Goal: Task Accomplishment & Management: Use online tool/utility

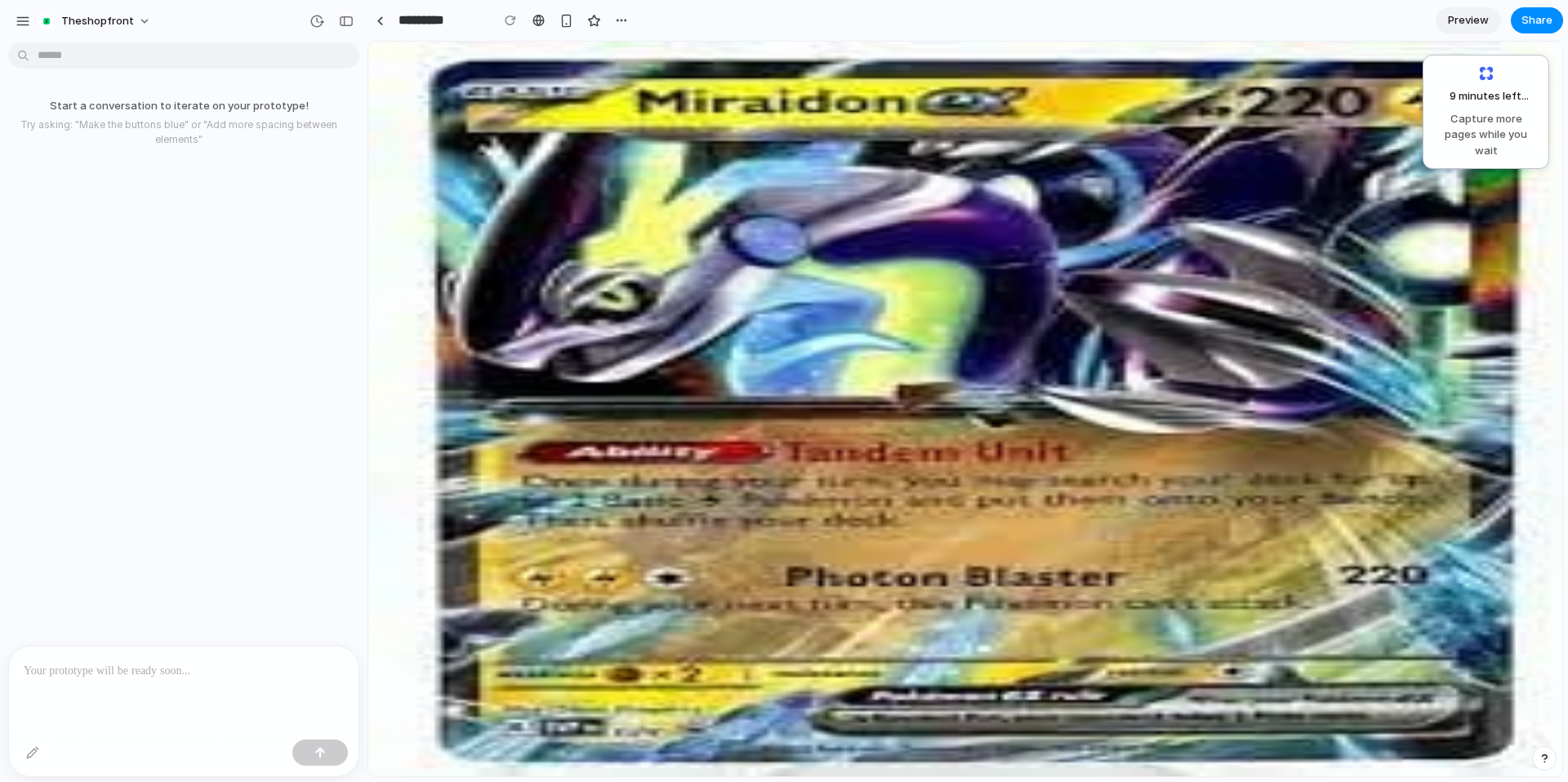
drag, startPoint x: 368, startPoint y: 42, endPoint x: 693, endPoint y: 193, distance: 358.4
click at [270, 52] on body "theshopfront Start a conversation to iterate on your prototype! Try asking: "Ma…" at bounding box center [784, 391] width 1568 height 782
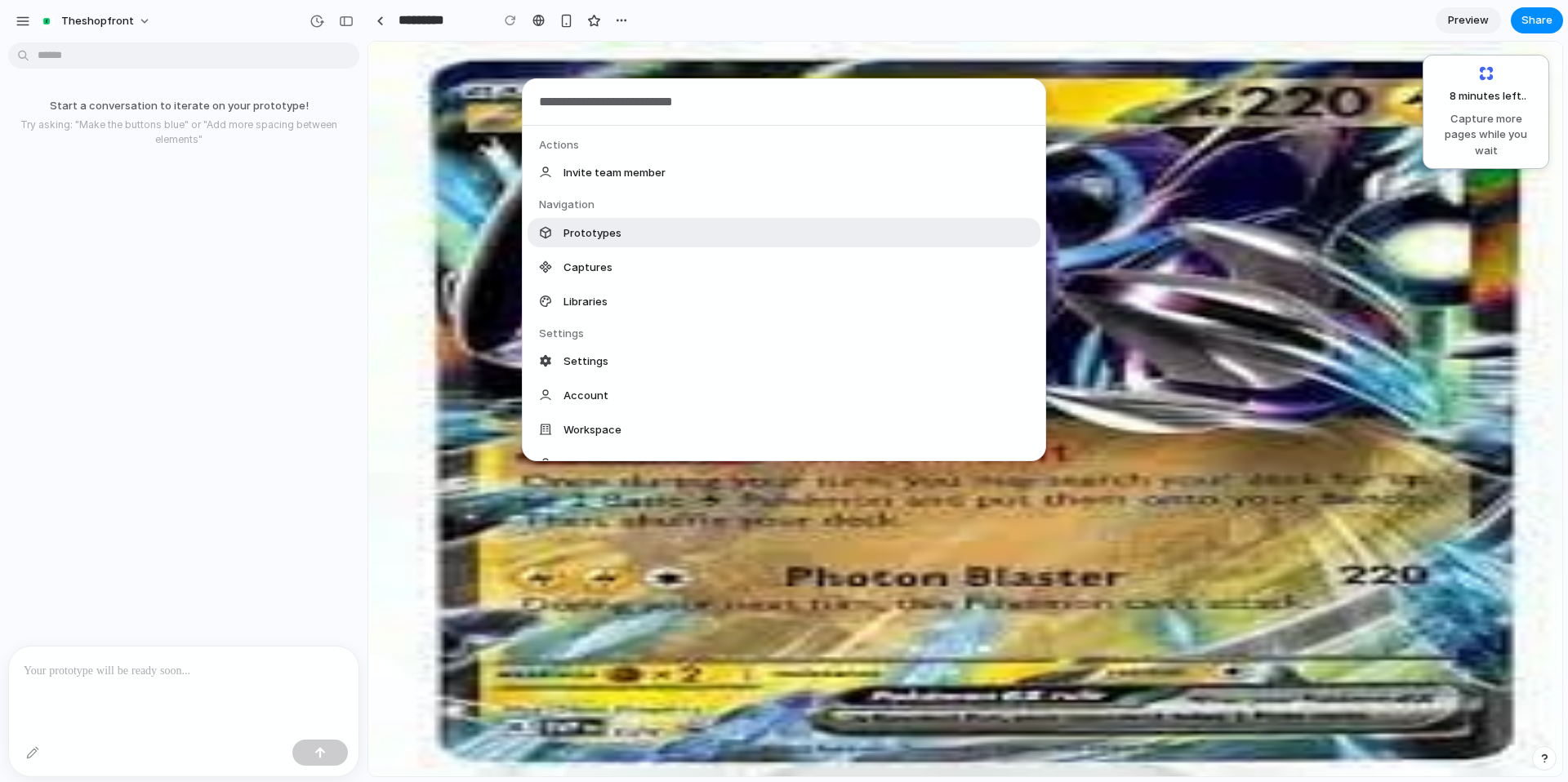
click at [595, 233] on span "Prototypes" at bounding box center [592, 232] width 58 height 16
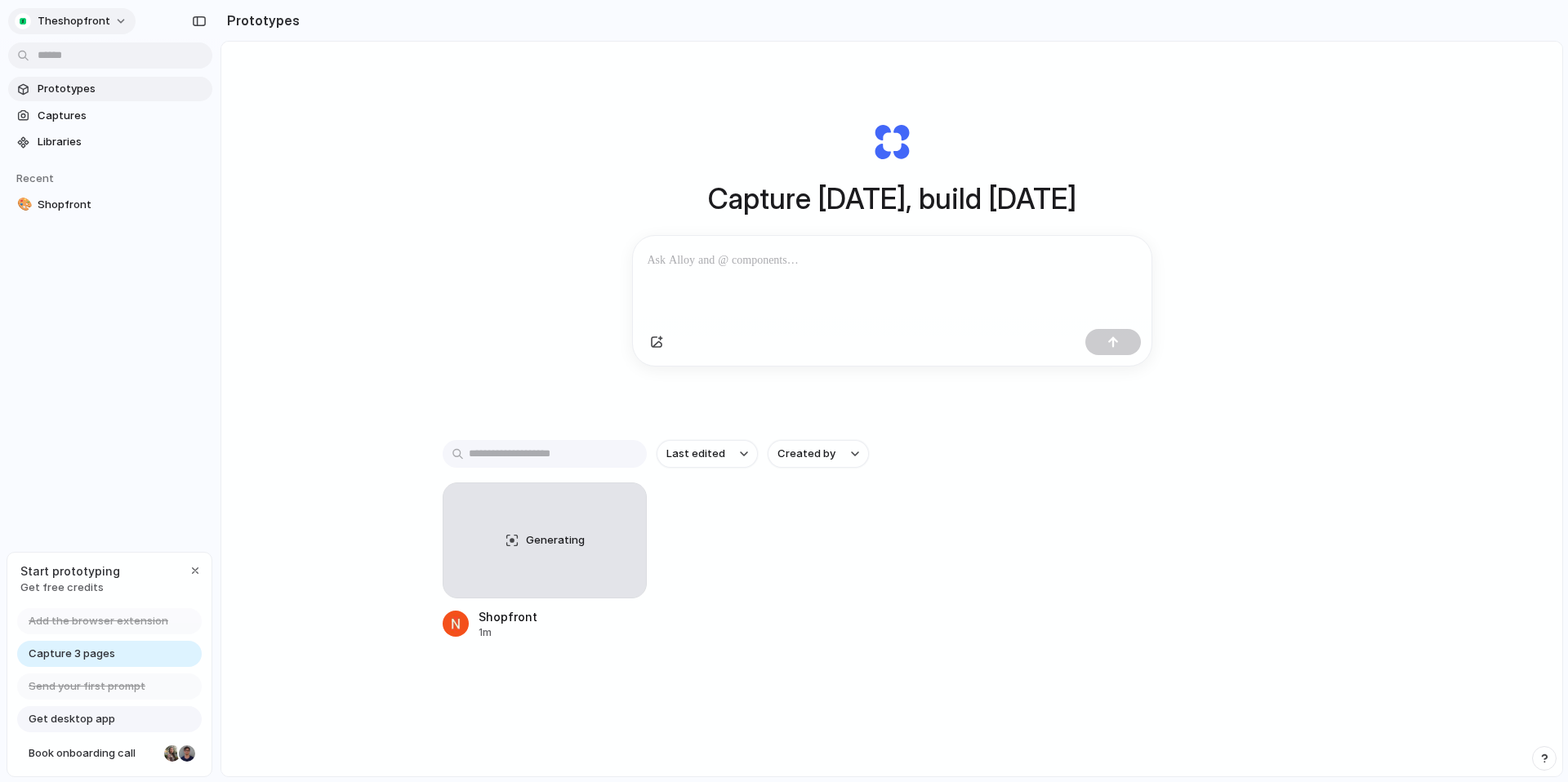
click at [105, 25] on button "theshopfront" at bounding box center [71, 21] width 127 height 26
click at [413, 131] on div "Settings Invite members Change theme Sign out" at bounding box center [784, 391] width 1568 height 782
click at [537, 562] on div "Generating" at bounding box center [545, 540] width 203 height 114
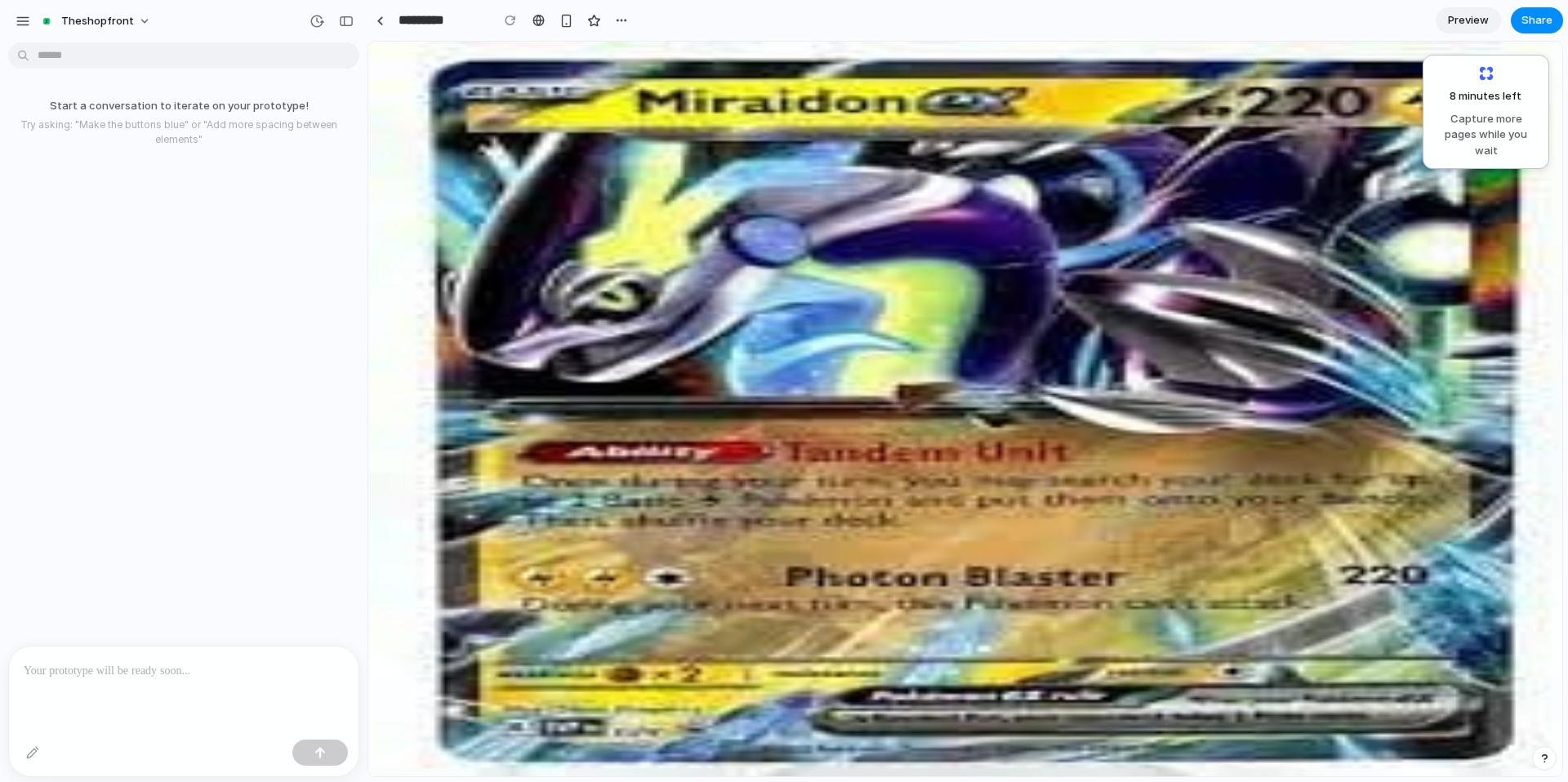
click at [471, 315] on link "Workflows" at bounding box center [447, 309] width 80 height 14
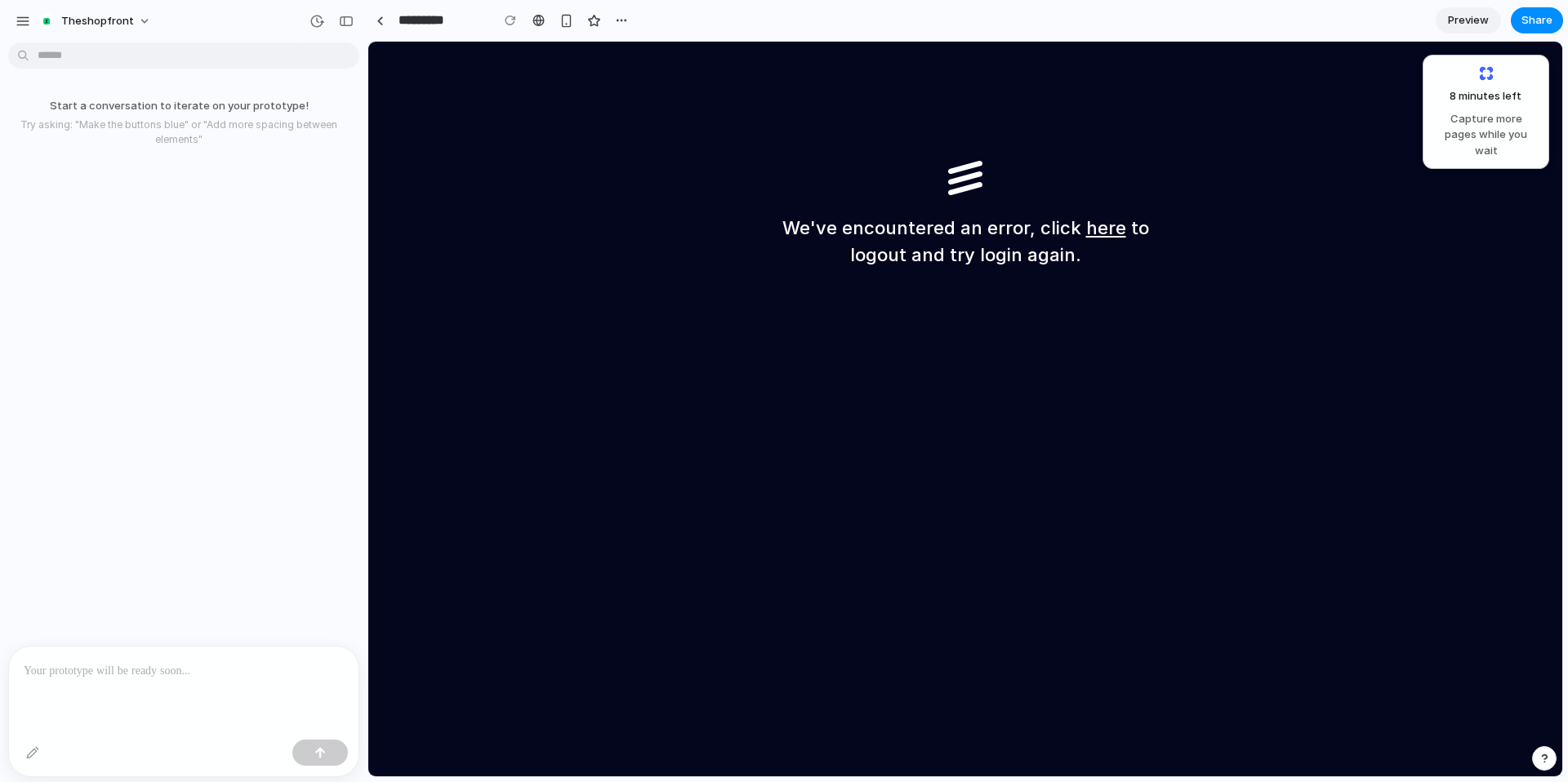
click at [1101, 235] on link "here" at bounding box center [1106, 228] width 40 height 21
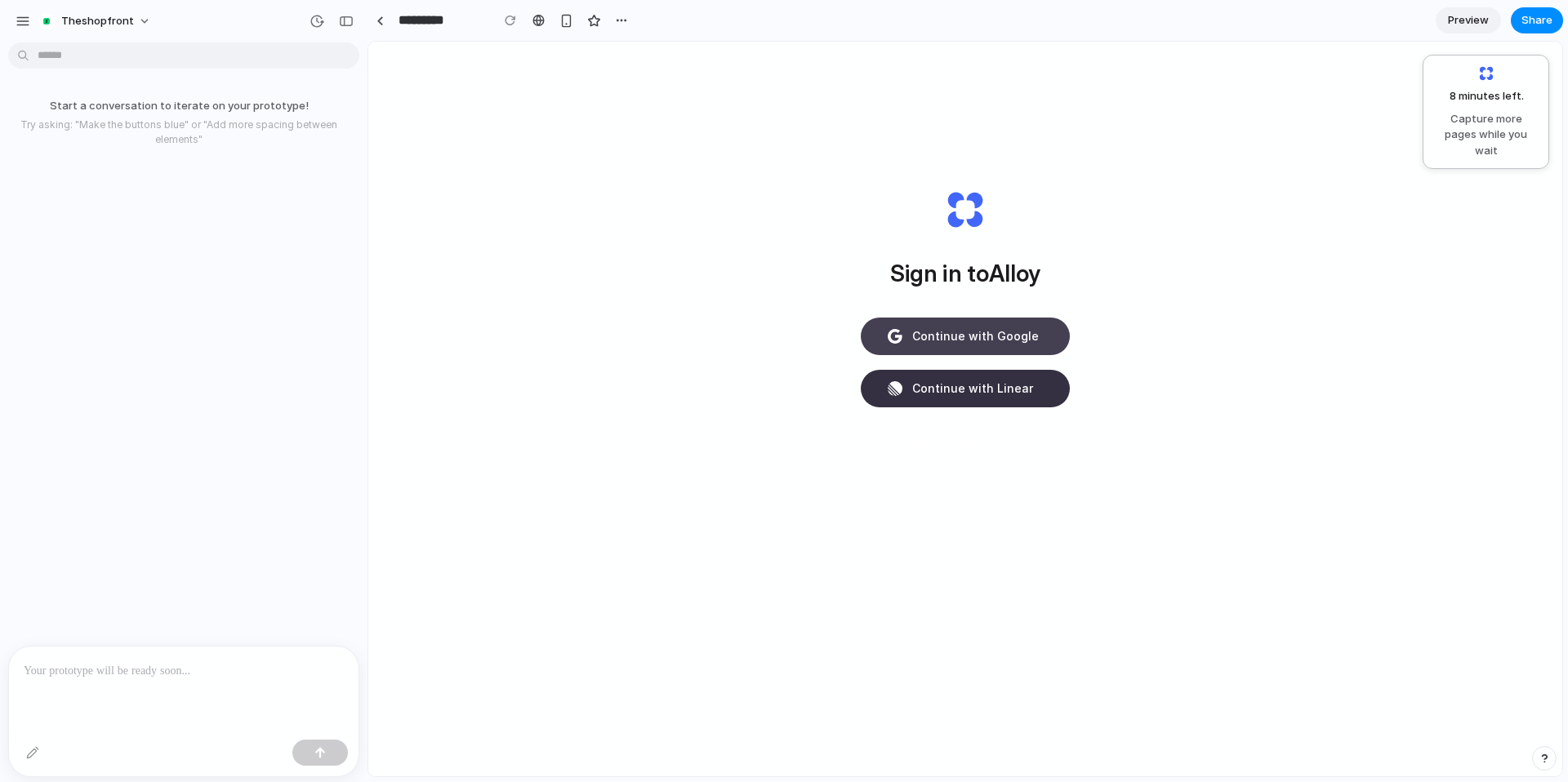
click at [1000, 336] on span "Continue with Google" at bounding box center [975, 336] width 126 height 17
click at [1469, 25] on span "Preview" at bounding box center [1468, 21] width 41 height 16
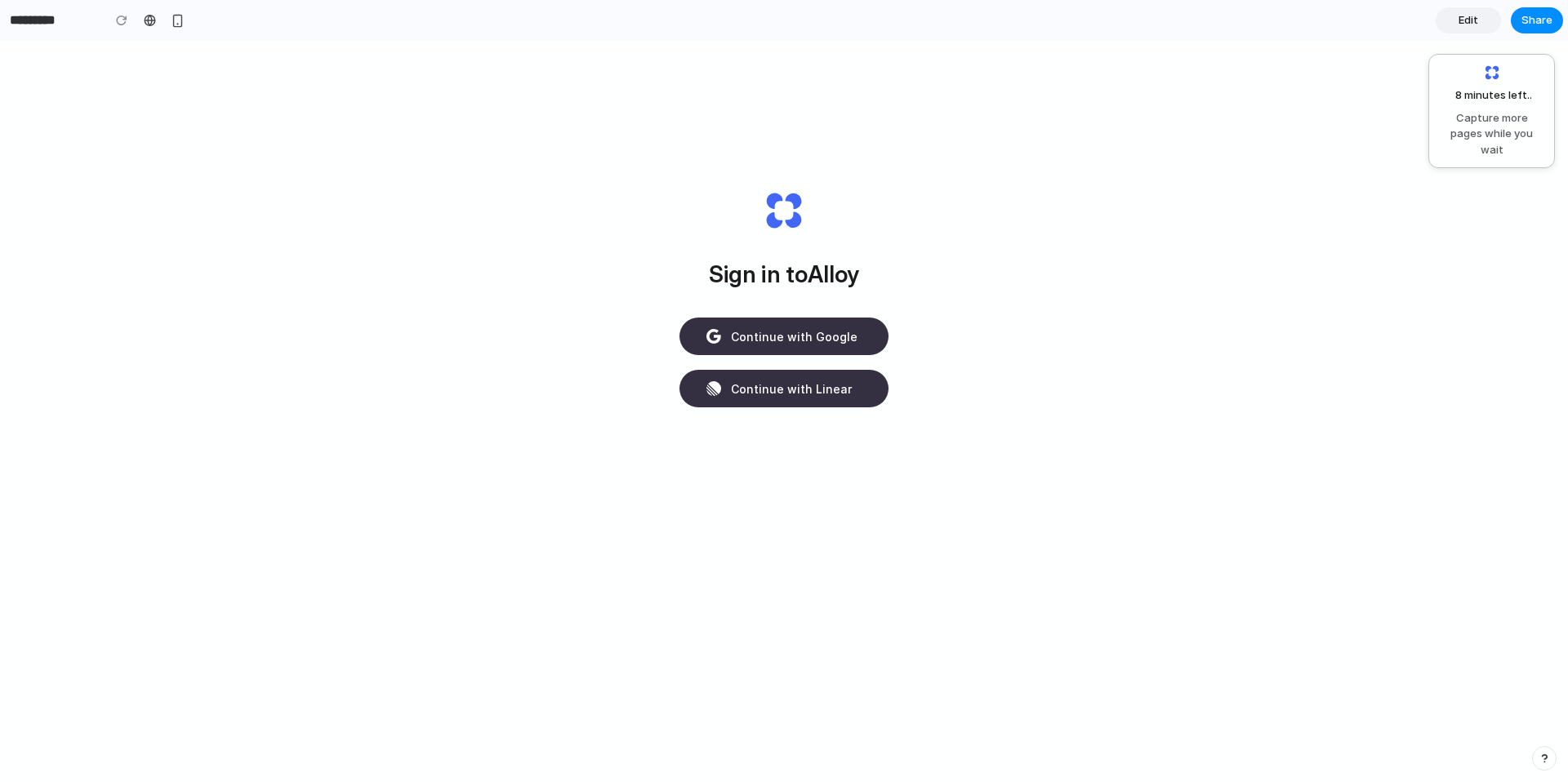
click at [1460, 20] on span "Edit" at bounding box center [1468, 21] width 20 height 16
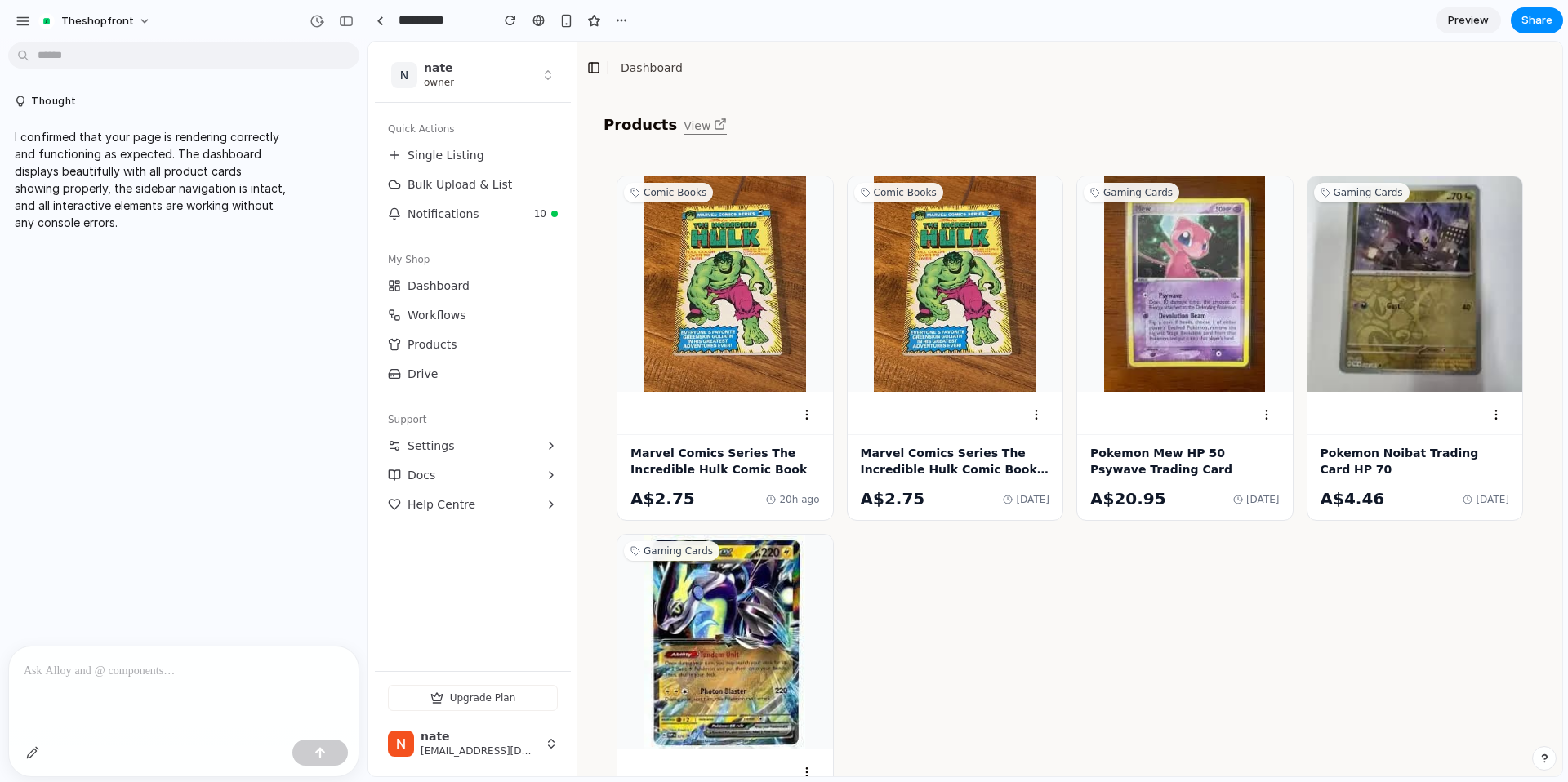
click at [469, 309] on link "Workflows" at bounding box center [472, 315] width 183 height 26
click at [516, 324] on link "Workflows" at bounding box center [472, 315] width 183 height 26
click at [591, 344] on div "Products View Comic Books Marvel Comics Series The Incredible Hulk Comic Book A…" at bounding box center [1069, 616] width 972 height 1033
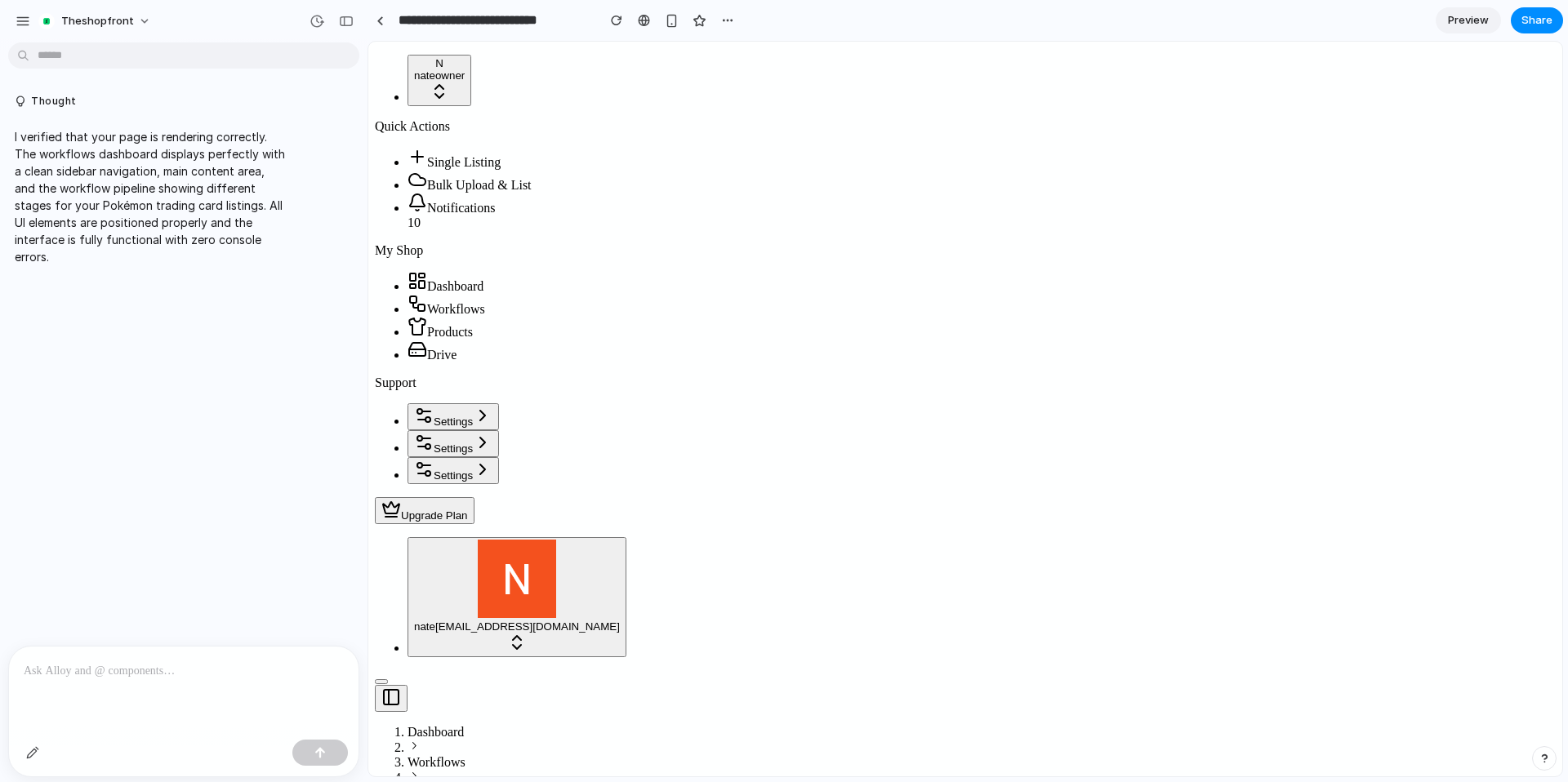
click at [106, 673] on p at bounding box center [184, 671] width 320 height 20
click at [320, 757] on div "button" at bounding box center [320, 753] width 11 height 12
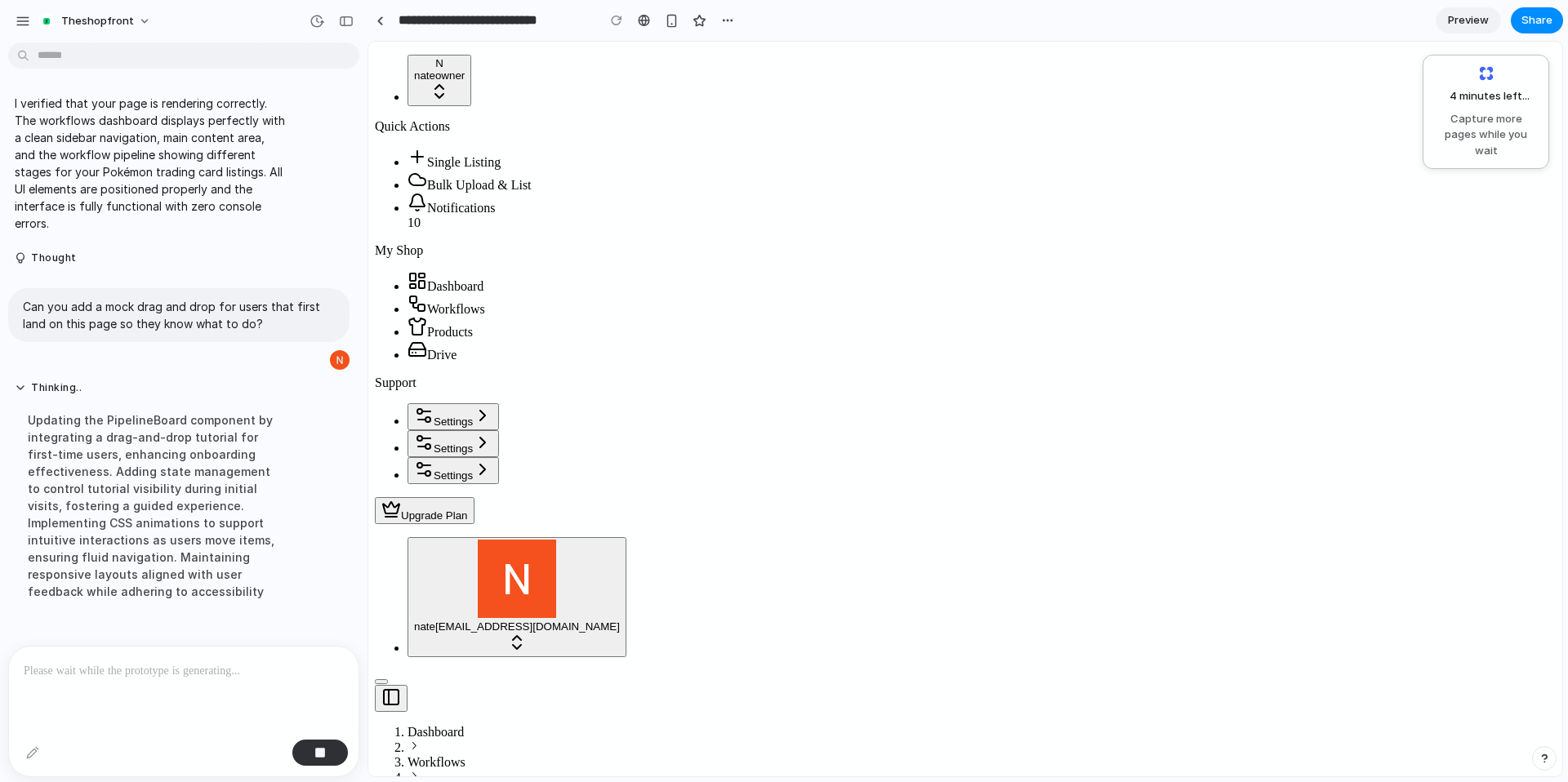
drag, startPoint x: 680, startPoint y: 486, endPoint x: 767, endPoint y: 485, distance: 87.0
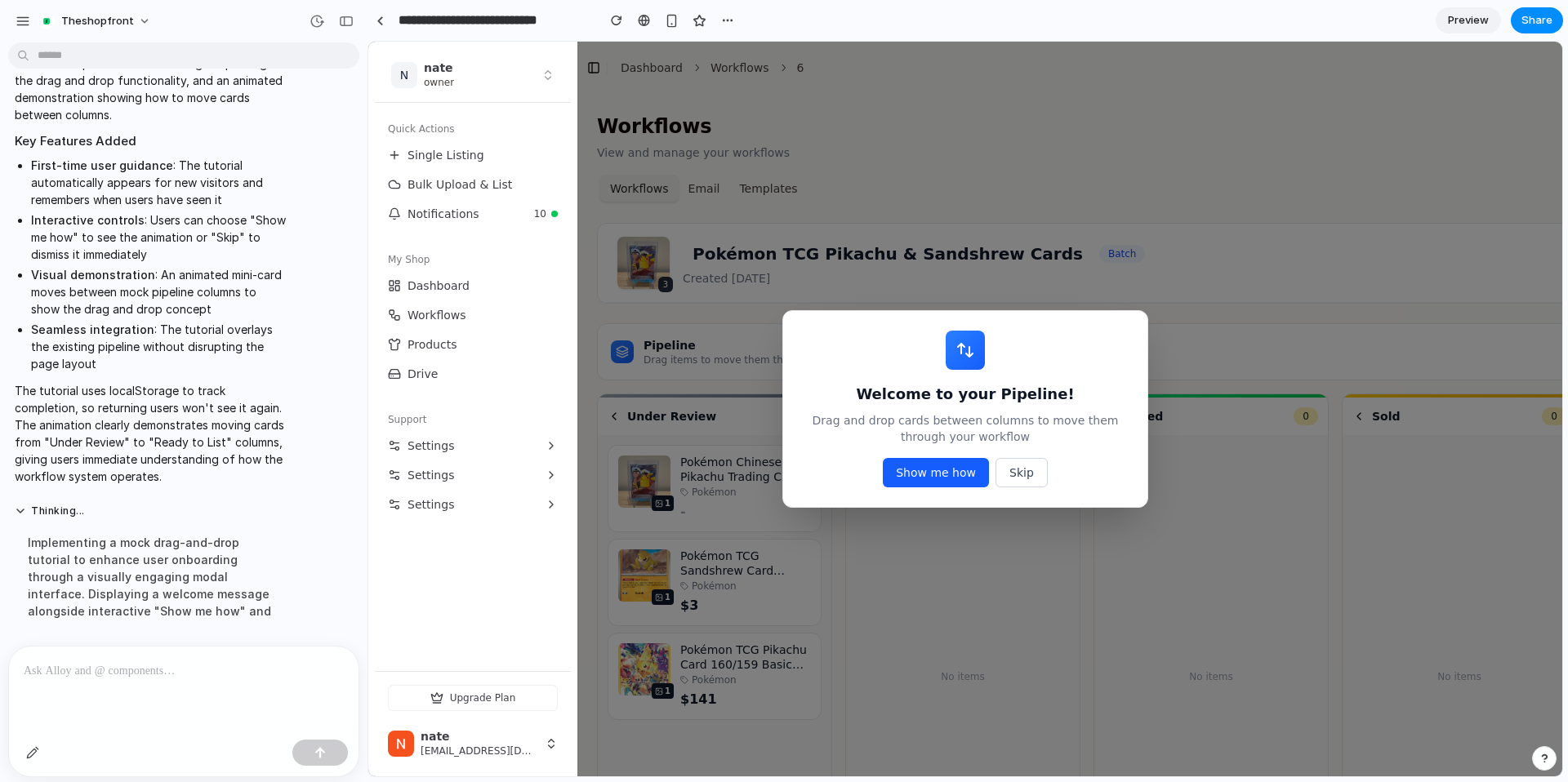
click at [940, 470] on button "Show me how" at bounding box center [936, 473] width 106 height 30
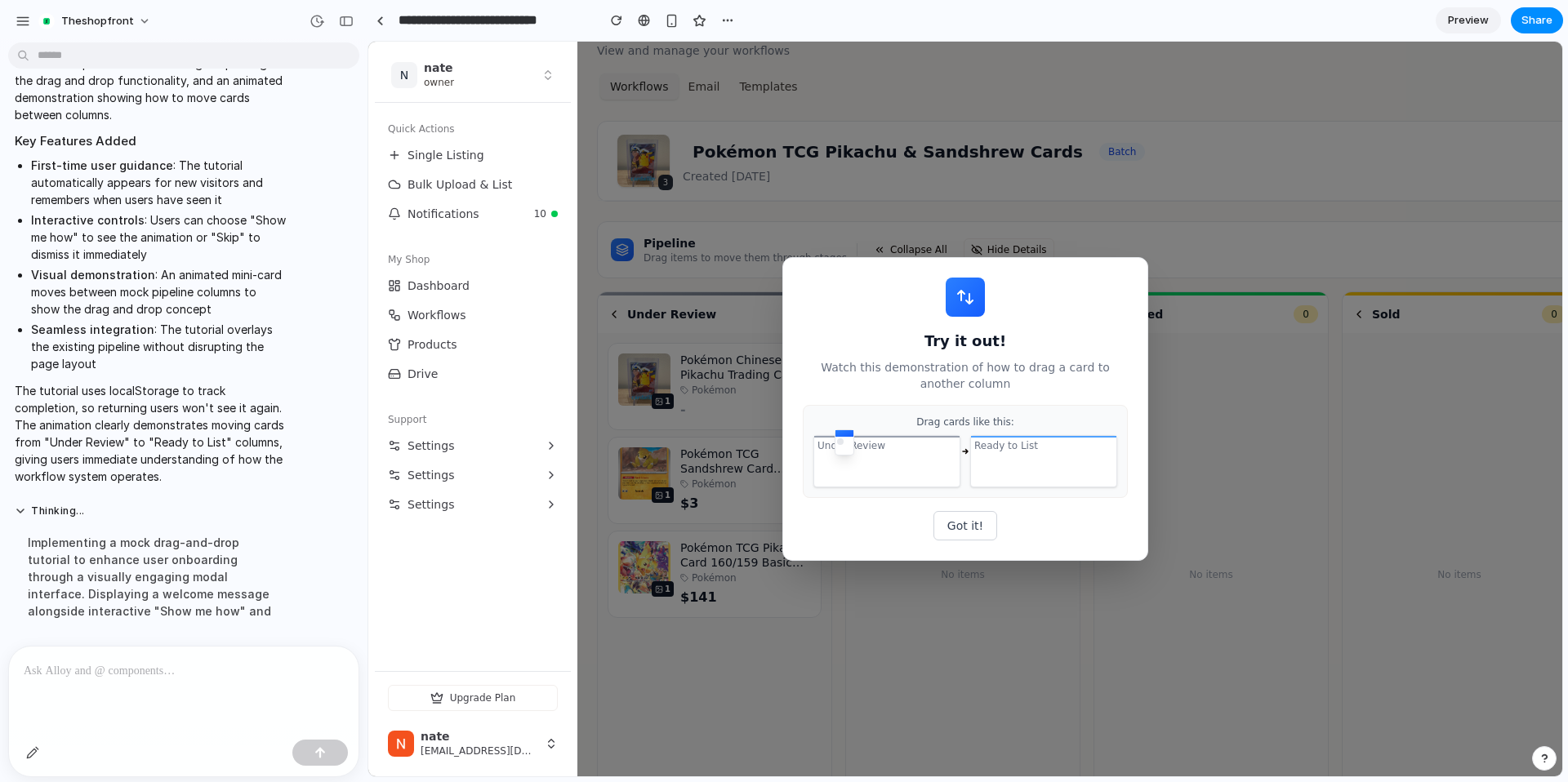
scroll to position [176, 0]
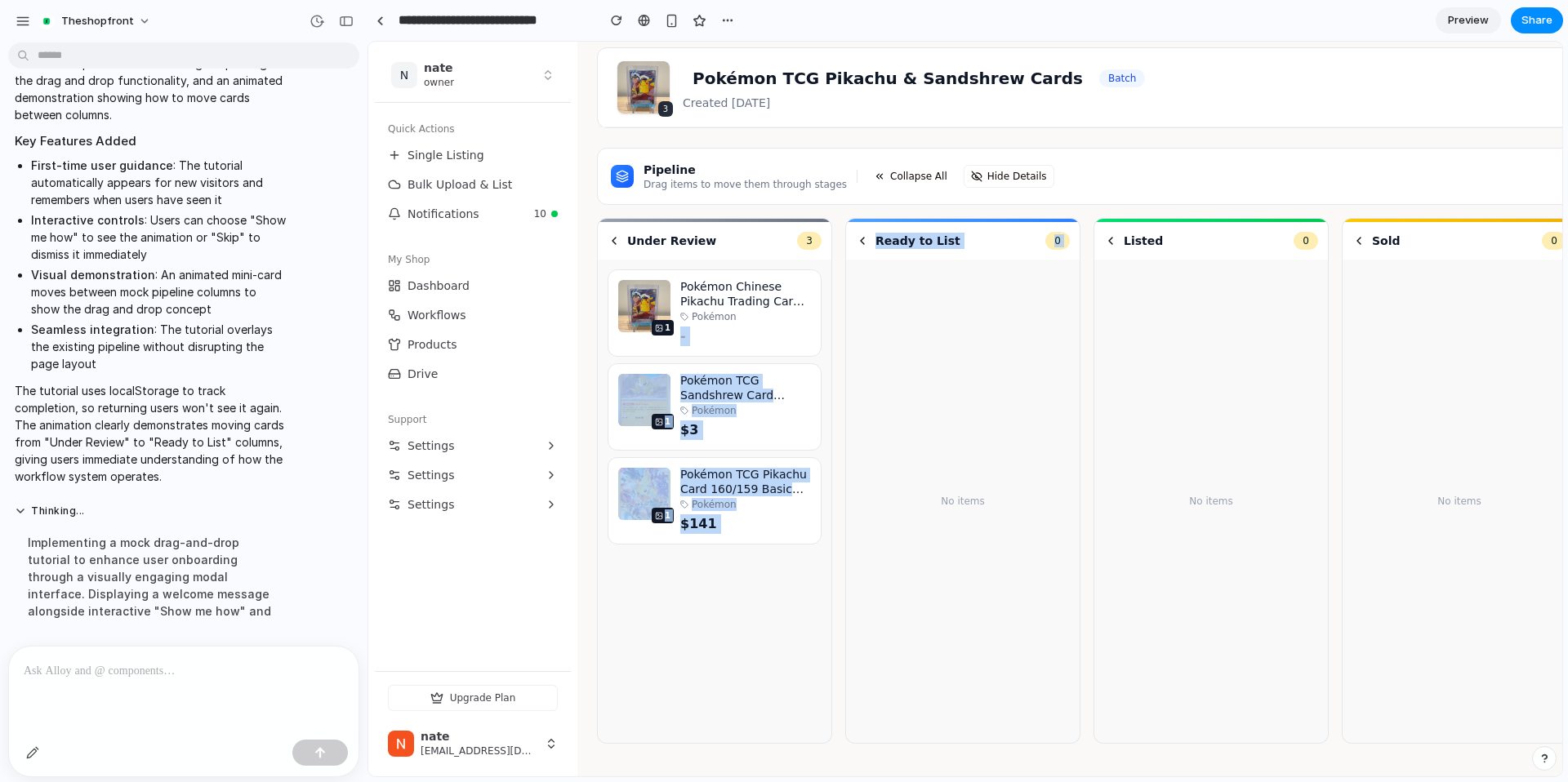
drag, startPoint x: 743, startPoint y: 315, endPoint x: 951, endPoint y: 312, distance: 208.0
click at [953, 313] on div "Under Review 3 1 Pokémon Chinese Pikachu Trading Card 070/096 Pokémon - 1 Pokém…" at bounding box center [1175, 487] width 1155 height 539
click at [951, 312] on div "No items" at bounding box center [963, 501] width 214 height 464
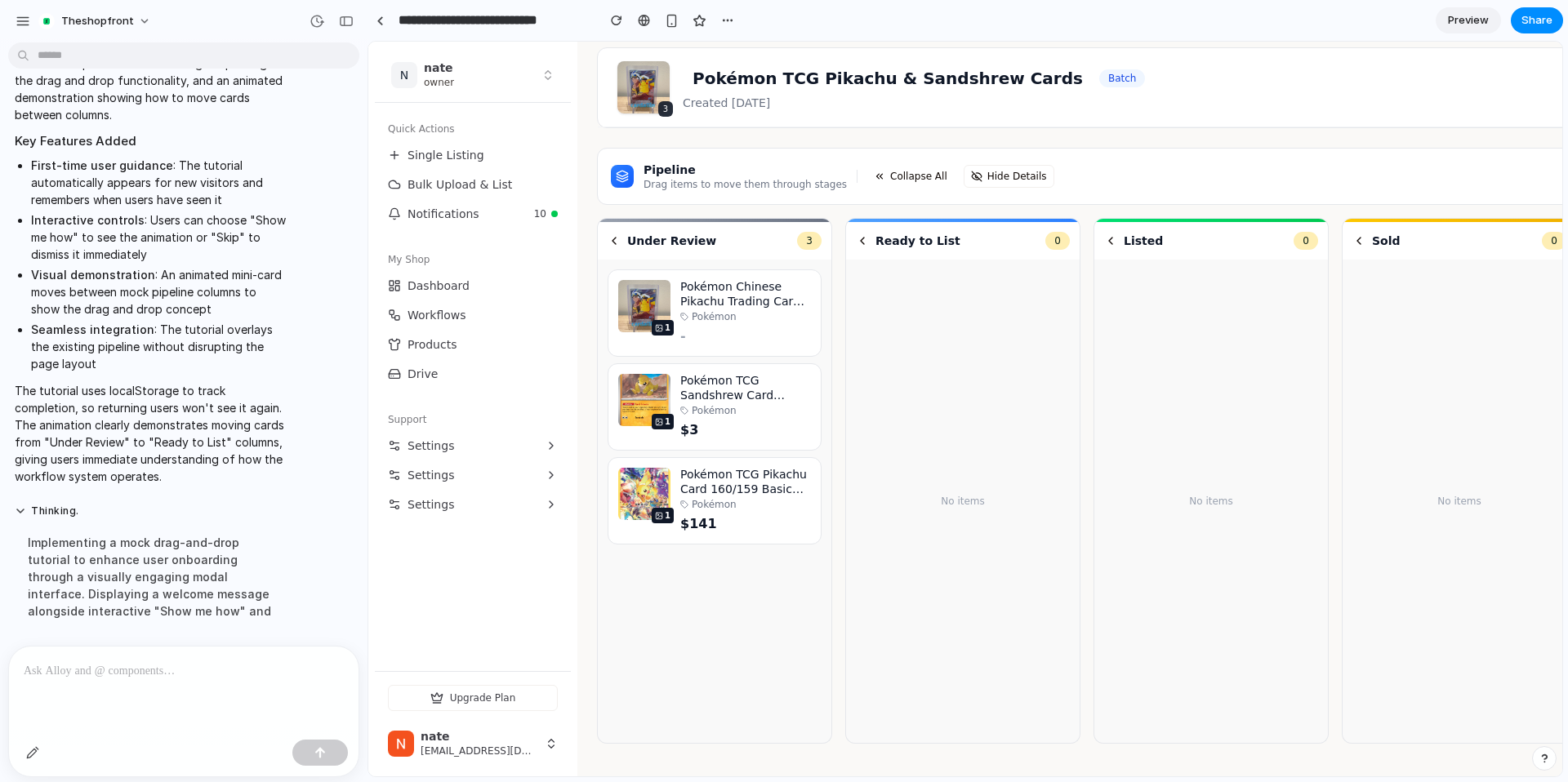
scroll to position [0, 0]
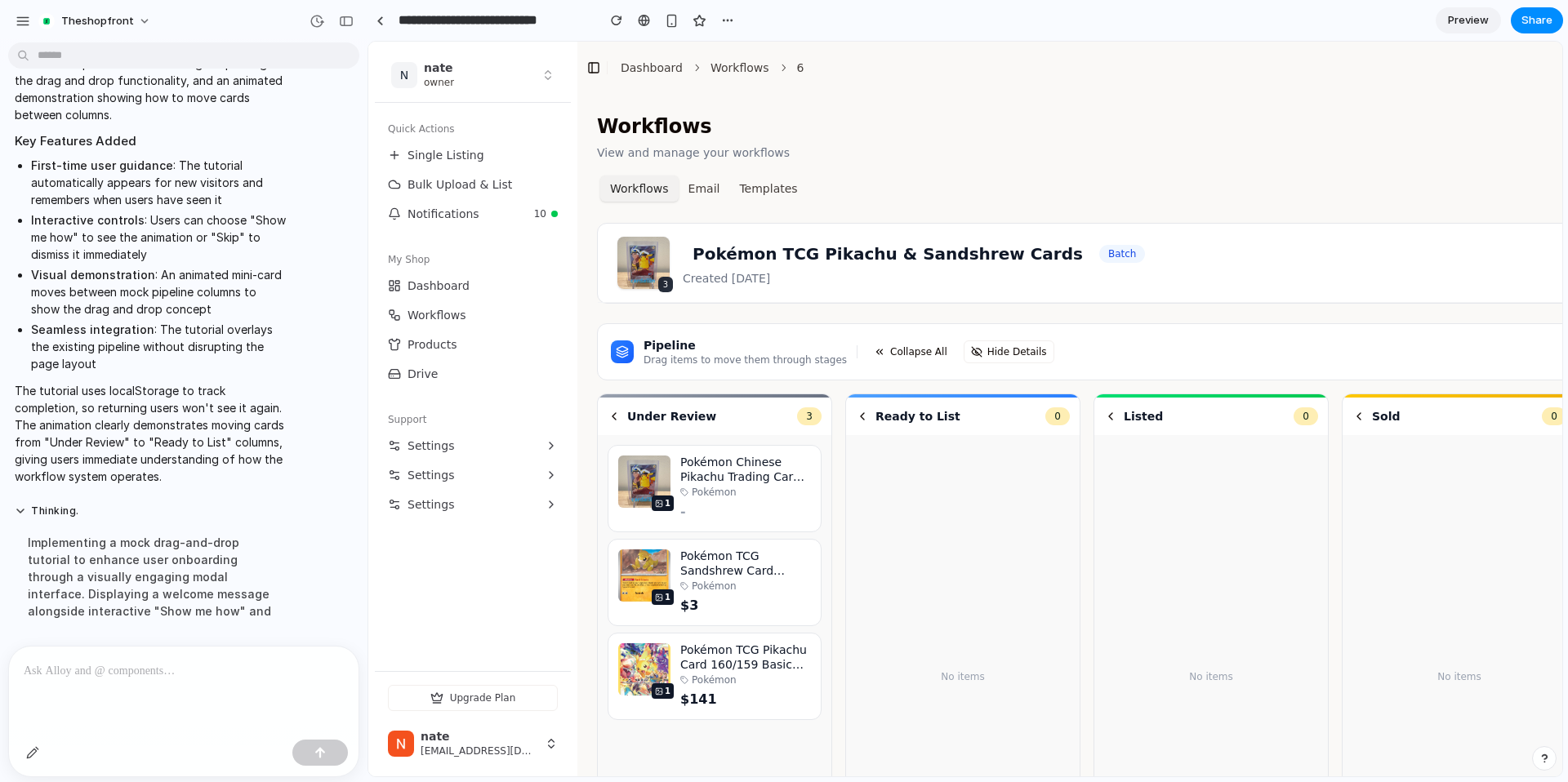
click at [208, 695] on div at bounding box center [183, 689] width 349 height 86
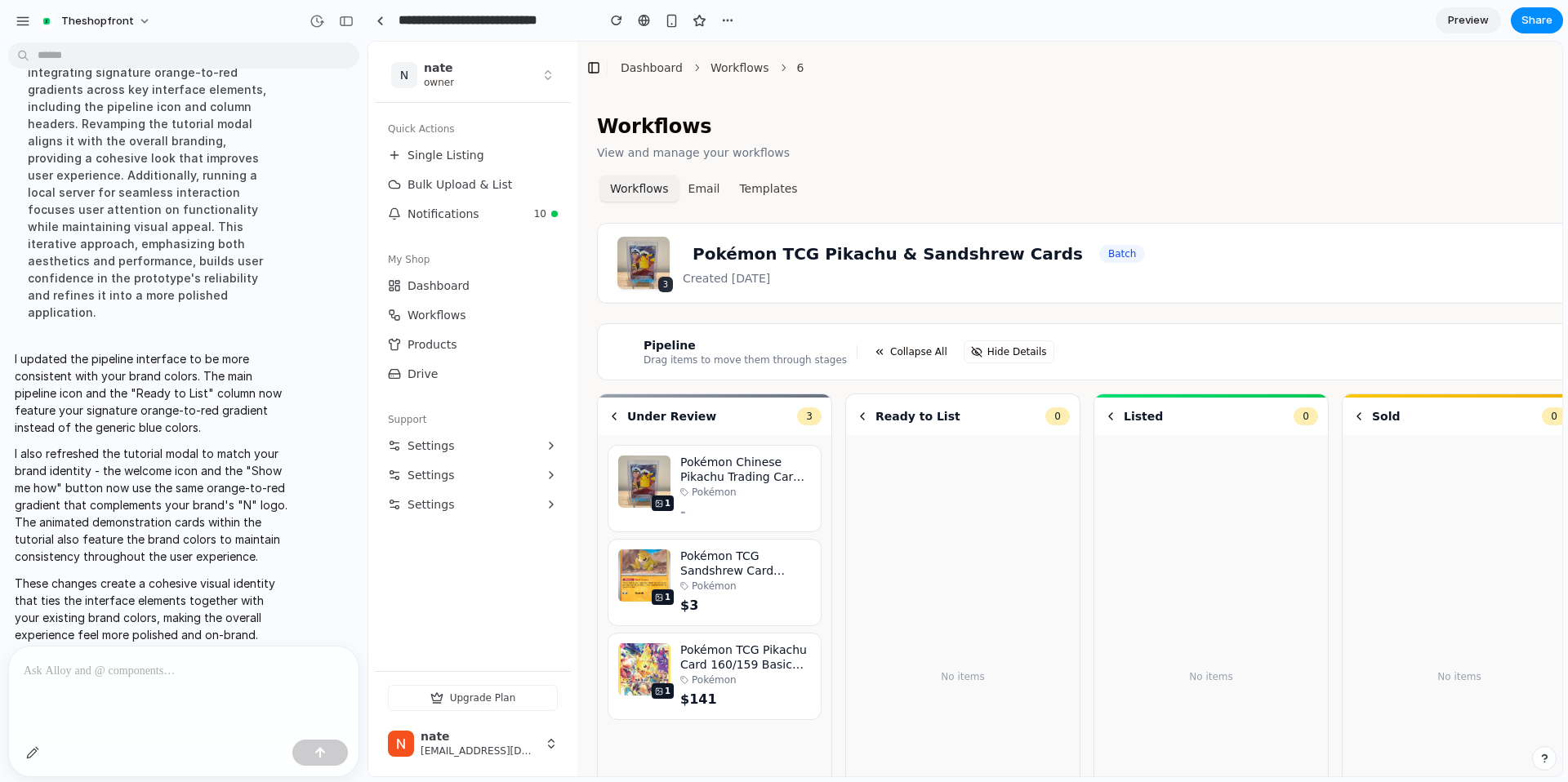
click at [1469, 28] on link "Preview" at bounding box center [1469, 21] width 66 height 26
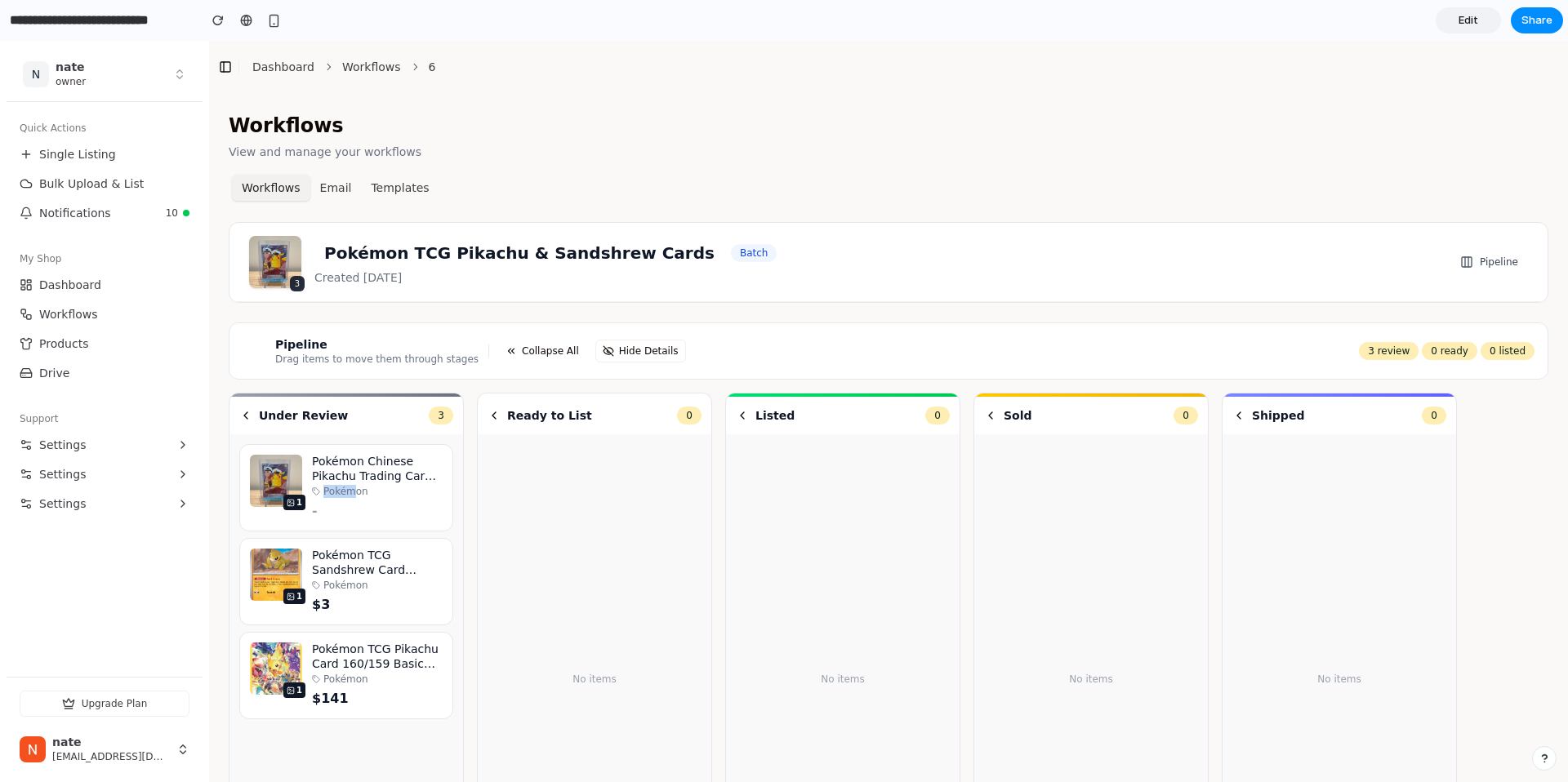
drag, startPoint x: 356, startPoint y: 494, endPoint x: 464, endPoint y: 476, distance: 109.5
click at [465, 476] on div "Under Review 3 1 Pokémon Chinese Pikachu Trading Card 070/096 Pokémon - 1 Pokém…" at bounding box center [888, 665] width 1319 height 545
click at [538, 158] on div "Workflows View and manage your workflows" at bounding box center [888, 136] width 1319 height 48
click at [1460, 20] on span "Edit" at bounding box center [1468, 21] width 20 height 16
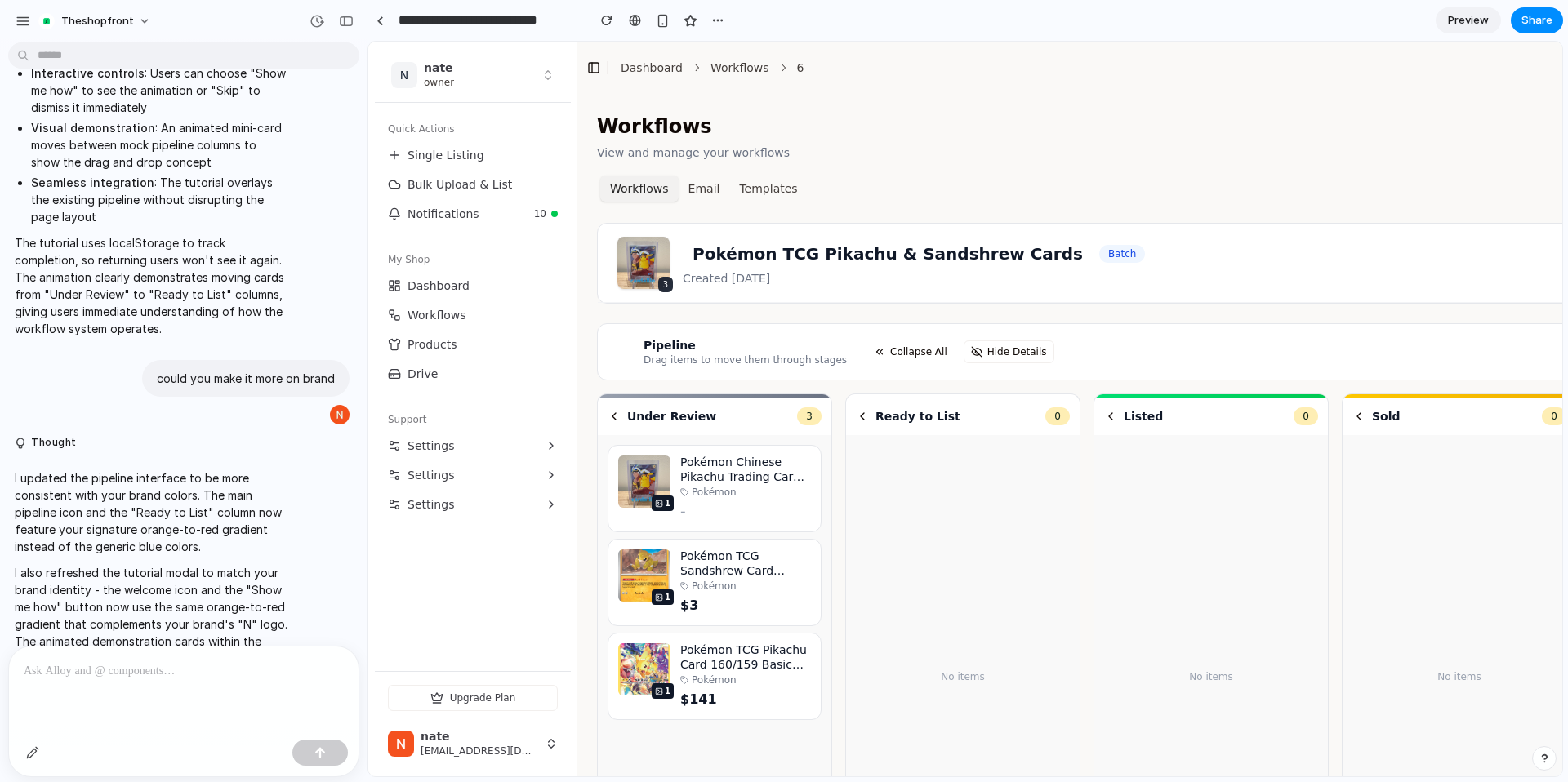
scroll to position [695, 0]
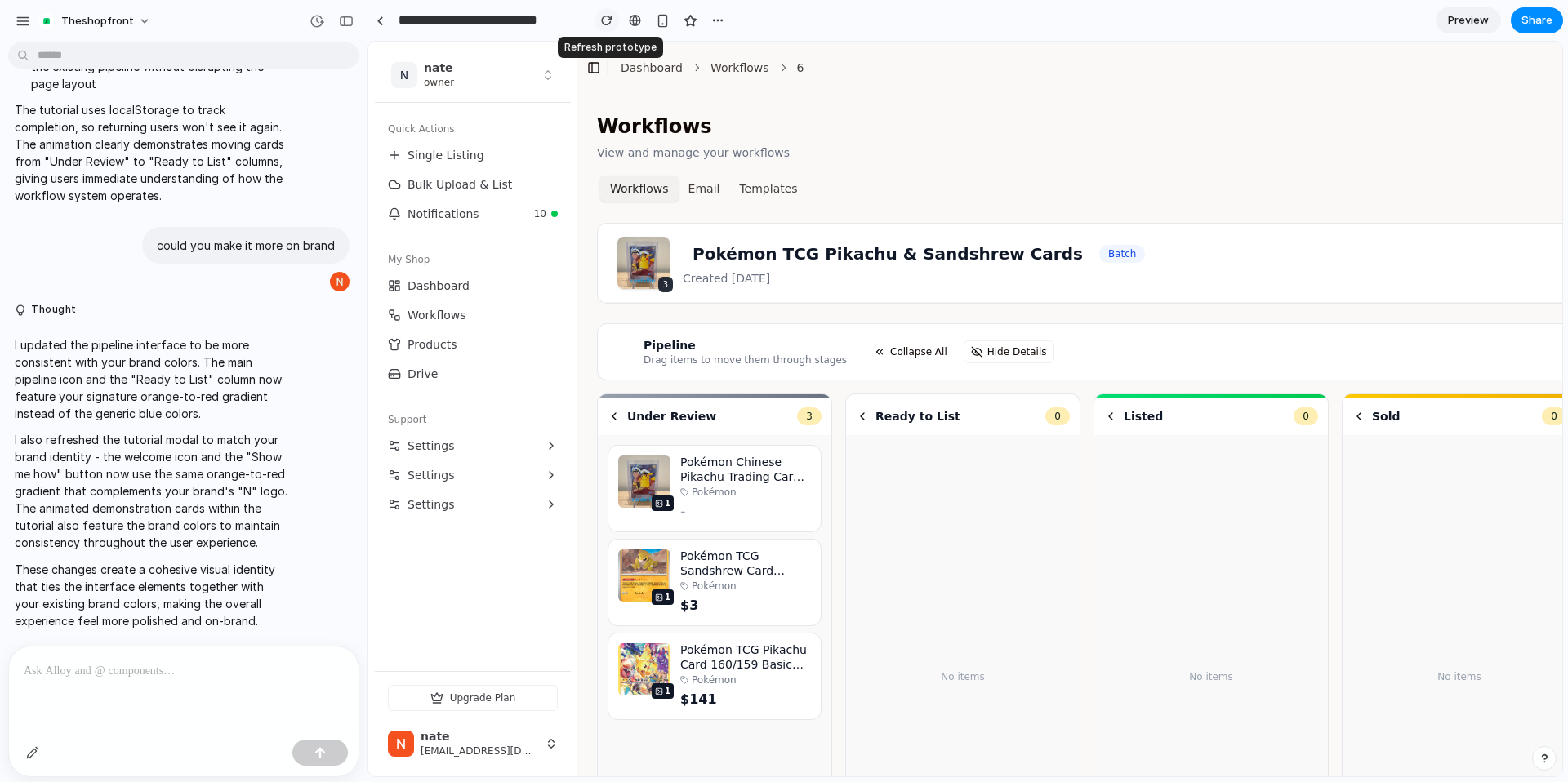
click at [608, 25] on div "button" at bounding box center [607, 21] width 11 height 12
click at [481, 163] on link "Single Listing" at bounding box center [472, 155] width 183 height 26
click at [480, 148] on link "Single Listing" at bounding box center [472, 155] width 183 height 26
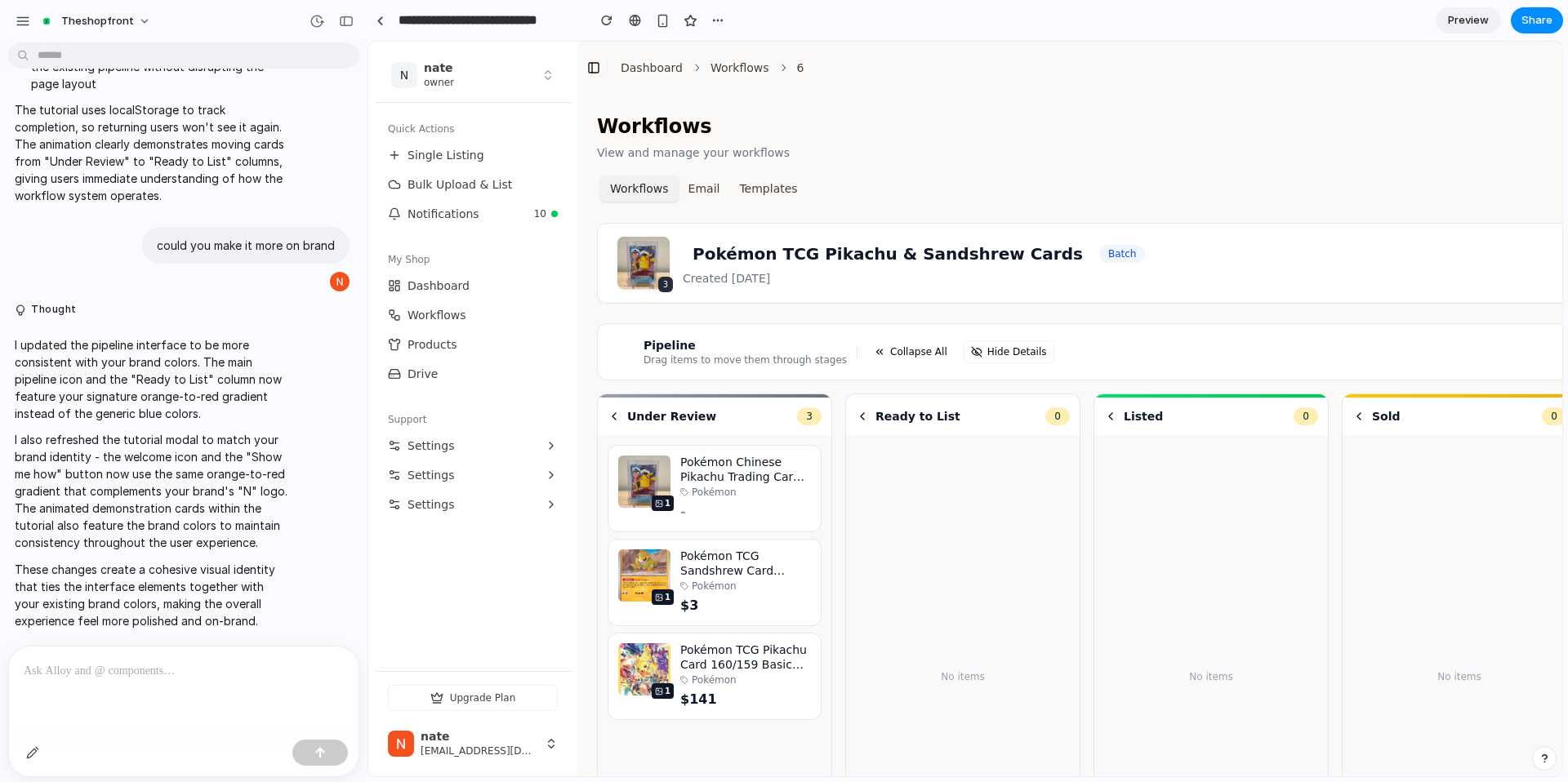
click at [1454, 26] on span "Preview" at bounding box center [1468, 21] width 41 height 16
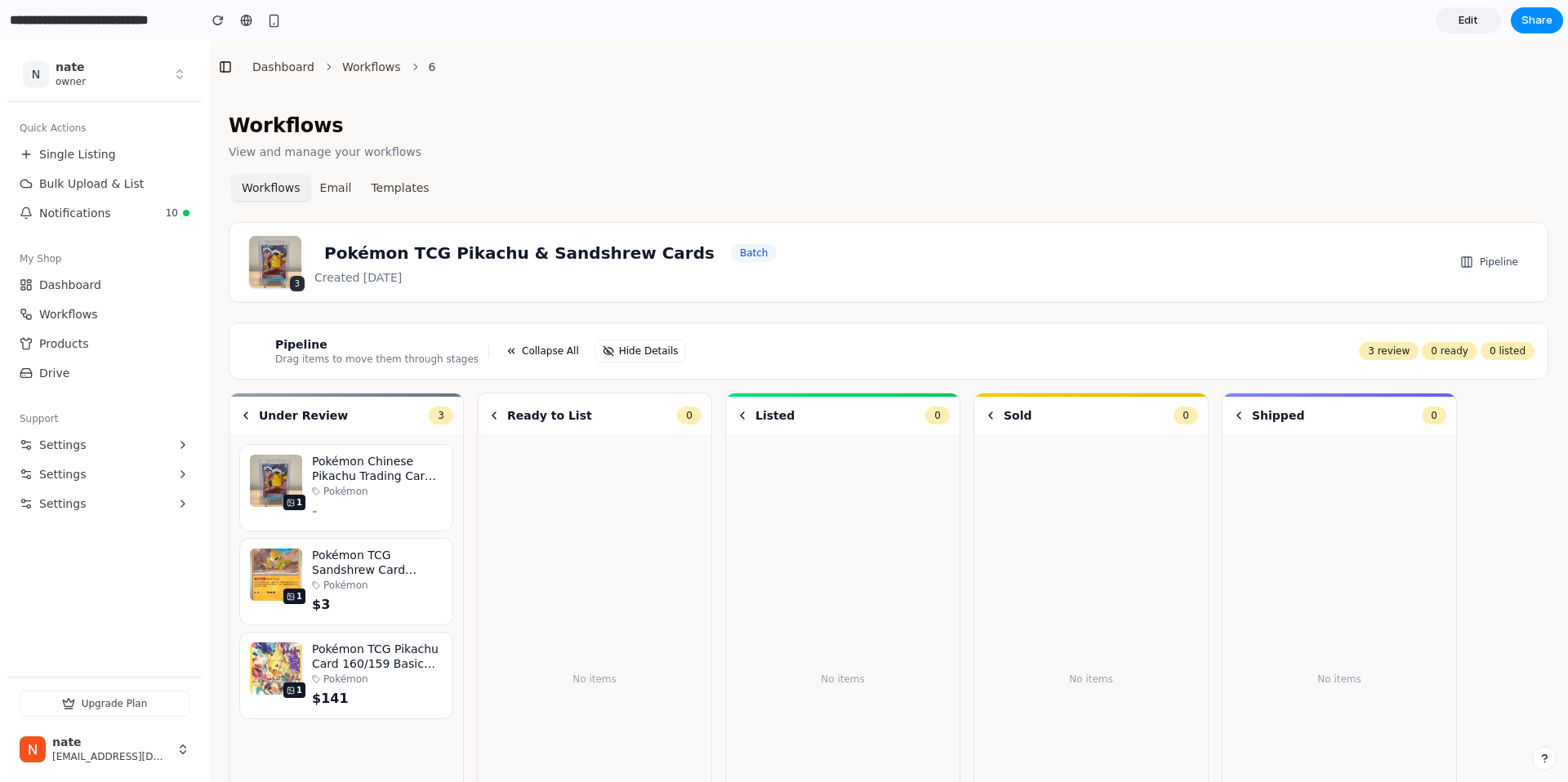
click at [1467, 21] on span "Edit" at bounding box center [1468, 21] width 20 height 16
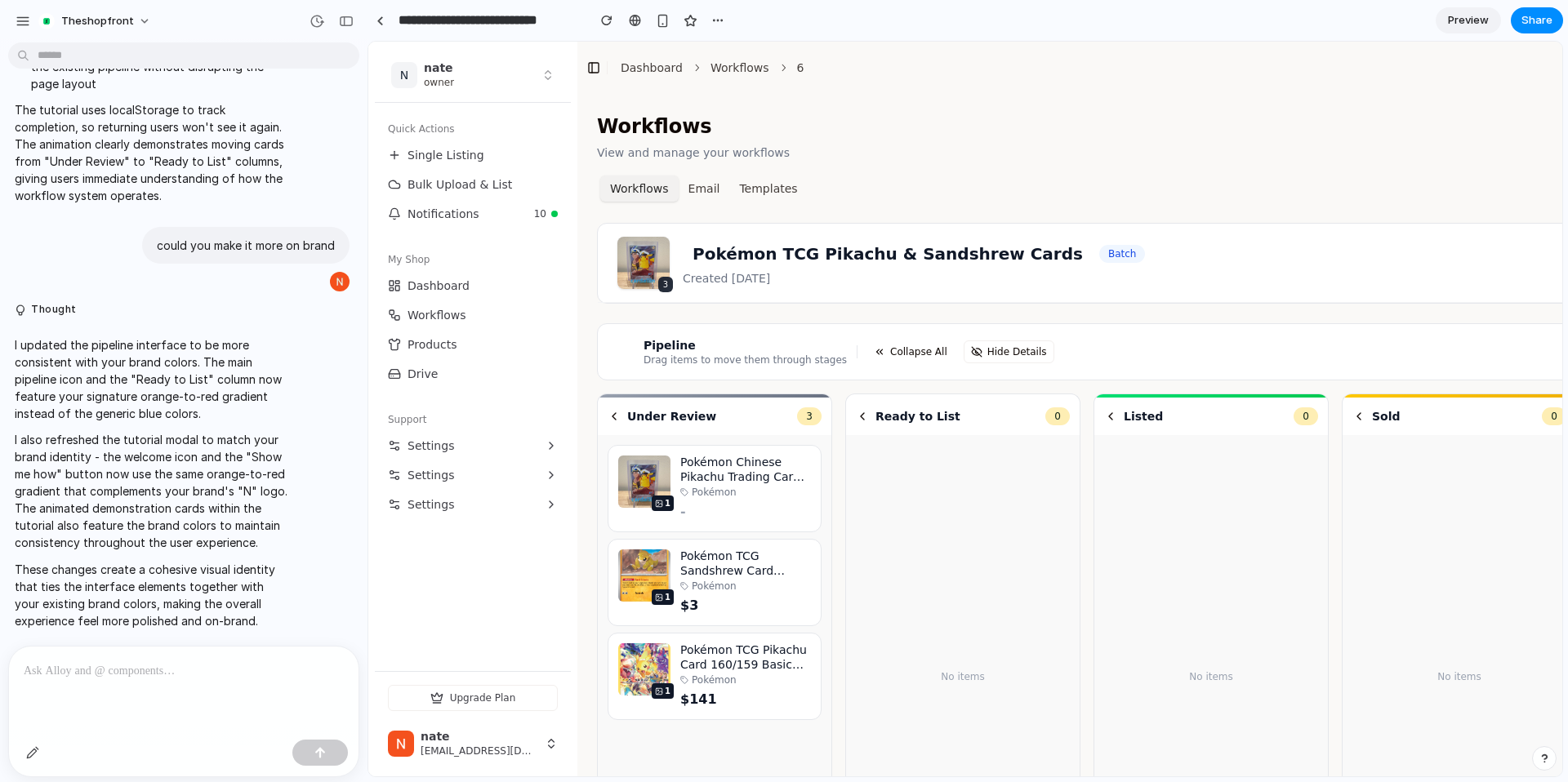
click at [232, 688] on div at bounding box center [183, 689] width 349 height 86
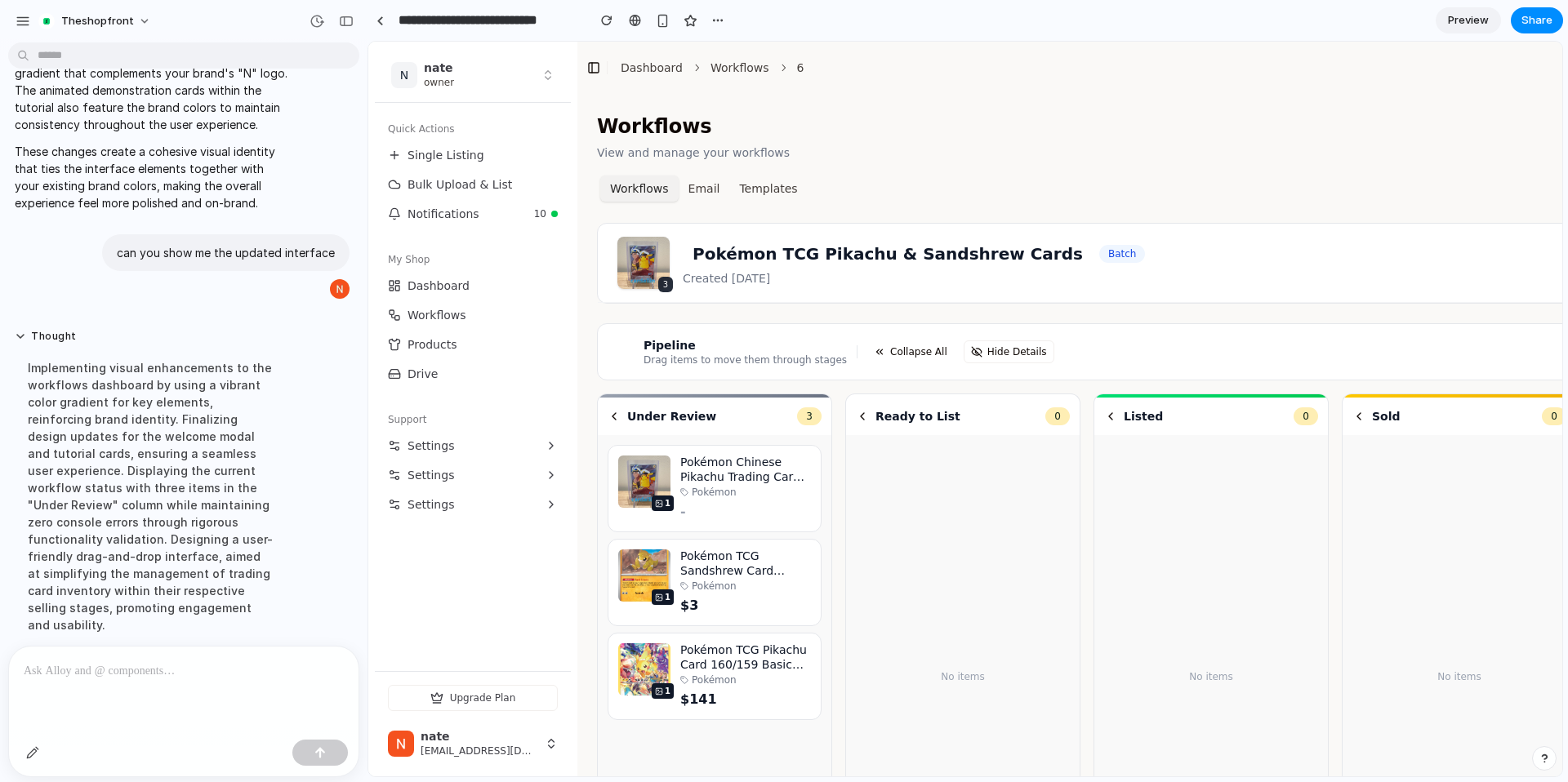
click at [249, 674] on p at bounding box center [184, 671] width 320 height 20
click at [713, 20] on div "button" at bounding box center [718, 21] width 13 height 13
click at [927, 34] on div "Duplicate Delete" at bounding box center [784, 391] width 1568 height 782
click at [1452, 29] on link "Preview" at bounding box center [1469, 21] width 66 height 26
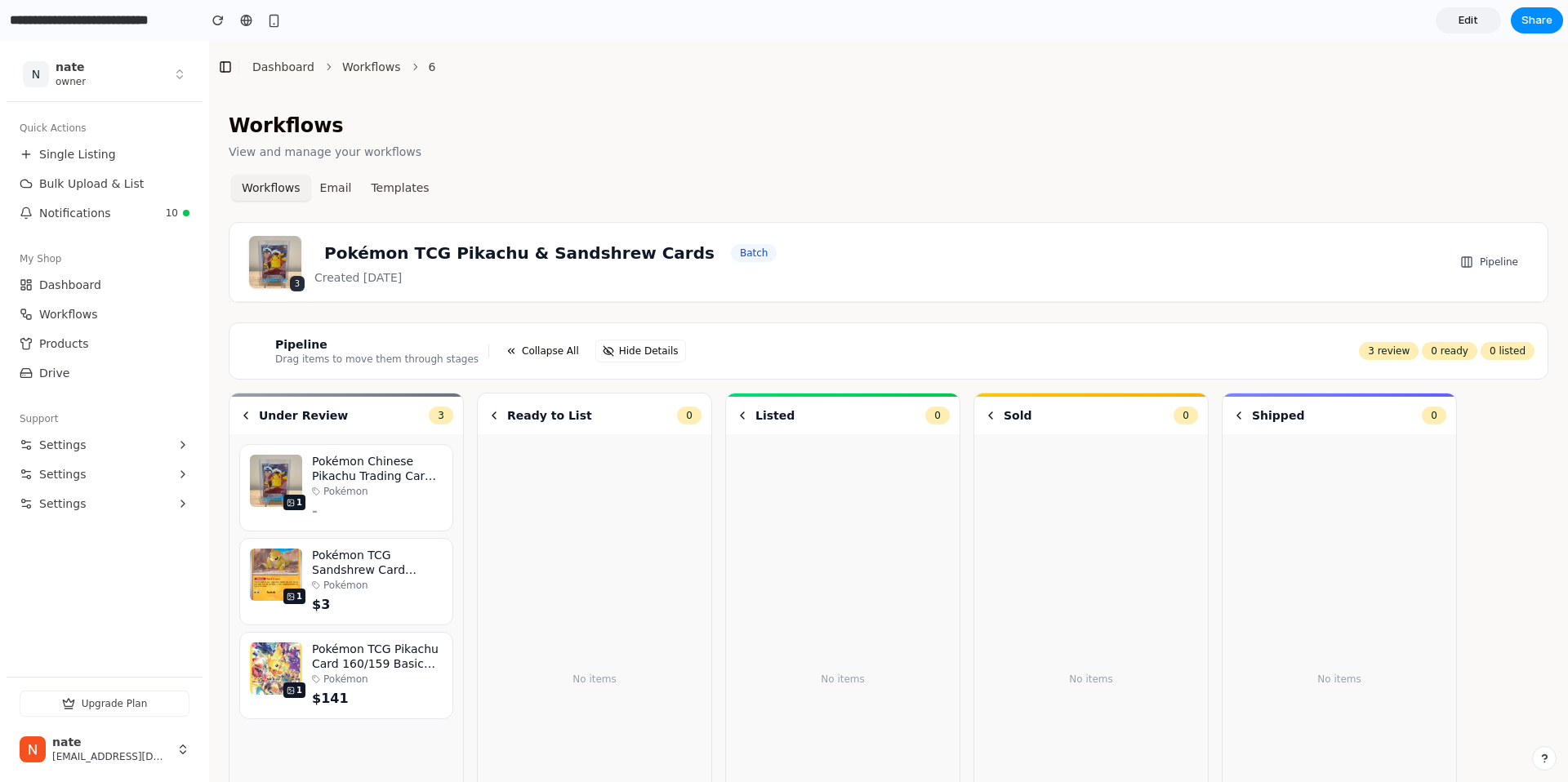
click at [820, 294] on div "3 Pokémon TCG Pikachu & Sandshrew Cards Batch Created [DATE] Pipeline" at bounding box center [888, 262] width 1317 height 79
click at [637, 218] on div "Workflows View and manage your workflows Workflows Email Templates 3 Pokémon TC…" at bounding box center [888, 525] width 1359 height 865
click at [137, 152] on link "Single Listing" at bounding box center [104, 154] width 183 height 26
click at [1465, 29] on link "Edit" at bounding box center [1469, 21] width 66 height 26
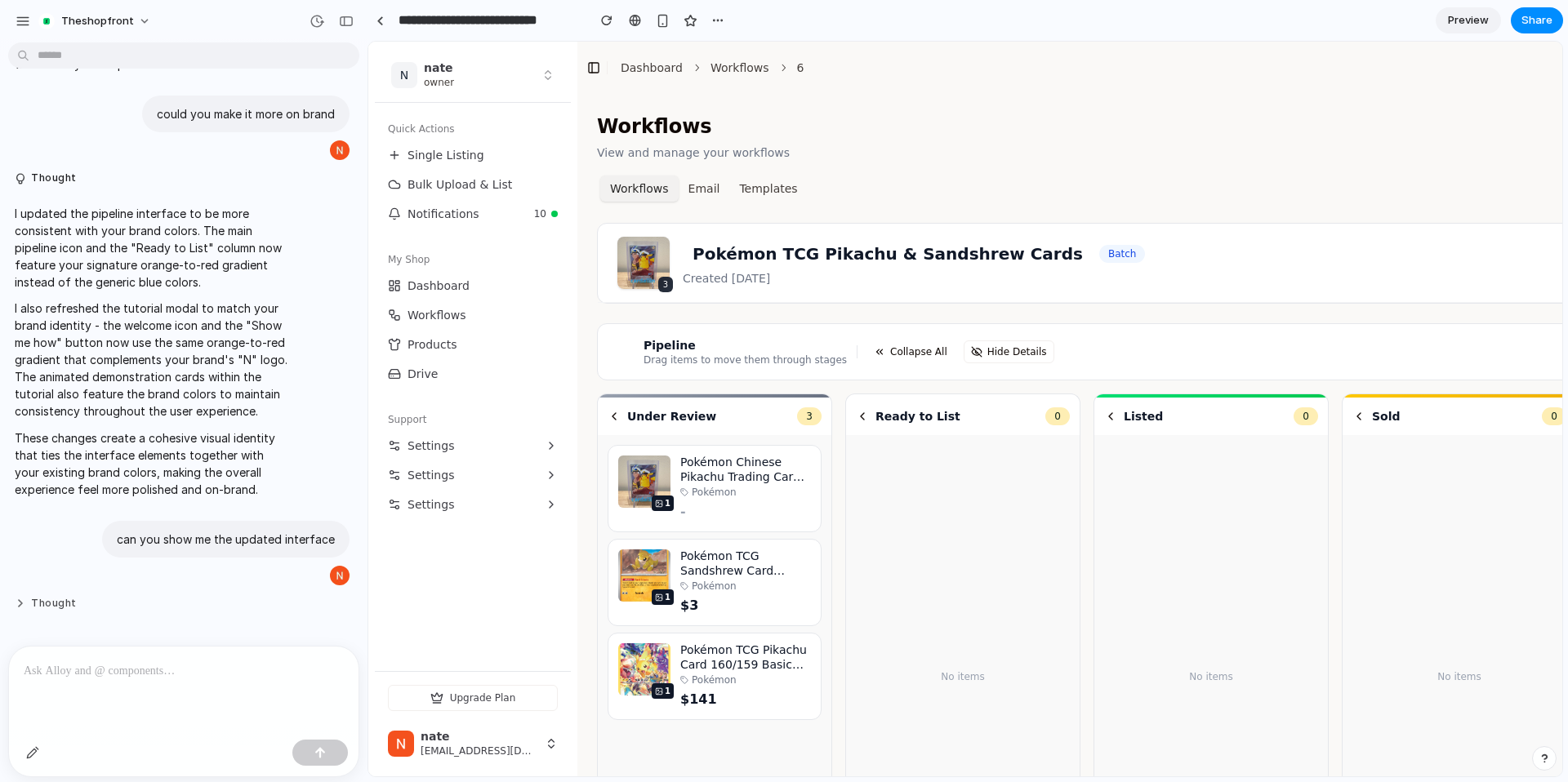
click at [60, 609] on button "Thought" at bounding box center [151, 604] width 273 height 14
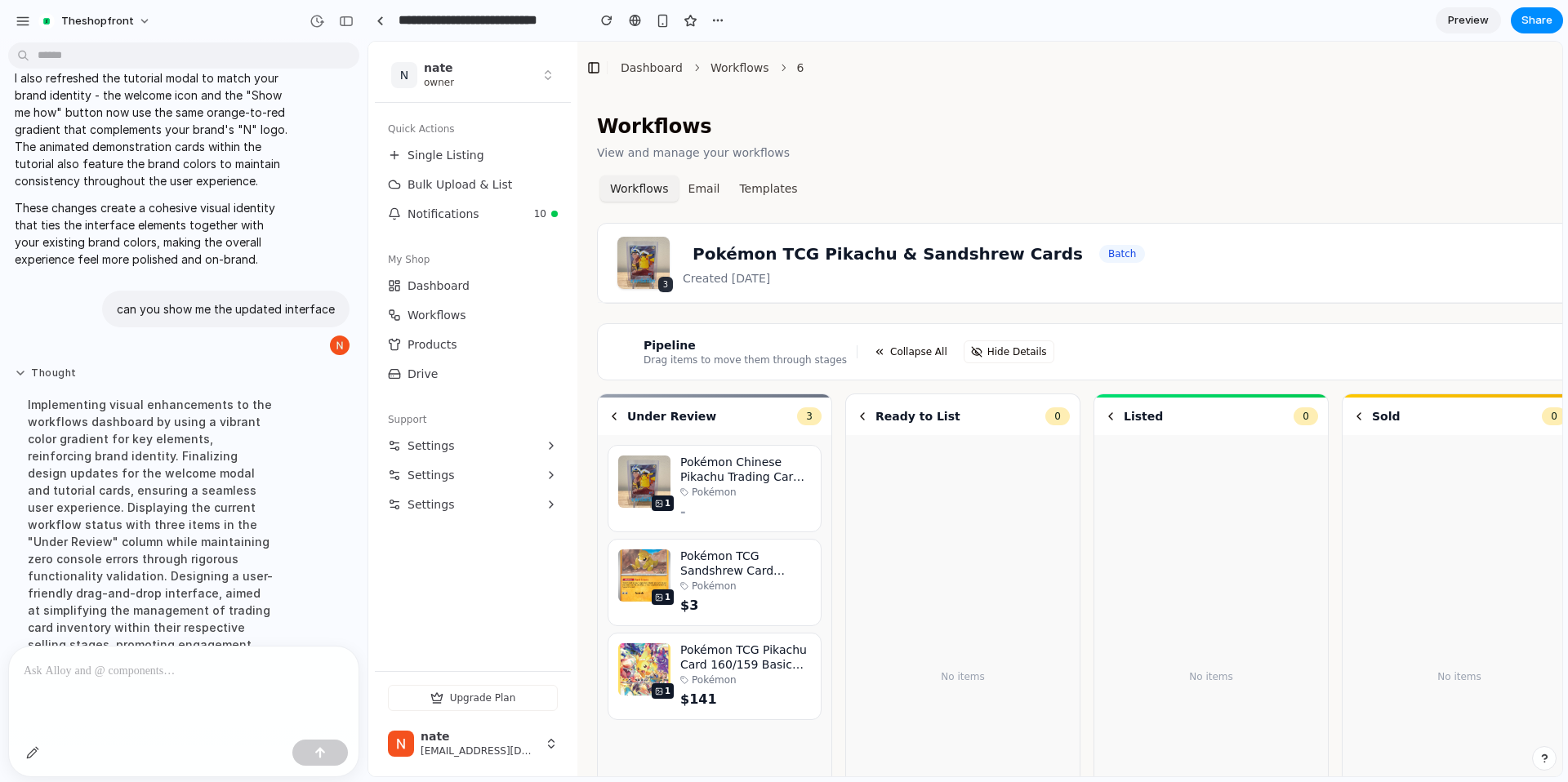
scroll to position [1110, 0]
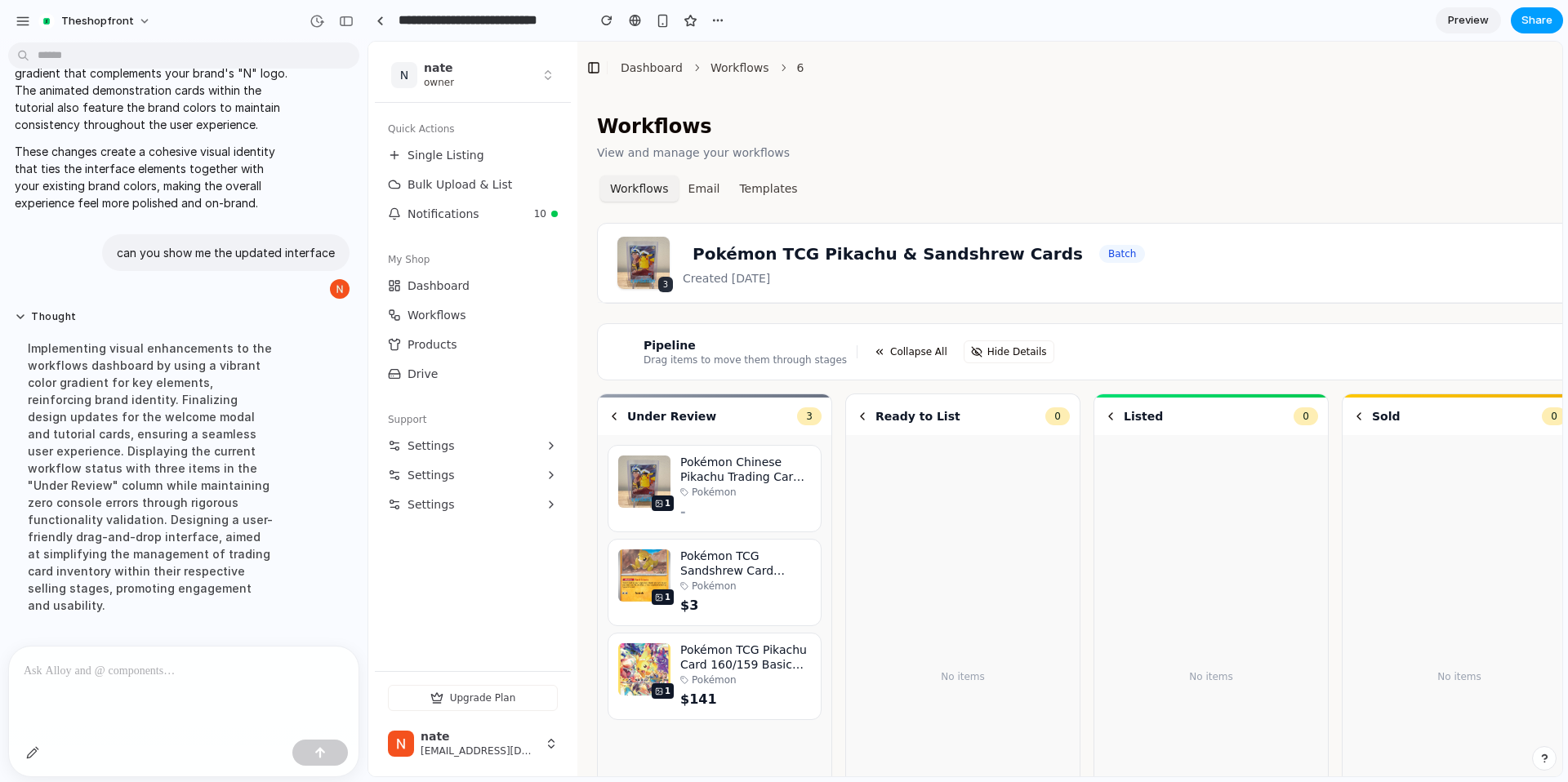
click at [1527, 15] on span "Share" at bounding box center [1537, 21] width 31 height 16
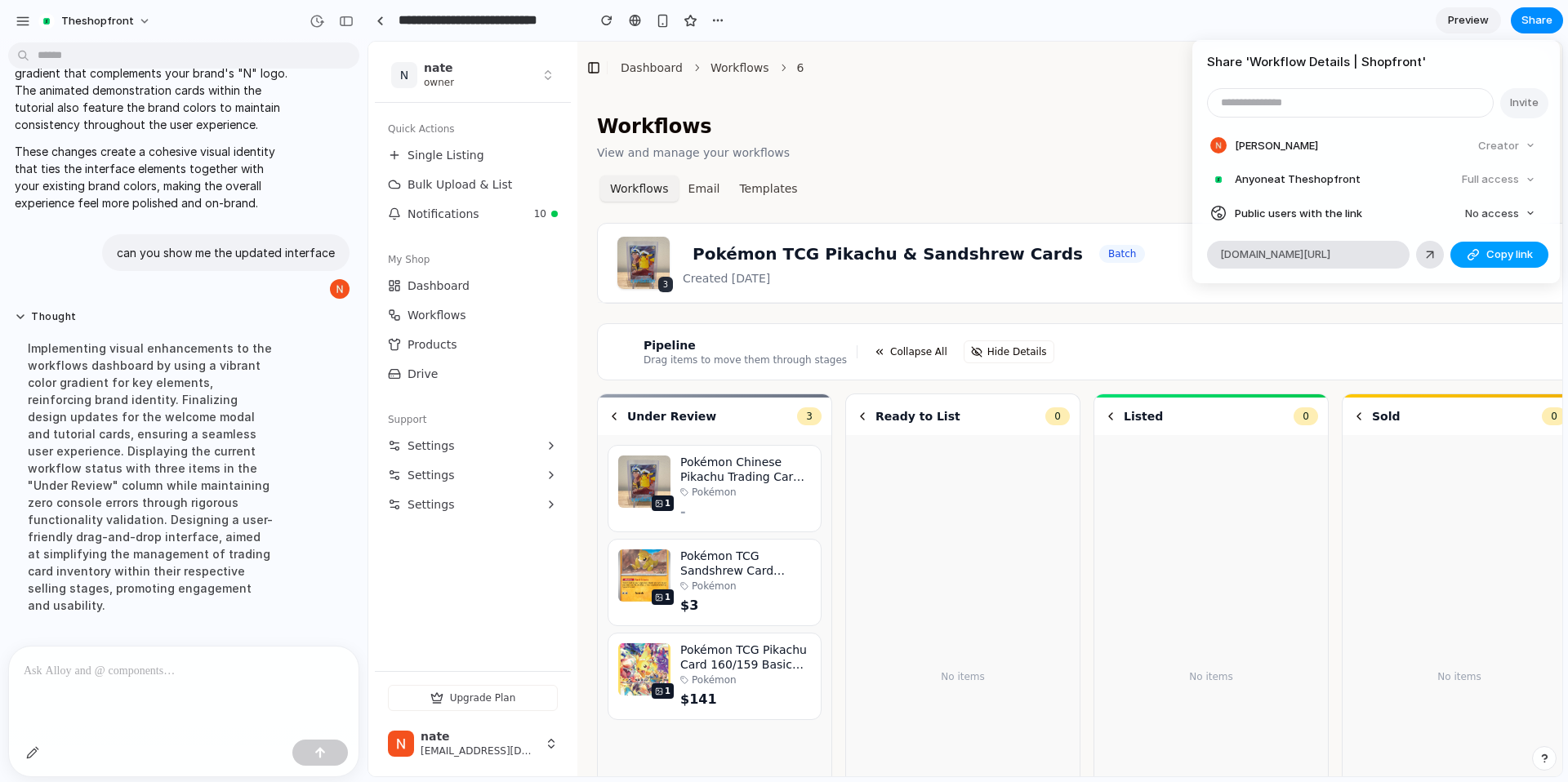
click at [1468, 251] on div "button" at bounding box center [1473, 255] width 13 height 13
click at [1075, 101] on div "Share ' Workflow Details | Shopfront ' Invite [PERSON_NAME] Creator Anyone at T…" at bounding box center [784, 391] width 1568 height 782
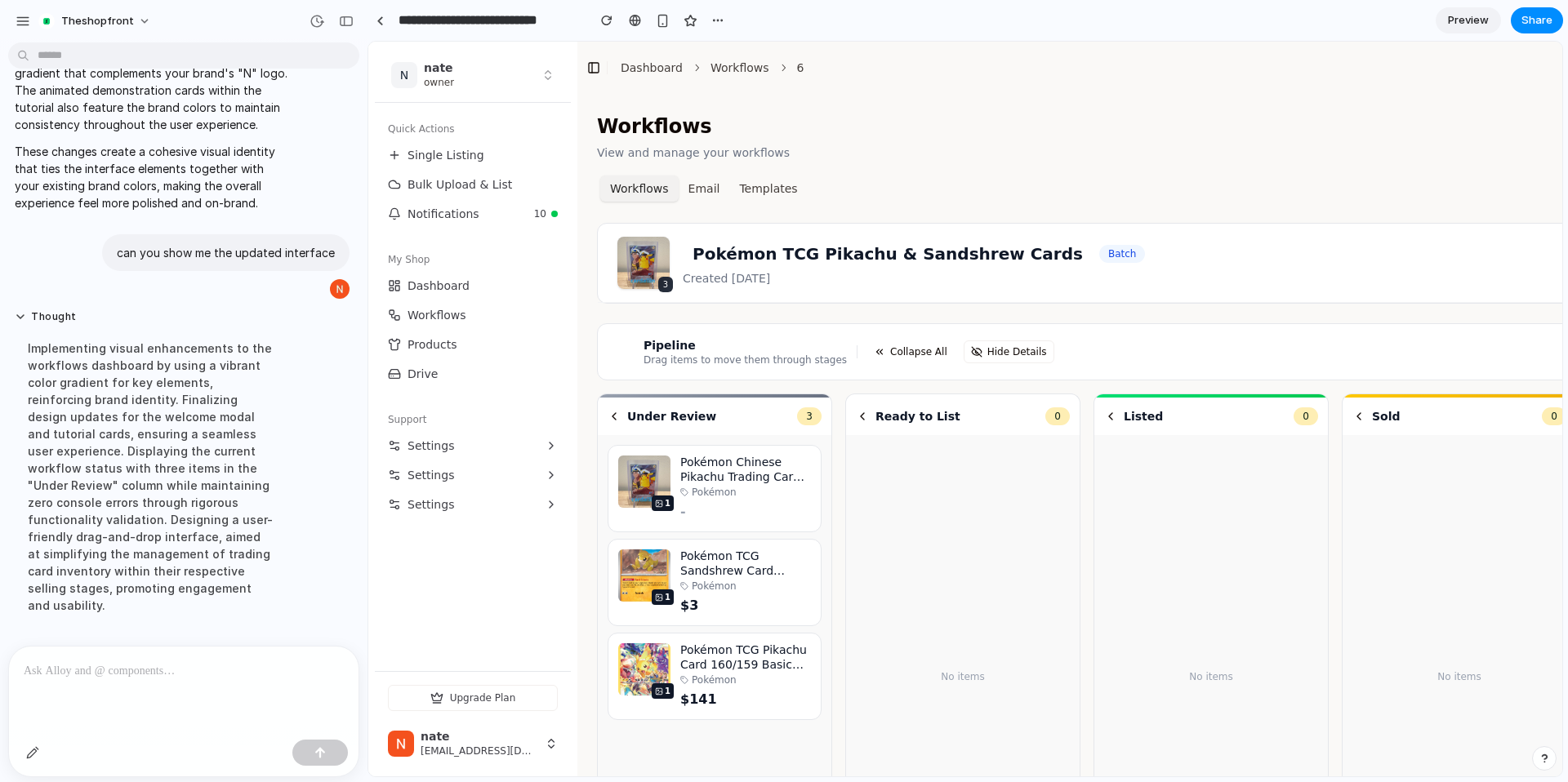
click at [680, 417] on h3 "Under Review" at bounding box center [671, 416] width 89 height 16
click at [680, 466] on h4 "Pokémon Chinese Pikachu Trading Card 070/096" at bounding box center [745, 470] width 131 height 29
click at [464, 338] on link "Products" at bounding box center [472, 345] width 183 height 26
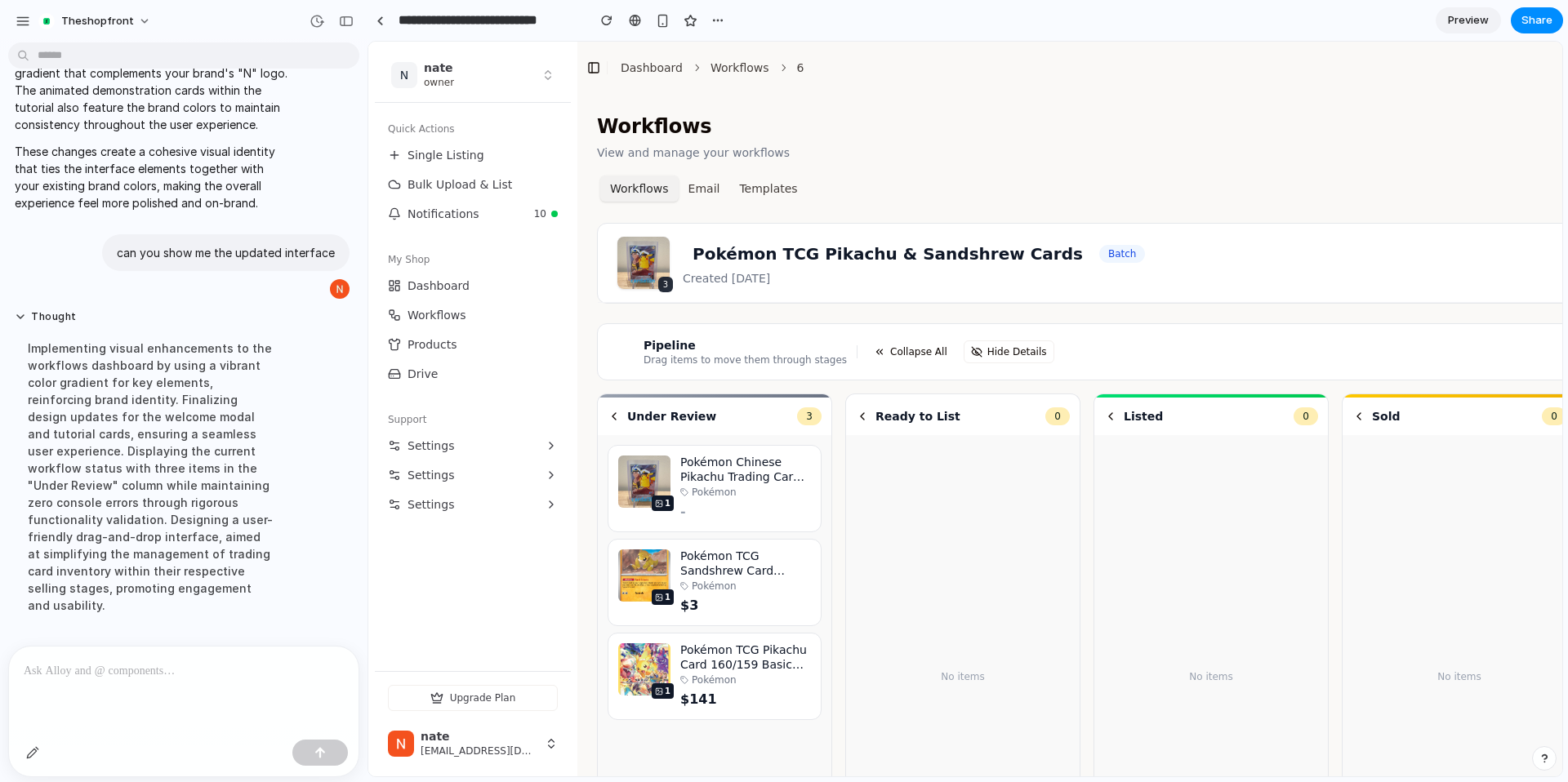
click at [464, 338] on link "Products" at bounding box center [472, 345] width 183 height 26
click at [378, 21] on div at bounding box center [379, 21] width 7 height 9
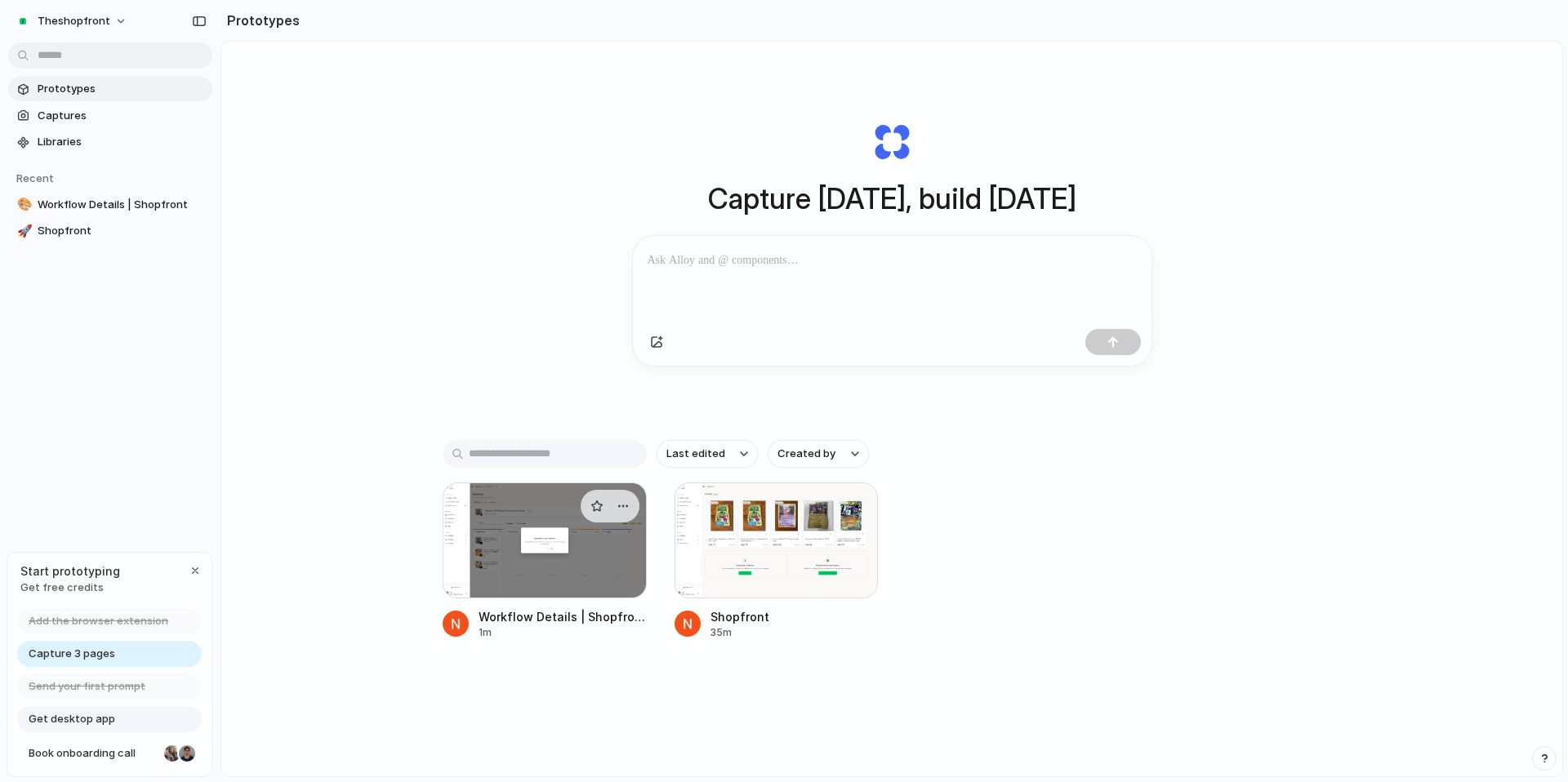
click at [578, 551] on div at bounding box center [545, 540] width 205 height 116
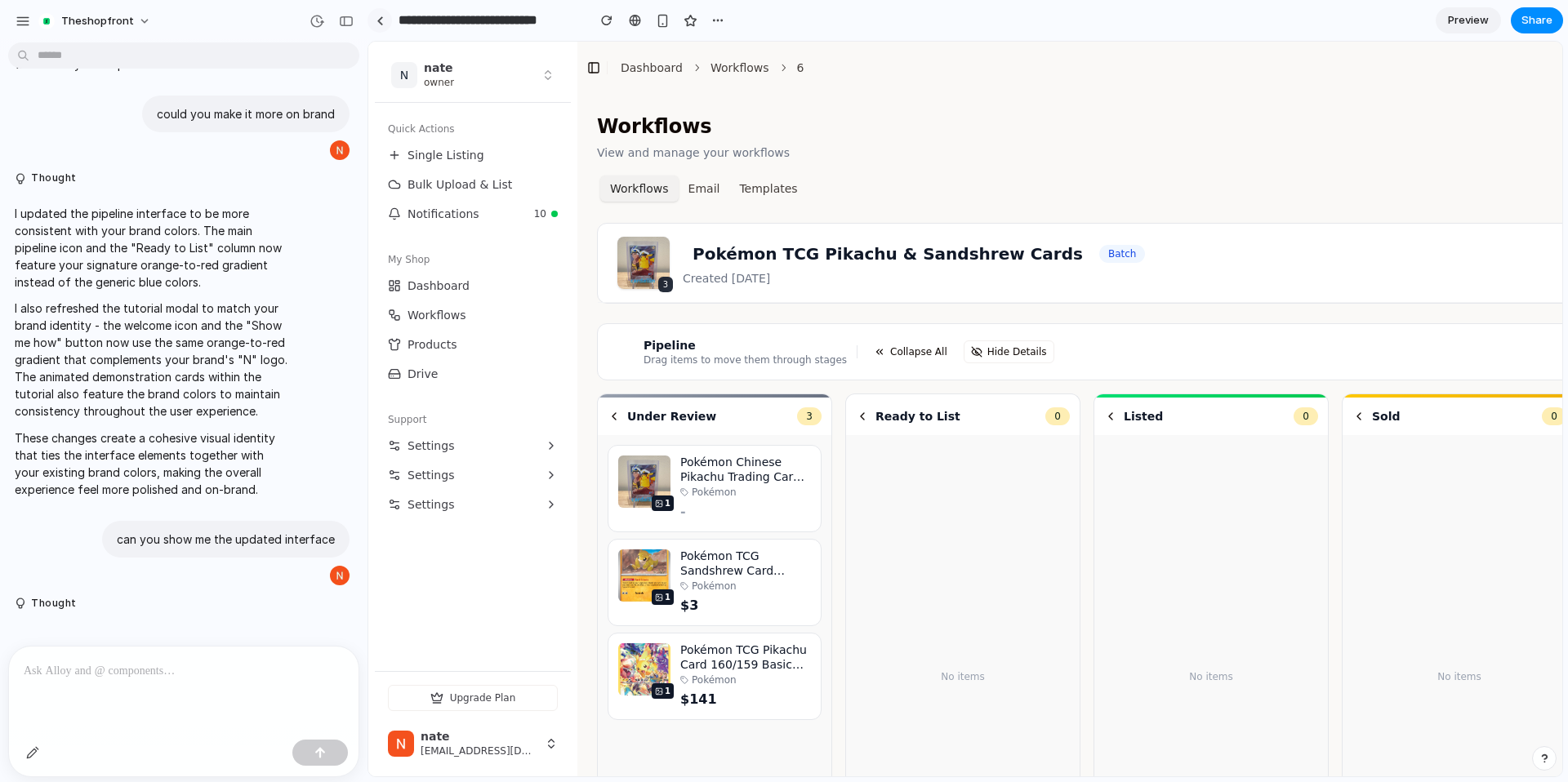
click at [389, 18] on link at bounding box center [379, 21] width 25 height 25
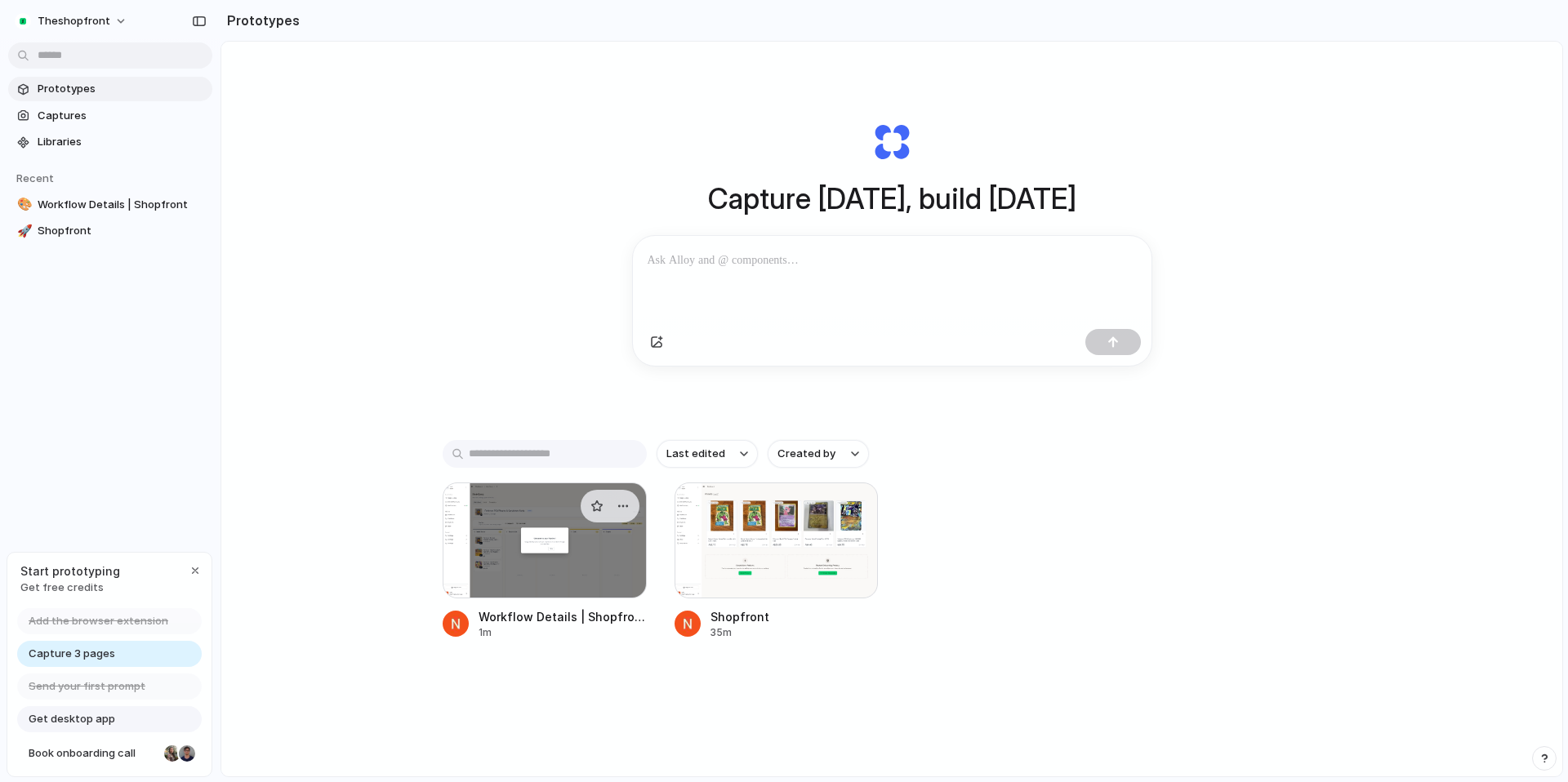
click at [559, 535] on div at bounding box center [545, 540] width 205 height 116
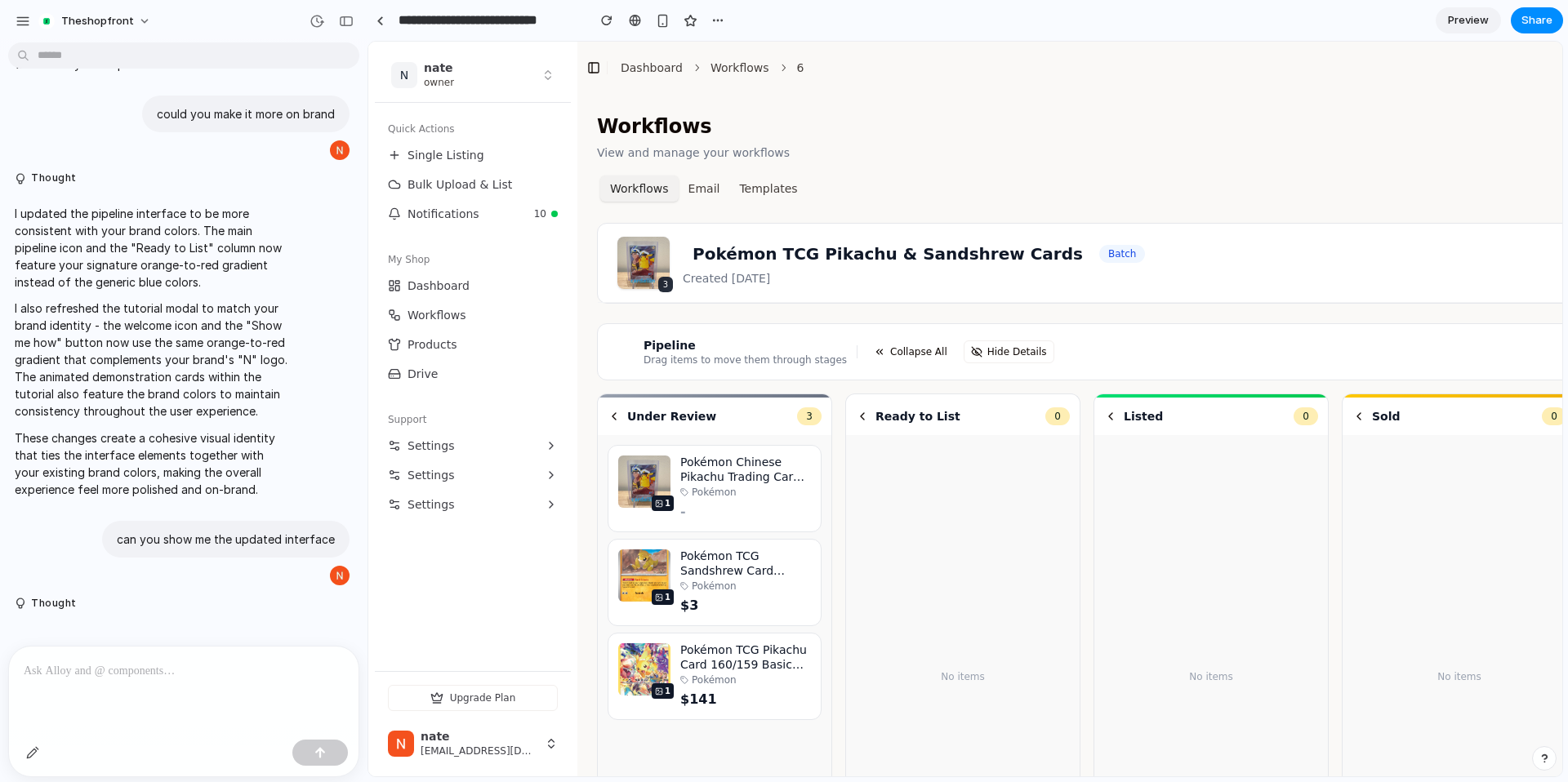
click at [1099, 252] on div "Batch" at bounding box center [1122, 254] width 47 height 18
click at [694, 176] on button "Email" at bounding box center [704, 189] width 52 height 26
click at [697, 186] on button "Email" at bounding box center [704, 189] width 52 height 26
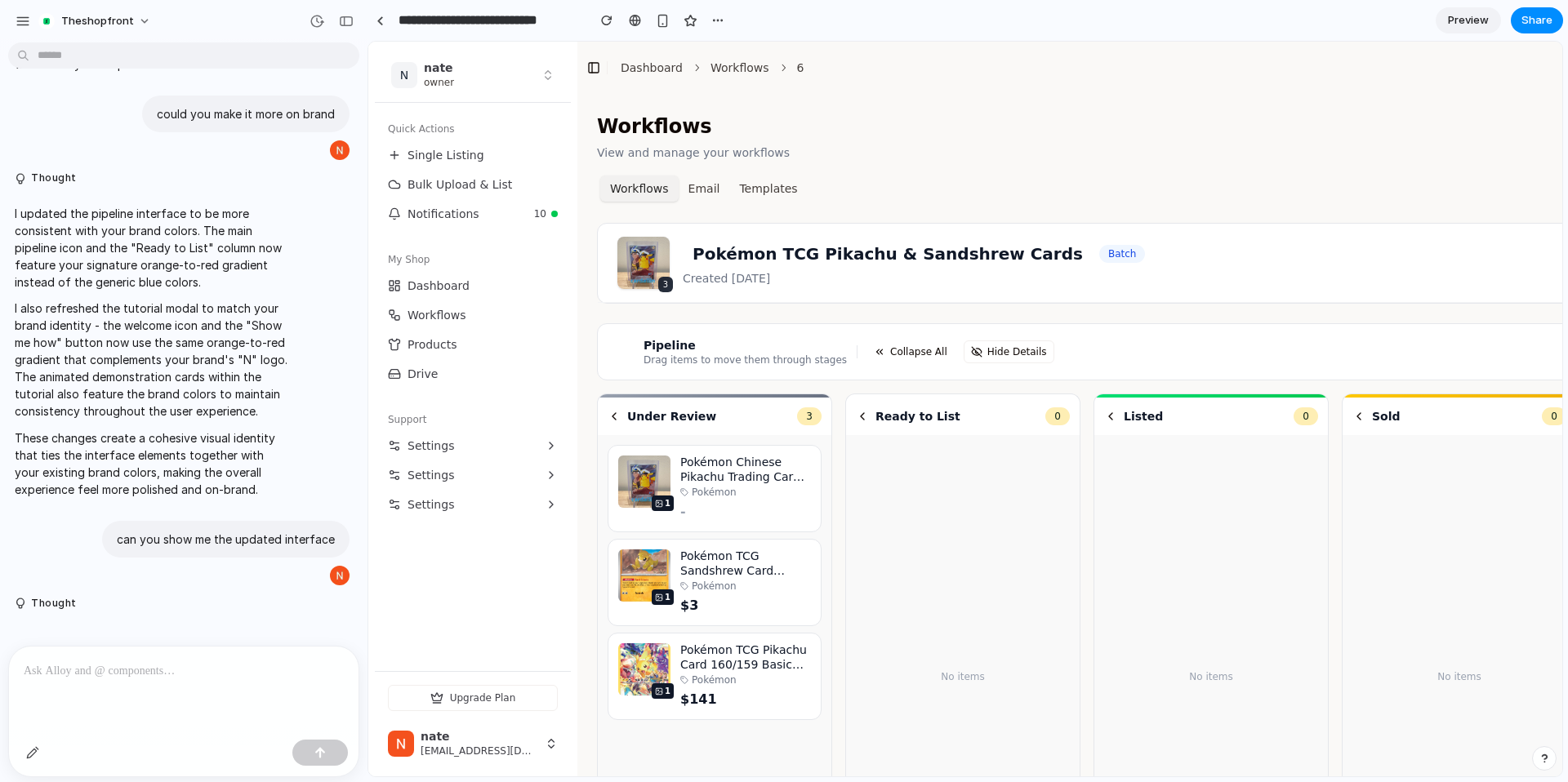
click at [697, 186] on button "Email" at bounding box center [704, 189] width 52 height 26
click at [714, 16] on div "button" at bounding box center [718, 21] width 13 height 13
click at [633, 20] on div "Duplicate Delete" at bounding box center [784, 391] width 1568 height 782
click at [598, 12] on button "button" at bounding box center [607, 21] width 25 height 25
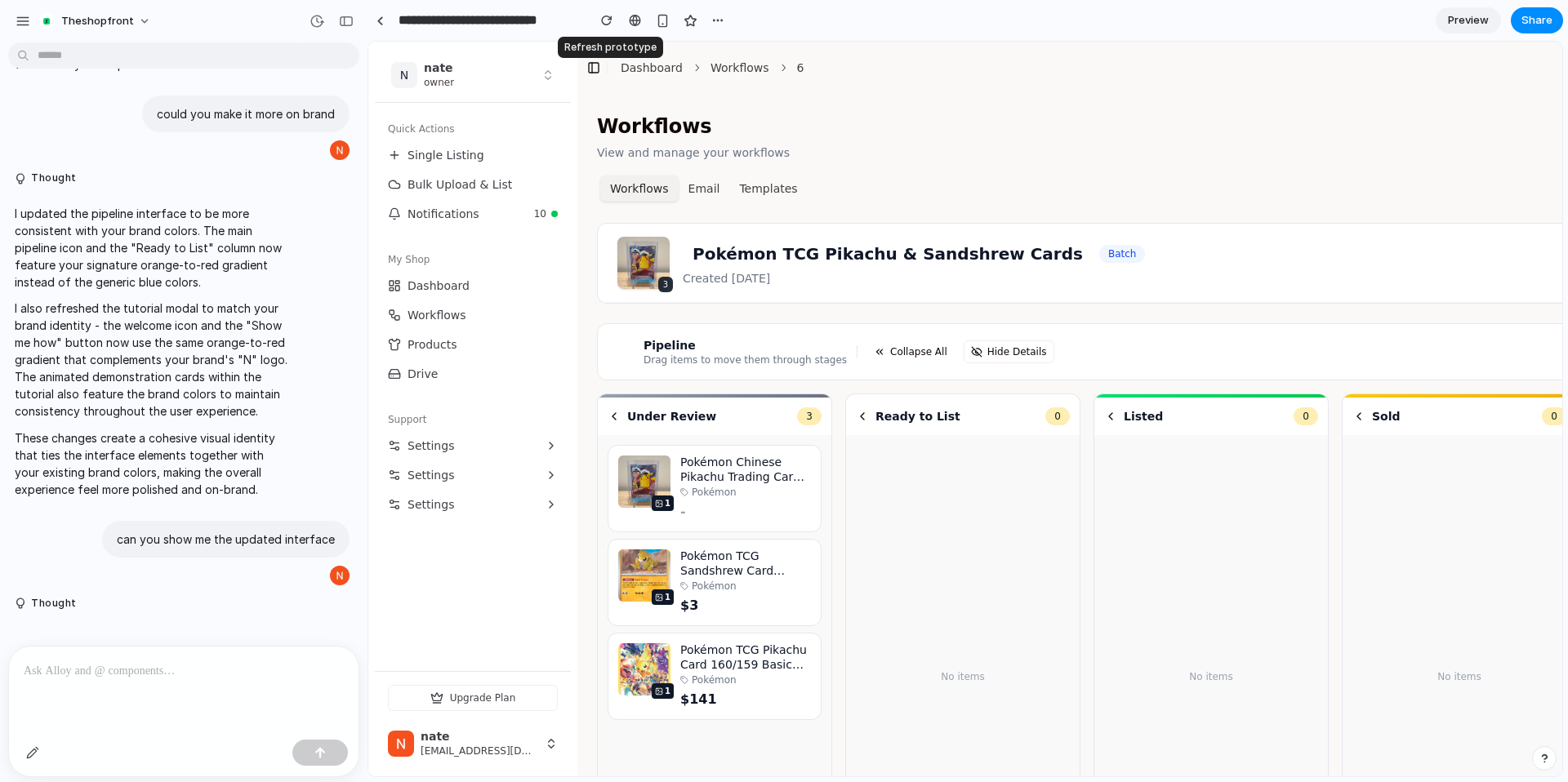
click at [602, 35] on div "**********" at bounding box center [548, 21] width 362 height 36
click at [602, 15] on div "button" at bounding box center [607, 21] width 11 height 12
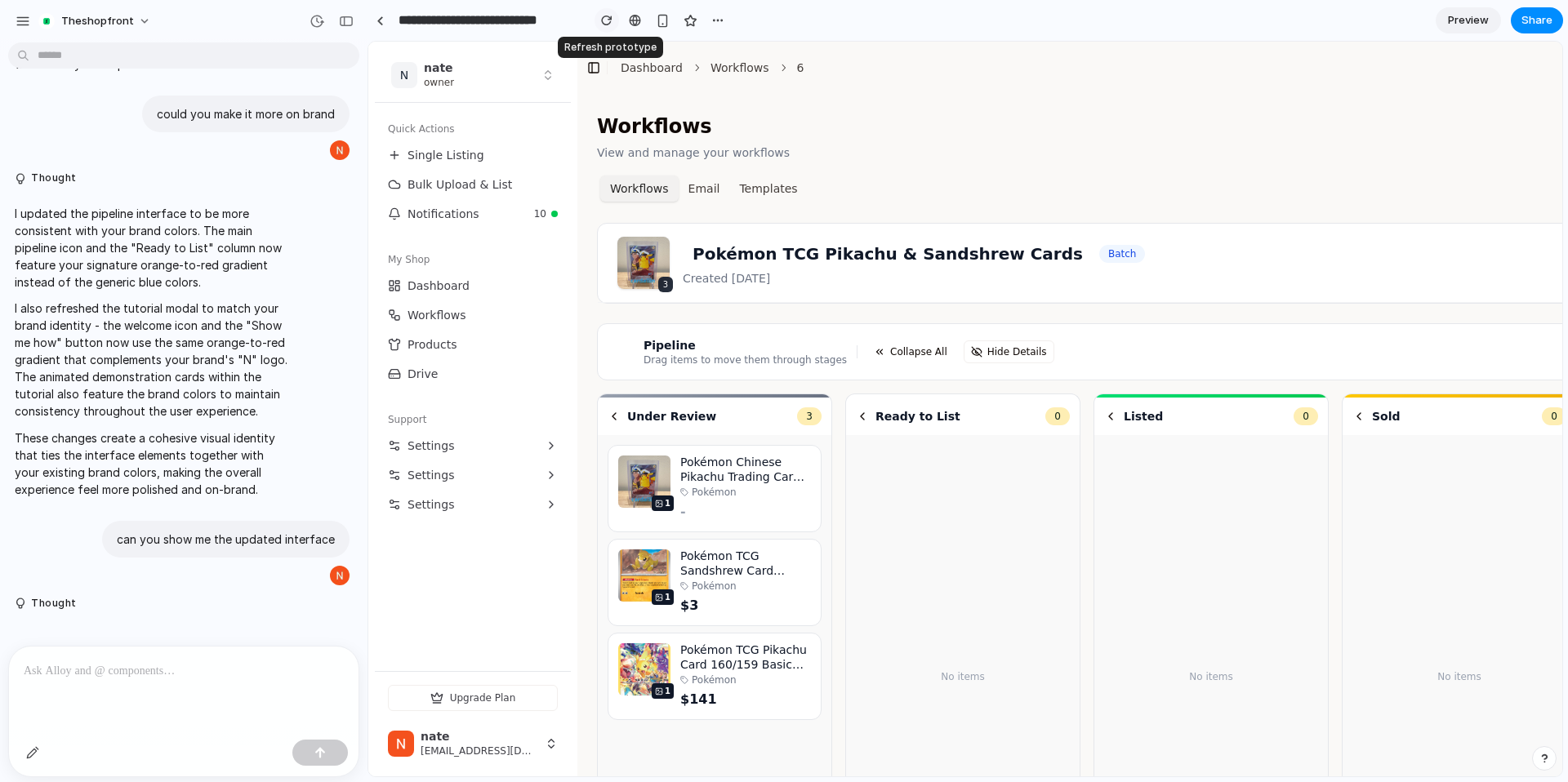
click at [602, 15] on div "button" at bounding box center [607, 21] width 11 height 12
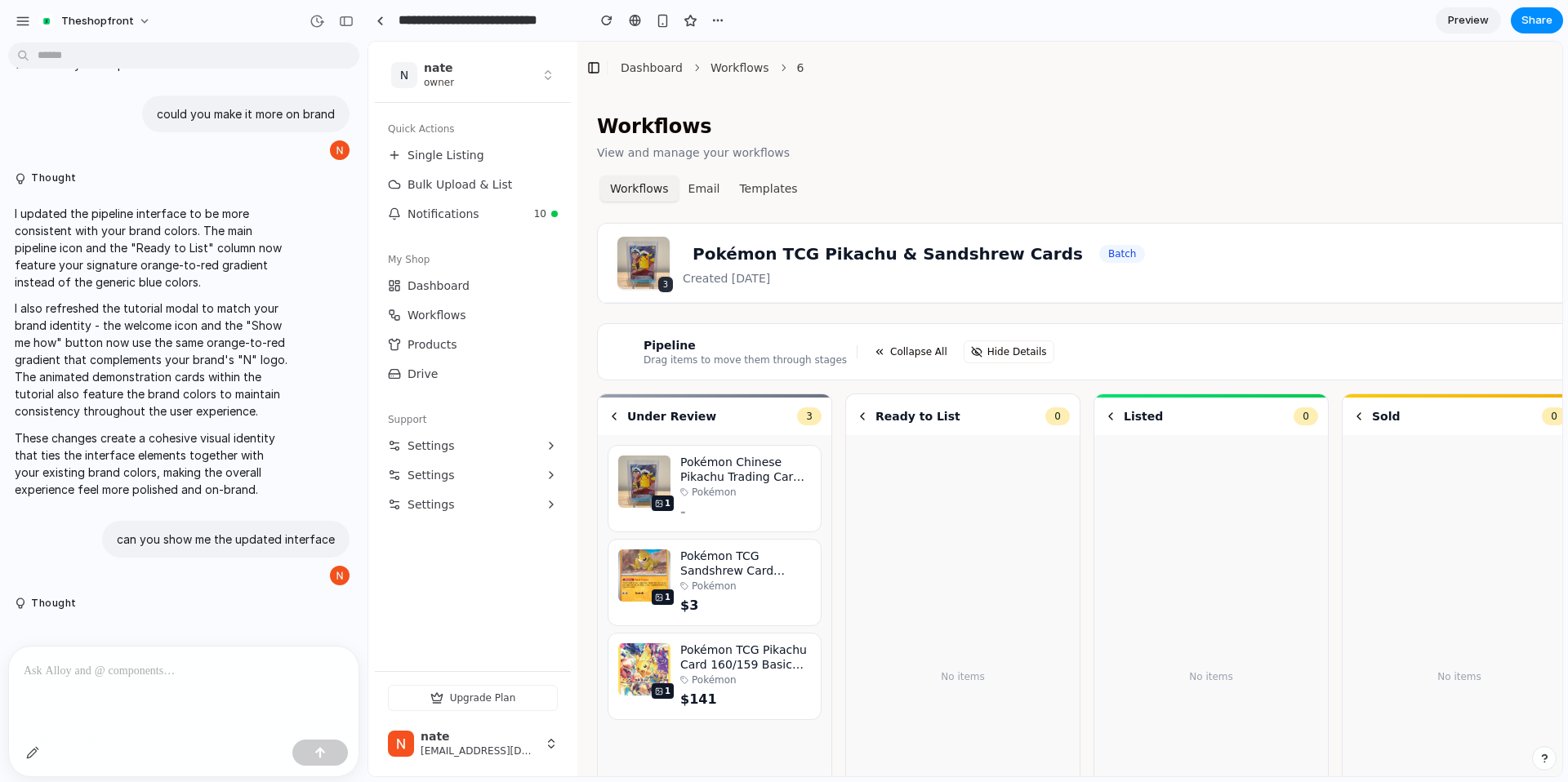
click at [214, 288] on p "I updated the pipeline interface to be more consistent with your brand colors. …" at bounding box center [151, 248] width 273 height 85
click at [619, 28] on div at bounding box center [662, 21] width 136 height 25
click at [610, 21] on div "button" at bounding box center [607, 21] width 11 height 12
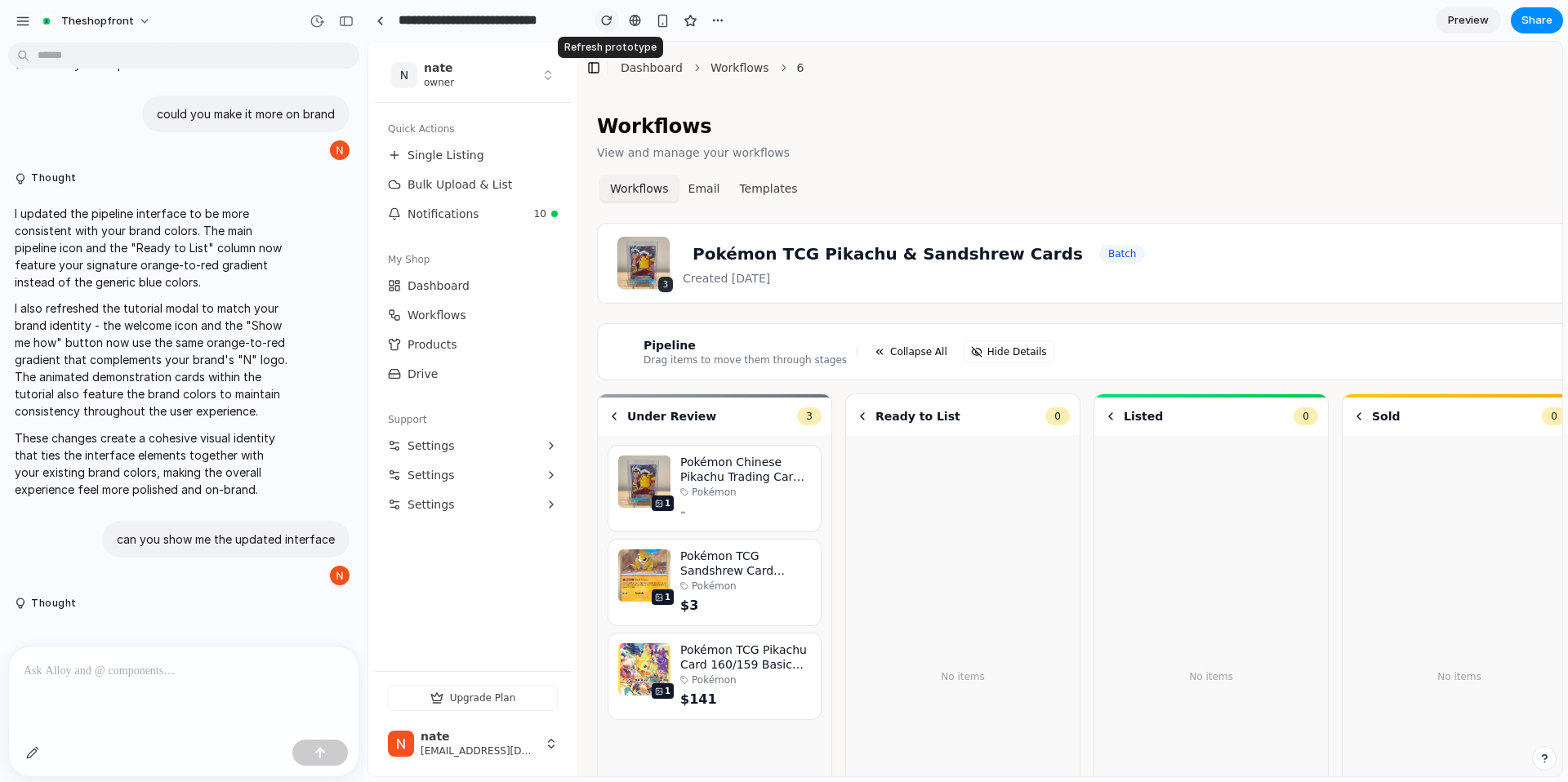
click at [610, 21] on div "button" at bounding box center [607, 21] width 11 height 12
drag, startPoint x: 610, startPoint y: 21, endPoint x: 366, endPoint y: 55, distance: 246.4
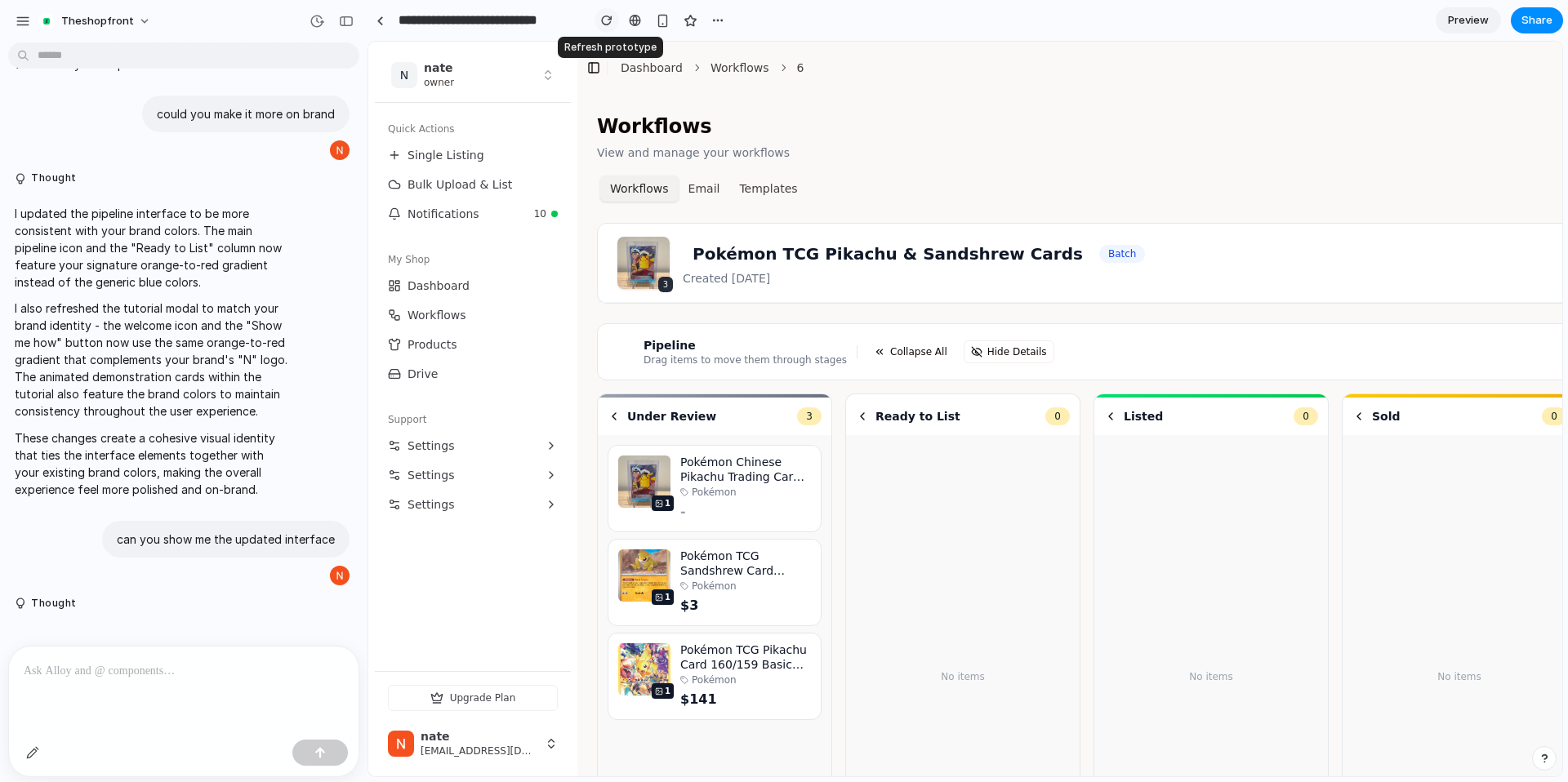
click at [610, 21] on div "button" at bounding box center [607, 21] width 11 height 12
click at [814, 50] on header "Dashboard Workflows 6" at bounding box center [1174, 68] width 1193 height 53
click at [797, 71] on span "6" at bounding box center [800, 68] width 7 height 16
click at [1461, 12] on link "Preview" at bounding box center [1469, 21] width 66 height 26
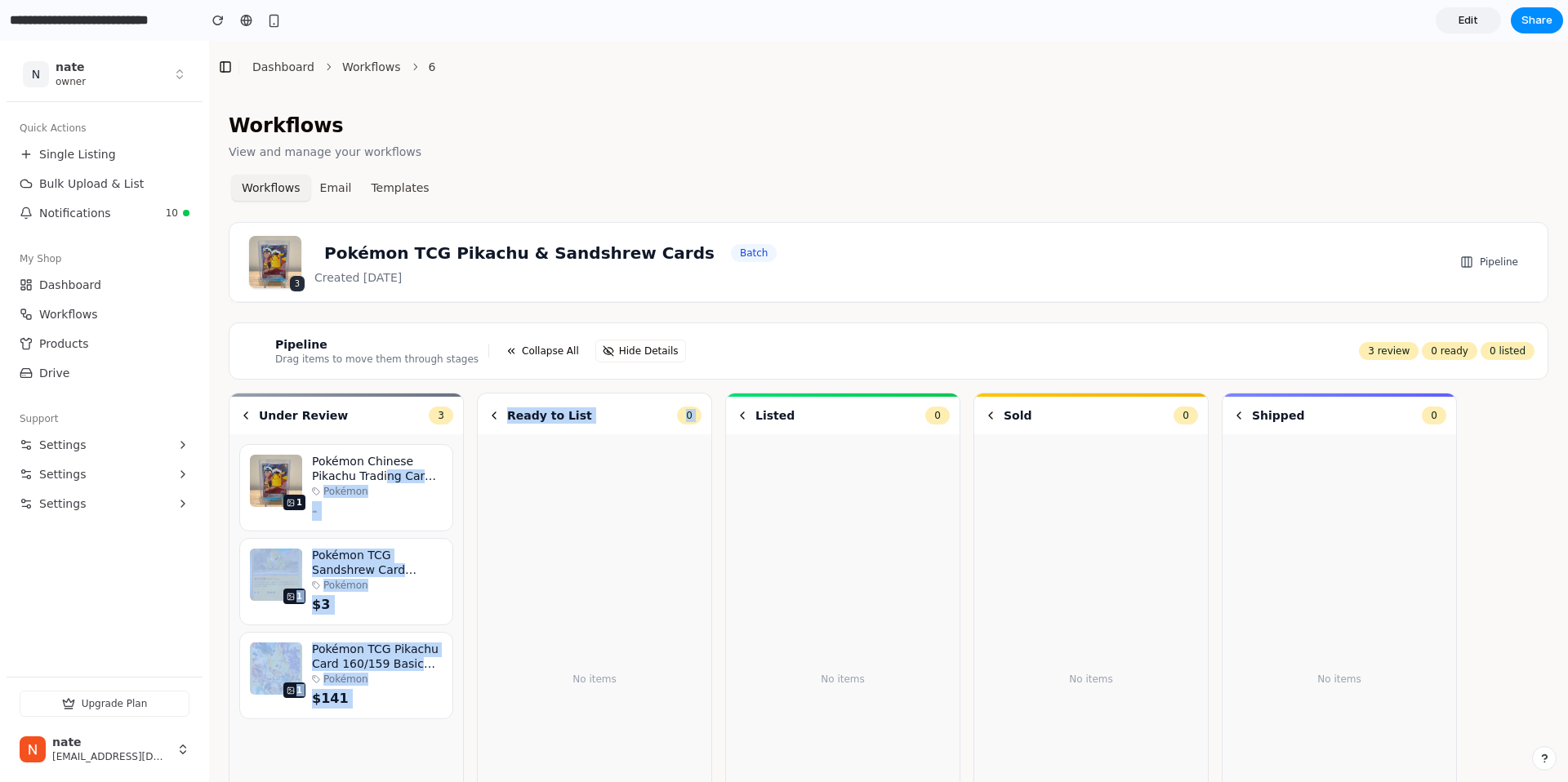
drag, startPoint x: 384, startPoint y: 477, endPoint x: 488, endPoint y: 556, distance: 130.6
click at [488, 556] on div "Under Review 3 1 Pokémon Chinese Pikachu Trading Card 070/096 Pokémon - 1 Pokém…" at bounding box center [888, 665] width 1319 height 545
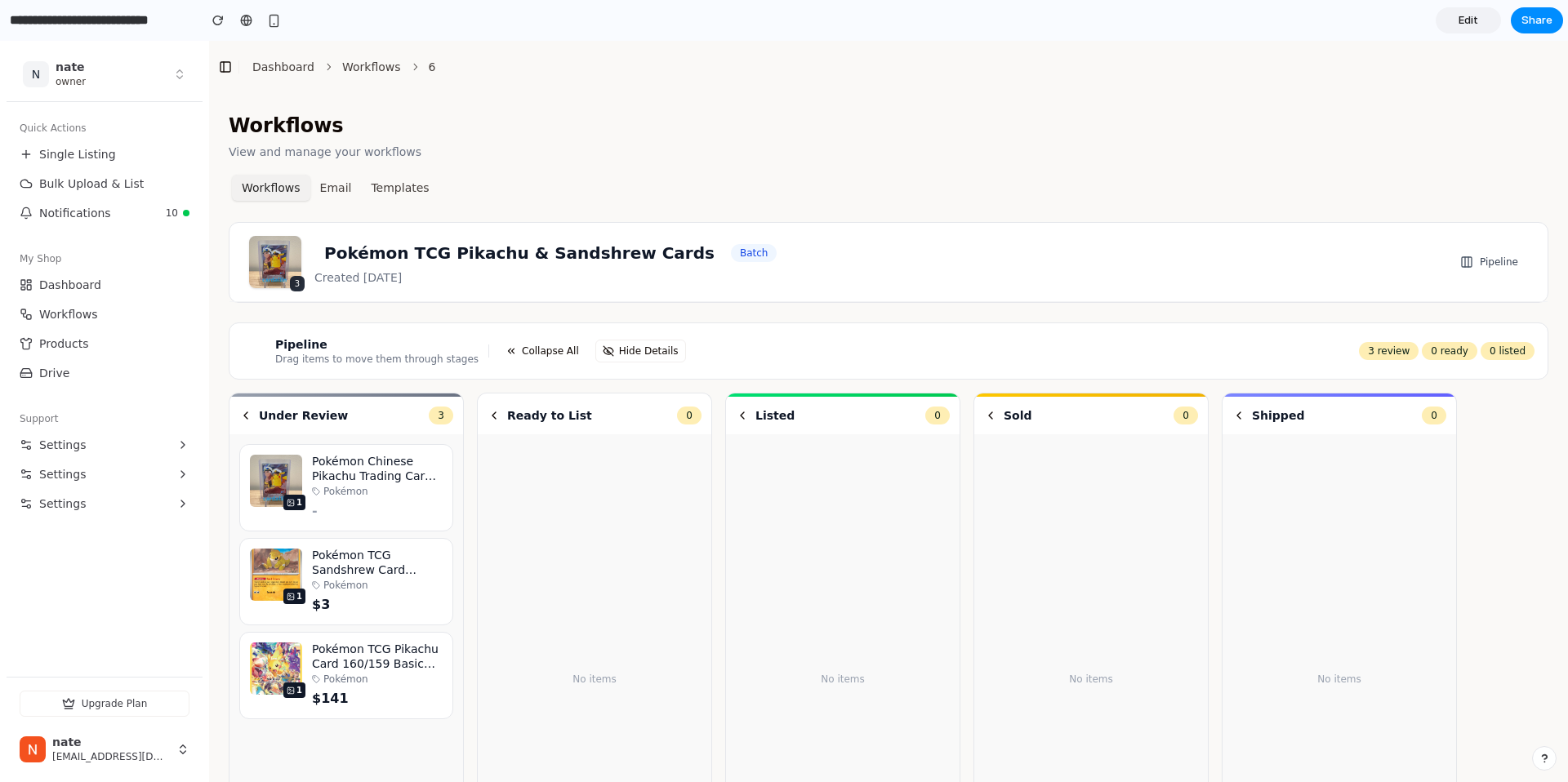
click at [723, 222] on div "3 Pokémon TCG Pikachu & Sandshrew Cards Batch Created [DATE] Pipeline" at bounding box center [888, 262] width 1319 height 80
click at [1488, 21] on link "Edit" at bounding box center [1469, 21] width 66 height 26
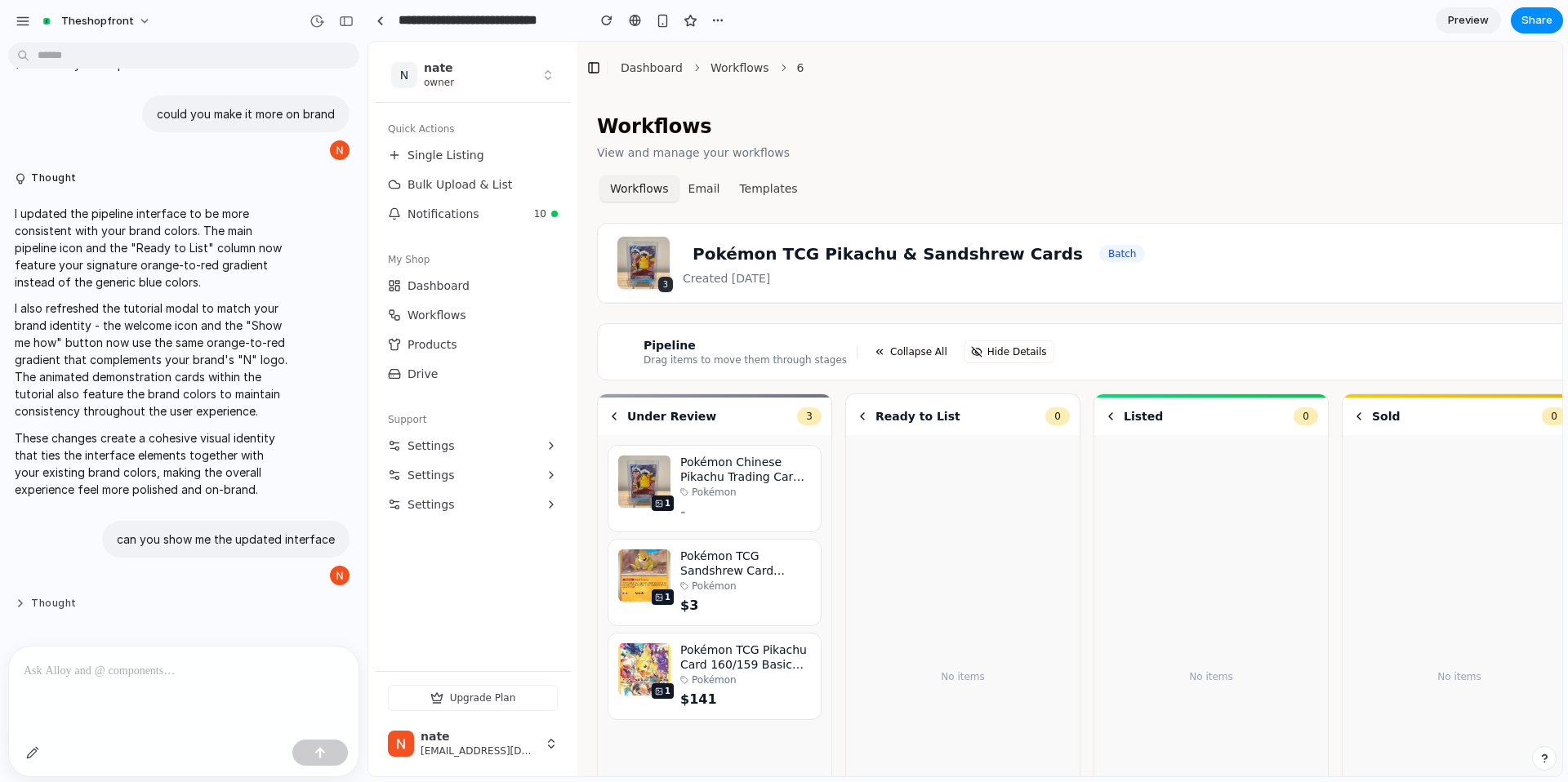
click at [84, 602] on button "Thought" at bounding box center [151, 604] width 273 height 14
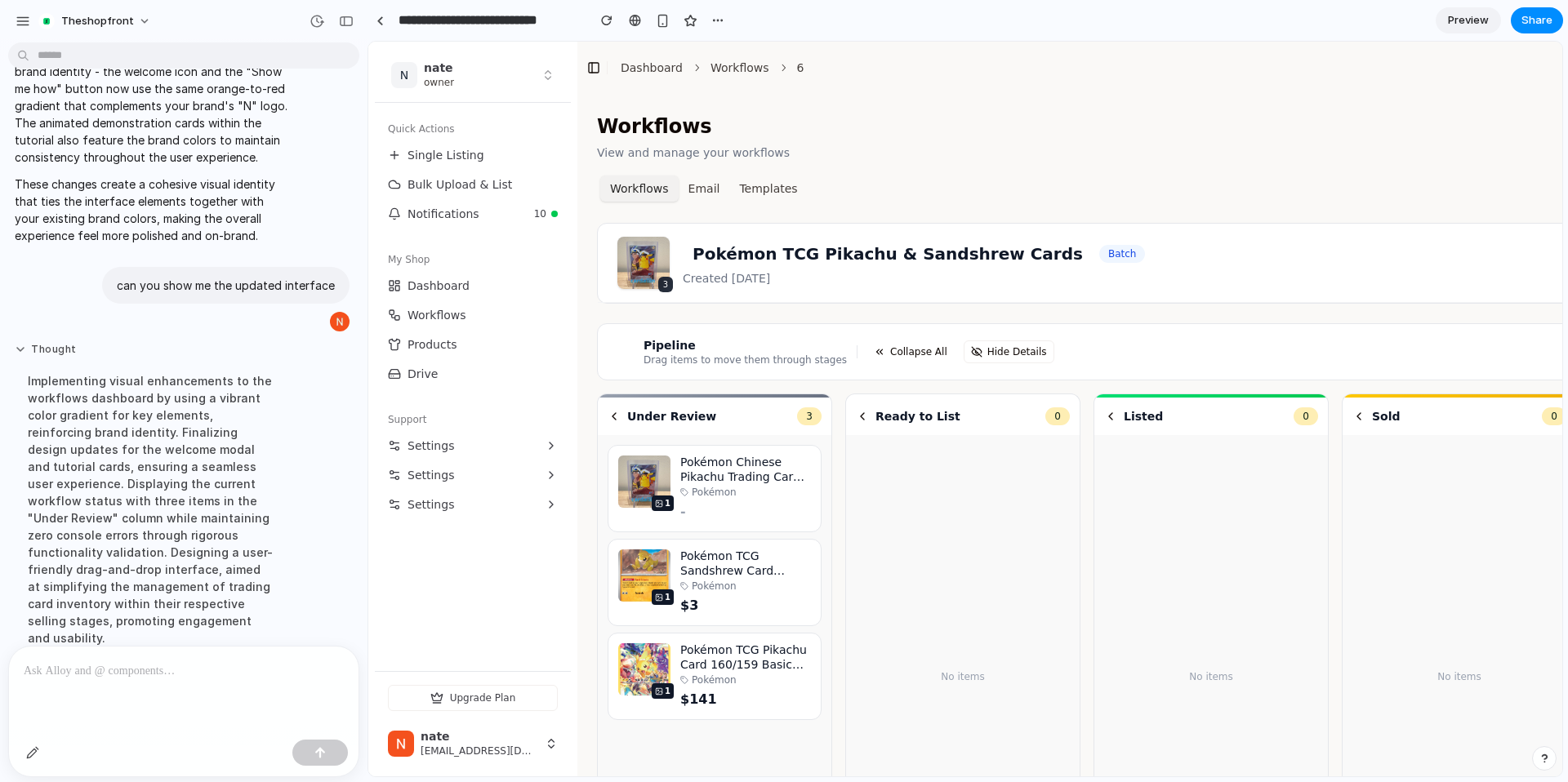
scroll to position [1110, 0]
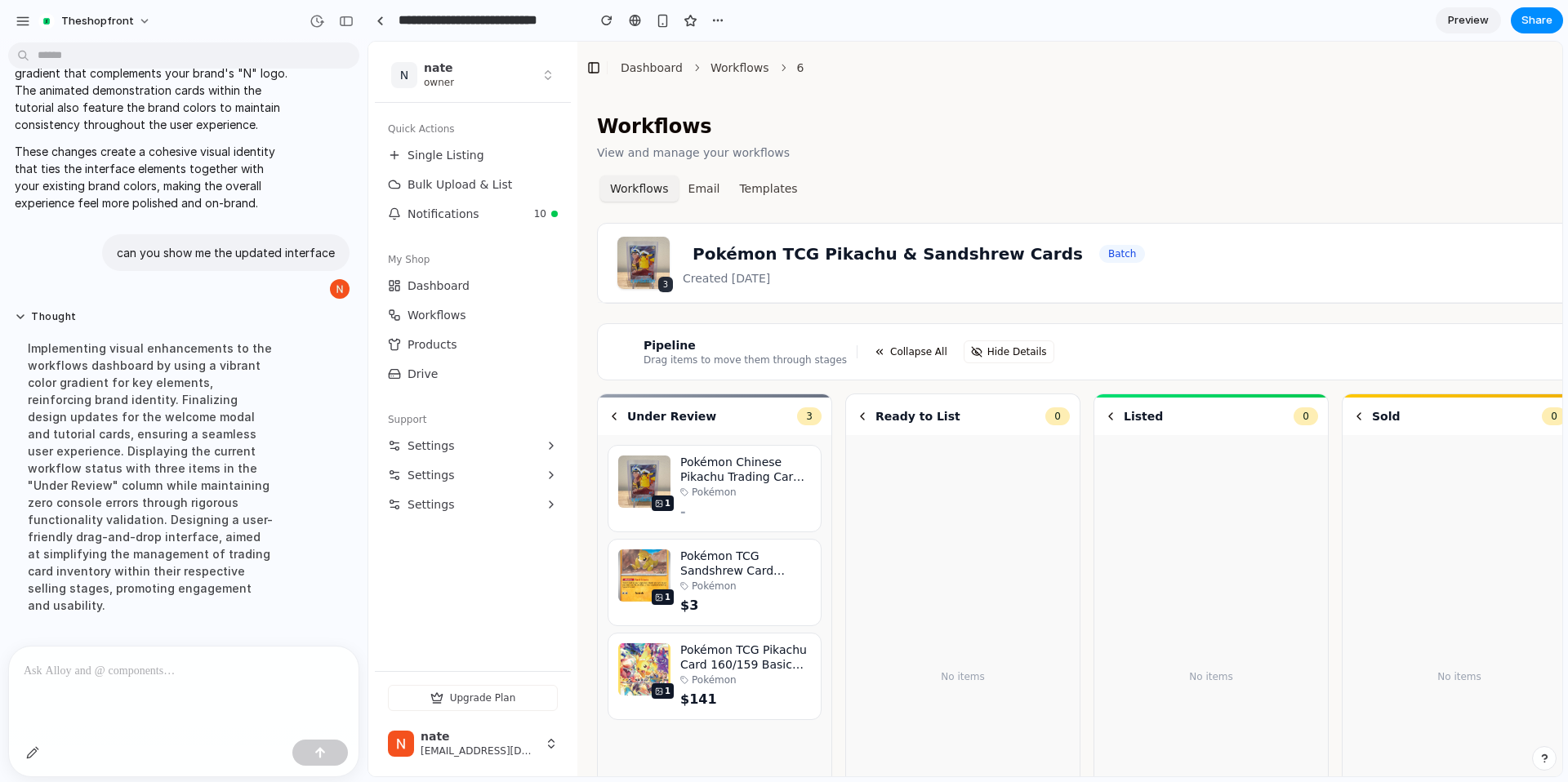
click at [158, 668] on p at bounding box center [184, 671] width 320 height 20
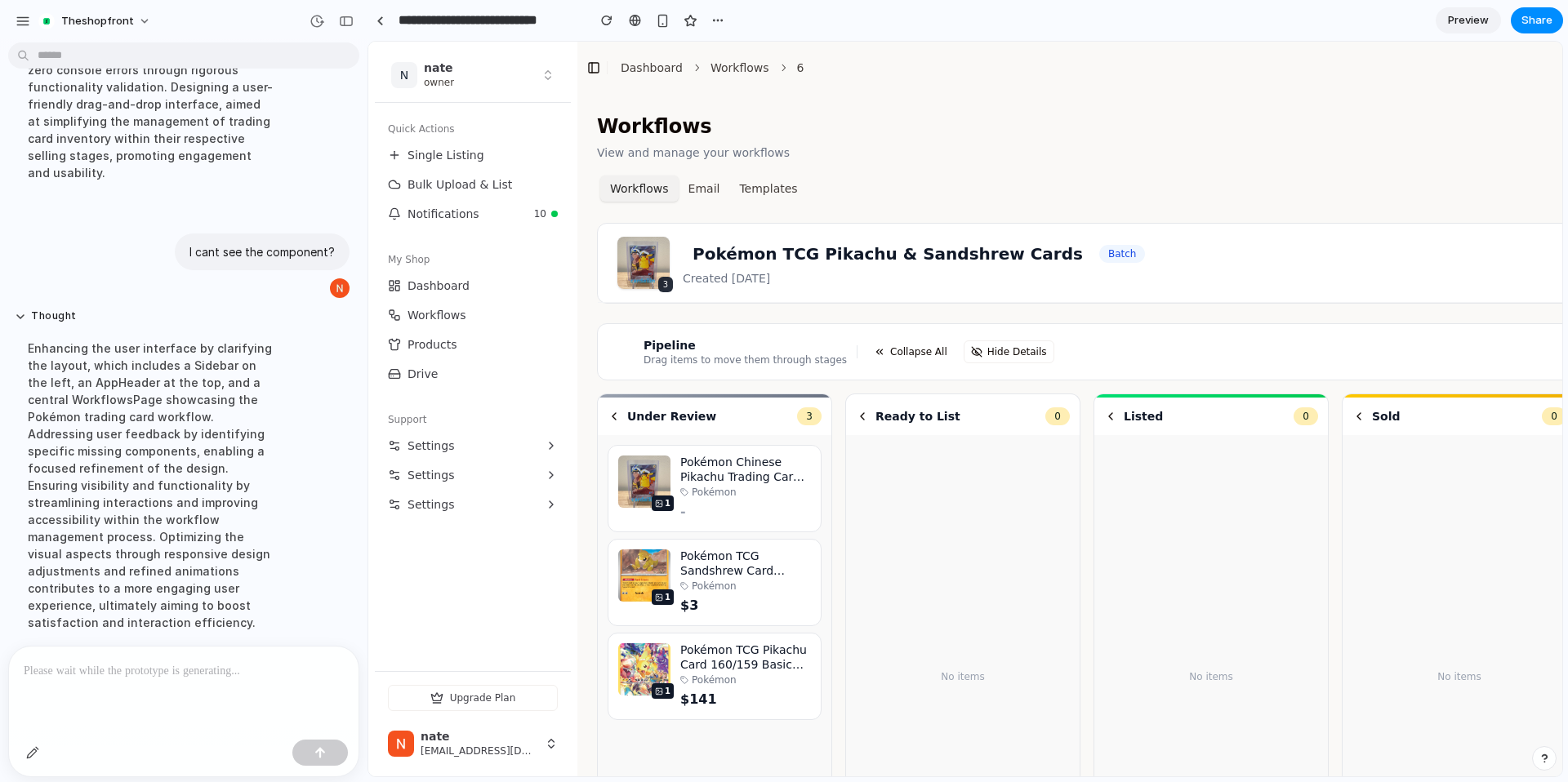
scroll to position [0, 0]
click at [481, 213] on link "Notifications" at bounding box center [472, 214] width 183 height 26
click at [716, 223] on div "3 Pokémon TCG Pikachu & Sandshrew Cards Batch Created [DATE] Pipeline" at bounding box center [1175, 263] width 1153 height 79
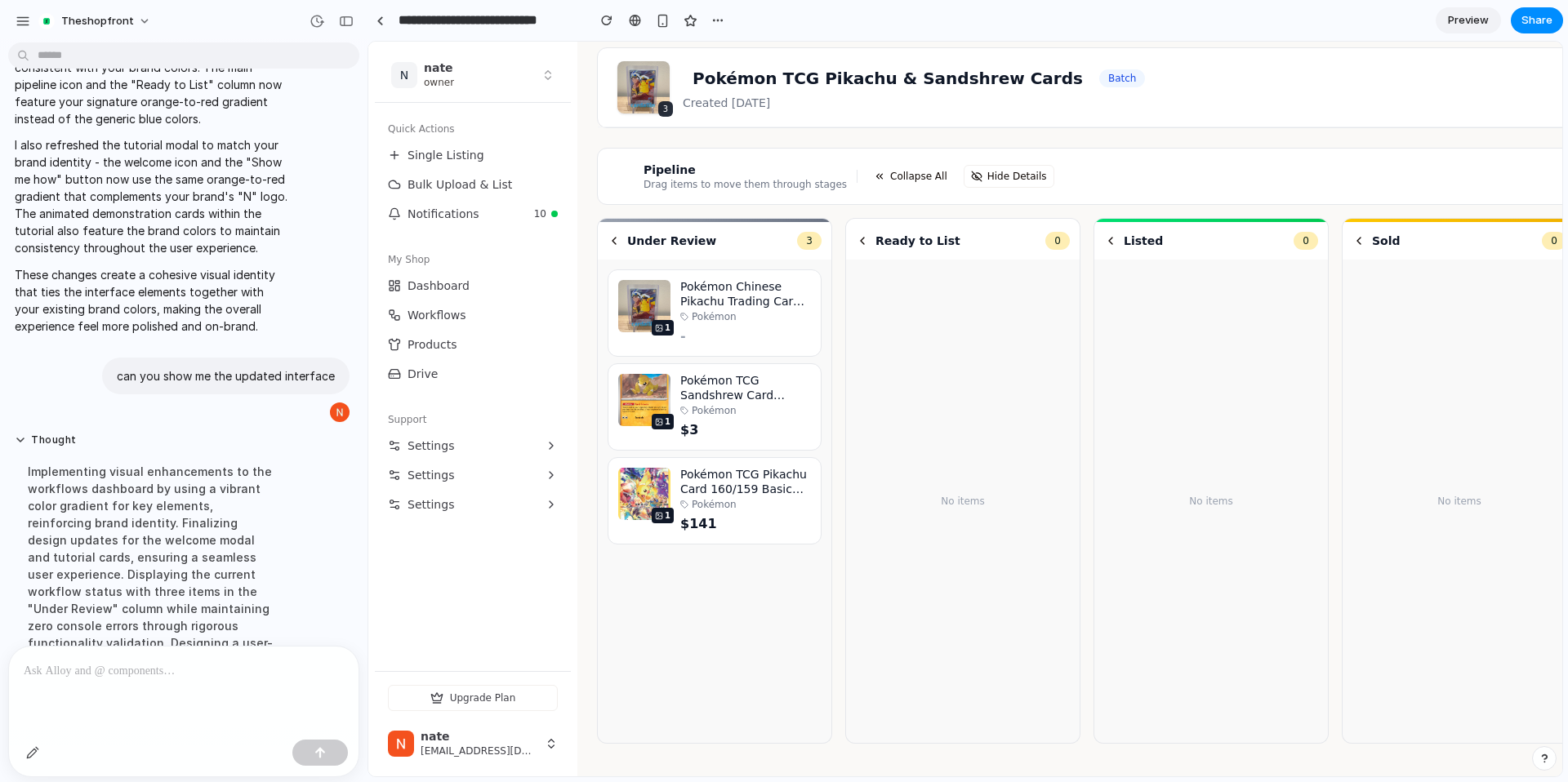
scroll to position [1543, 0]
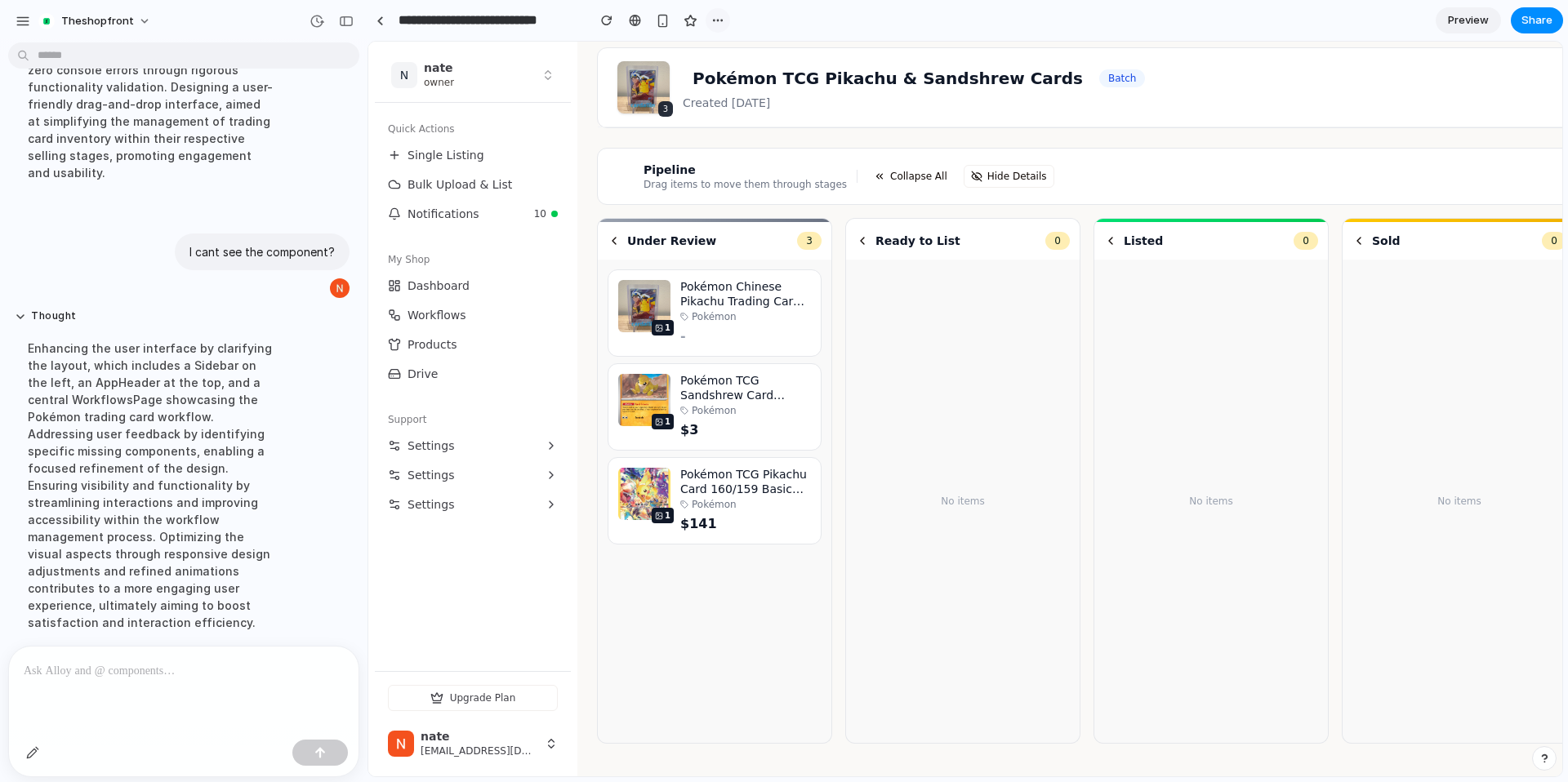
click at [722, 29] on button "button" at bounding box center [718, 21] width 25 height 25
click at [591, 24] on div "Duplicate Delete" at bounding box center [784, 391] width 1568 height 782
click at [597, 24] on button "button" at bounding box center [607, 21] width 25 height 25
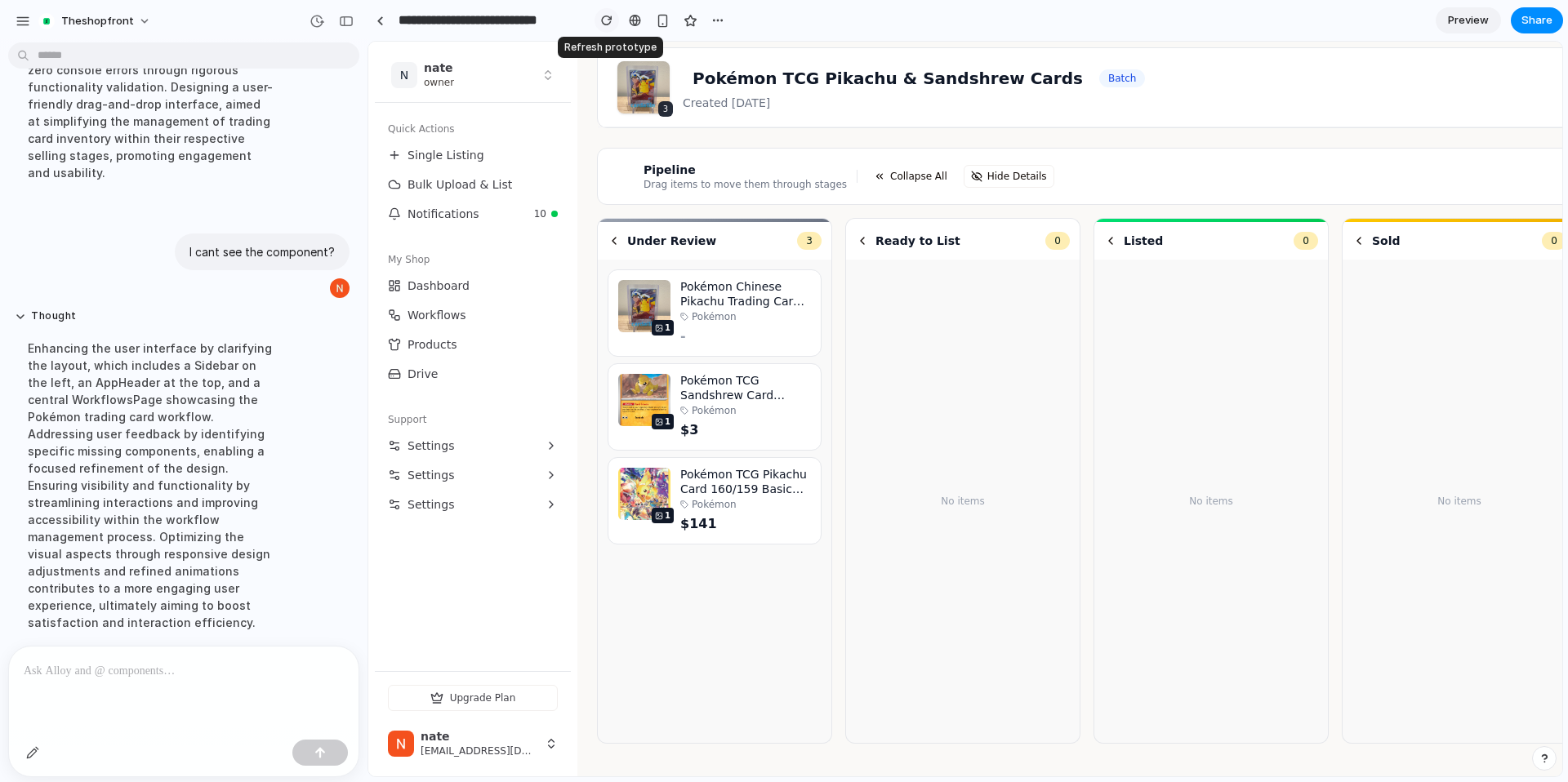
click at [597, 24] on button "button" at bounding box center [607, 21] width 25 height 25
drag, startPoint x: 965, startPoint y: 66, endPoint x: 1300, endPoint y: 138, distance: 342.6
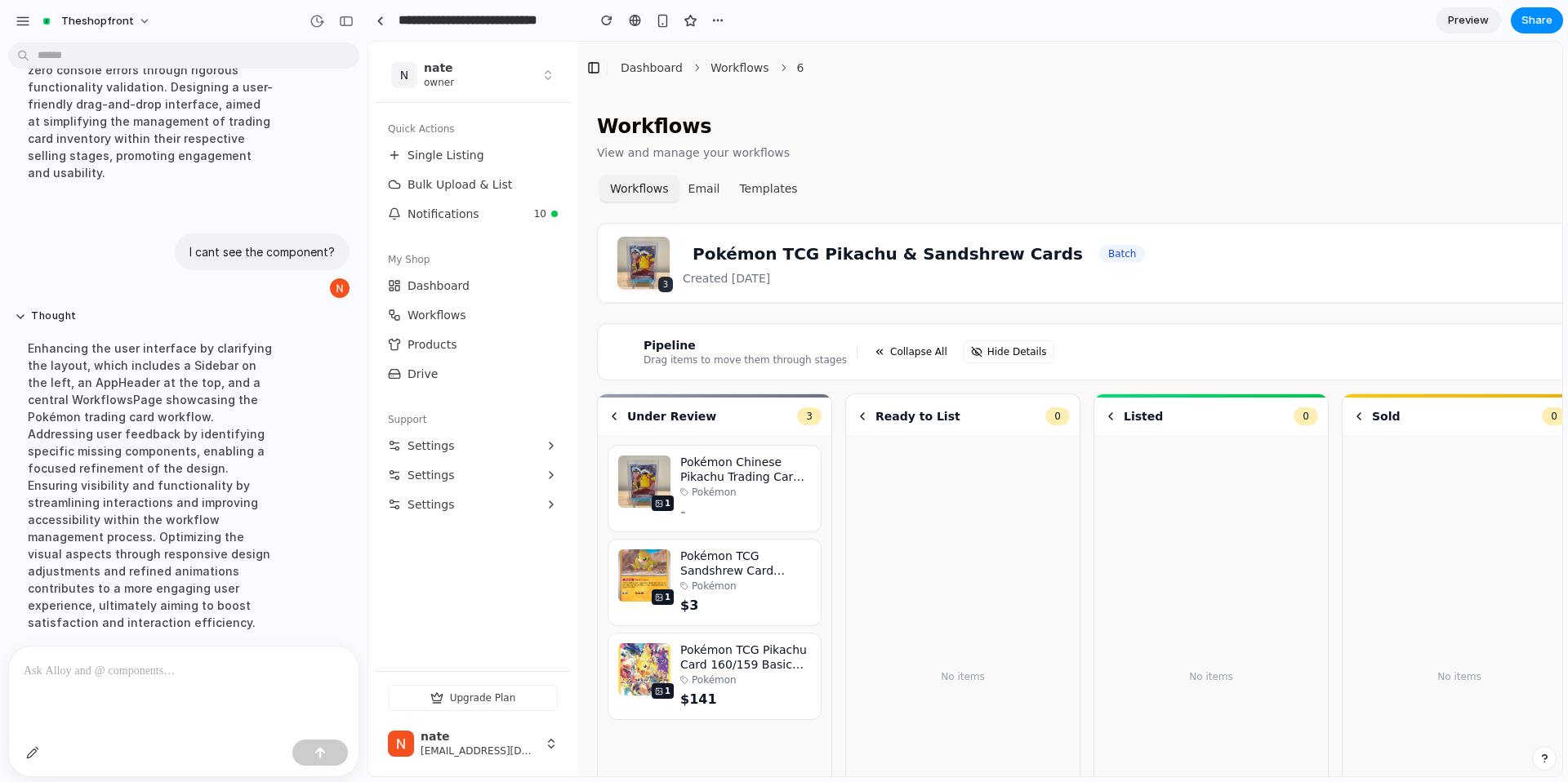
scroll to position [0, 0]
click at [1469, 7] on link "Preview" at bounding box center [1469, 21] width 66 height 26
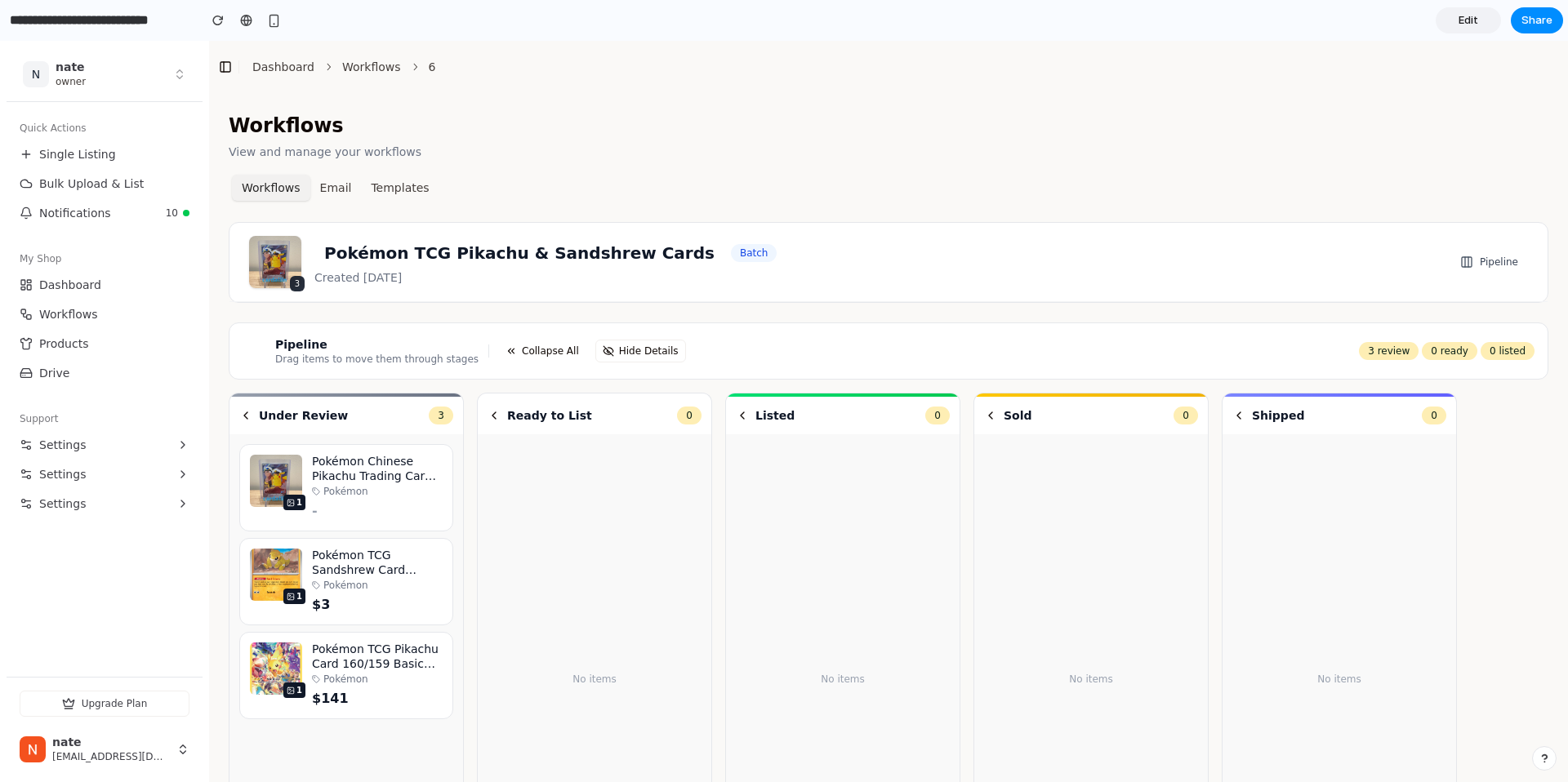
click at [920, 175] on div "Workflows Email Templates" at bounding box center [888, 188] width 1319 height 30
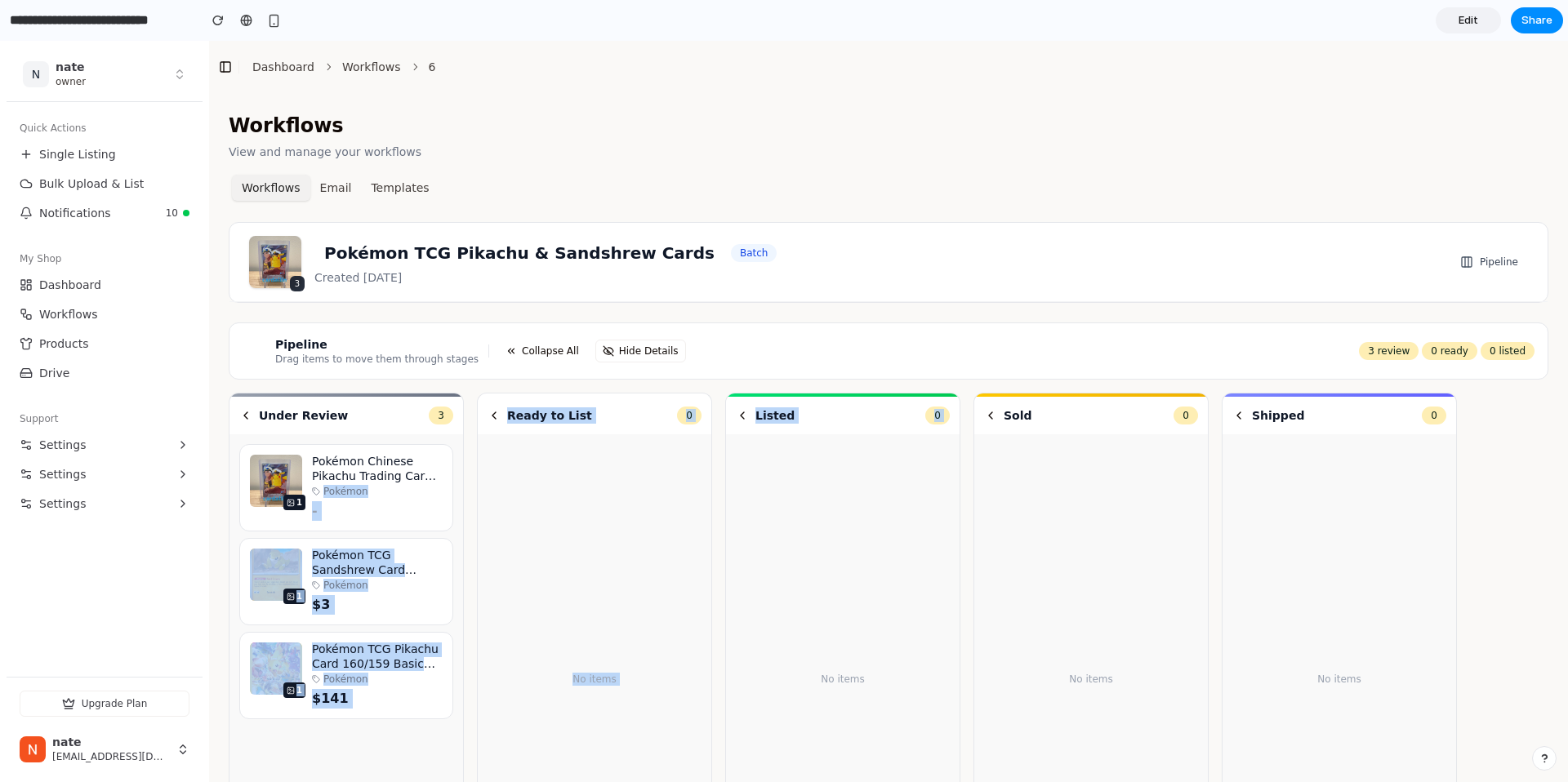
drag, startPoint x: 426, startPoint y: 478, endPoint x: 820, endPoint y: 490, distance: 394.2
click at [820, 490] on div "Under Review 3 1 Pokémon Chinese Pikachu Trading Card 070/096 Pokémon - 1 Pokém…" at bounding box center [888, 665] width 1319 height 545
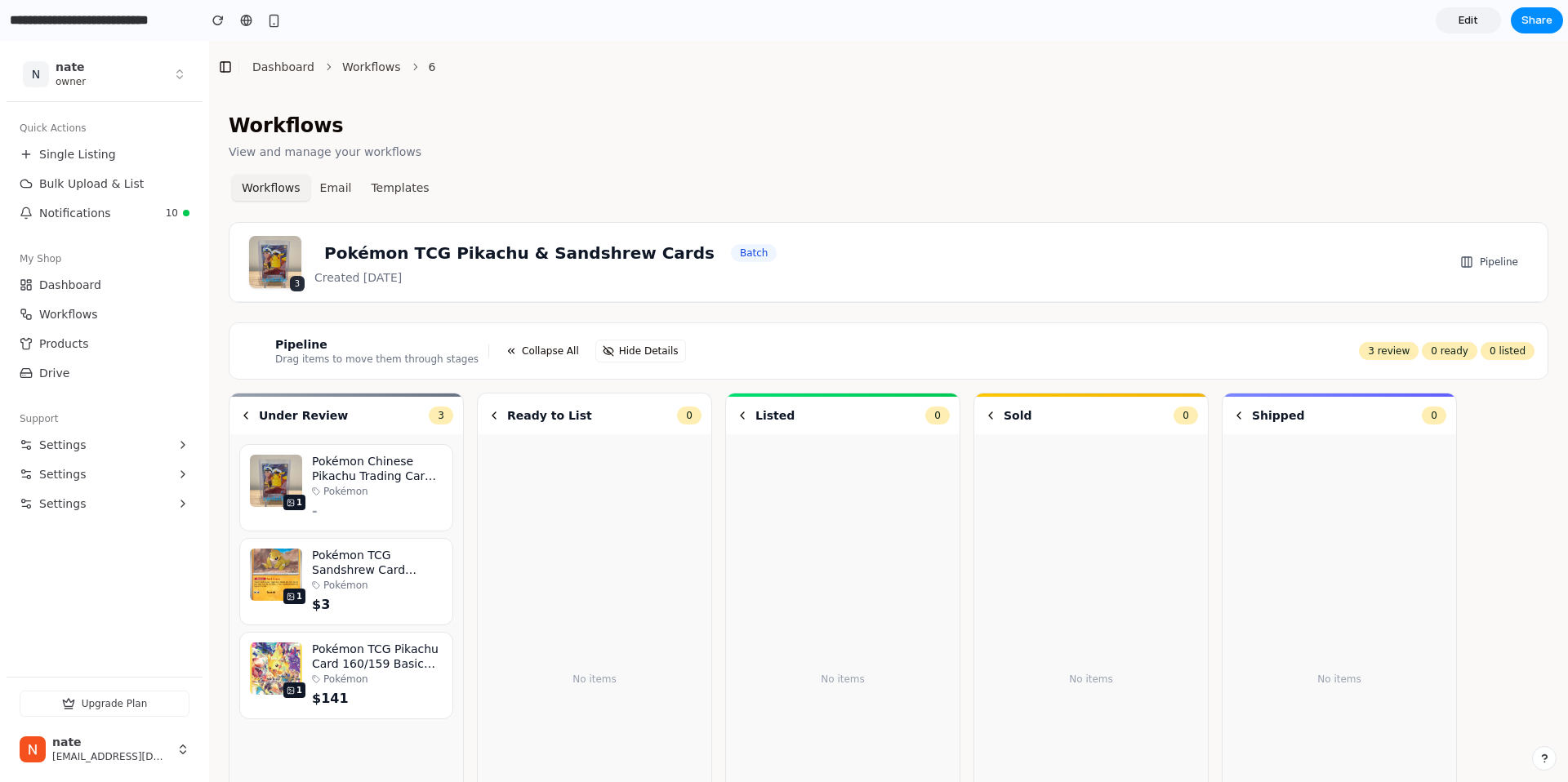
click at [814, 207] on div "Workflows View and manage your workflows Workflows Email Templates 3 Pokémon TC…" at bounding box center [888, 525] width 1359 height 865
click at [1477, 31] on link "Edit" at bounding box center [1469, 21] width 66 height 26
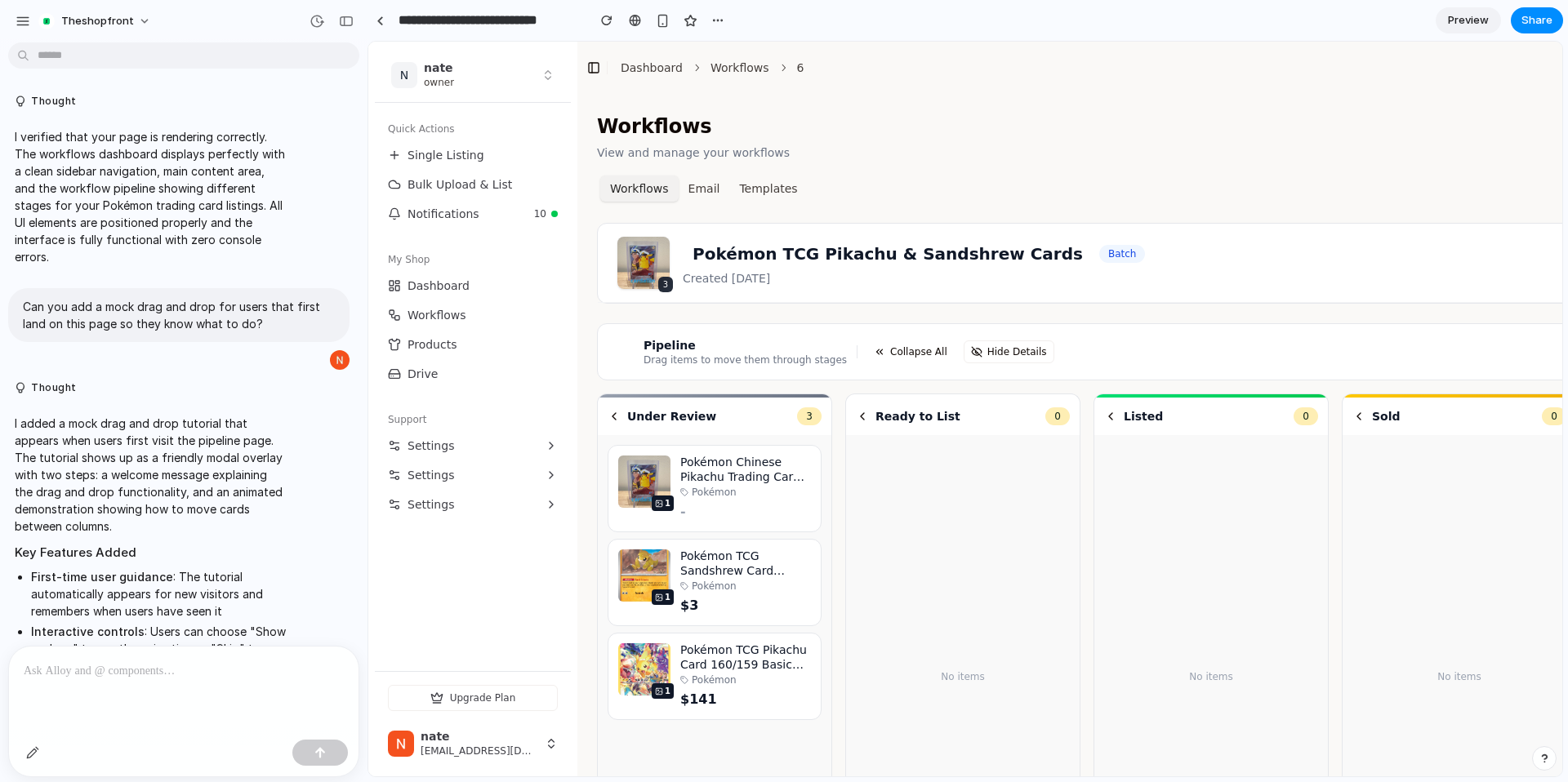
scroll to position [959, 0]
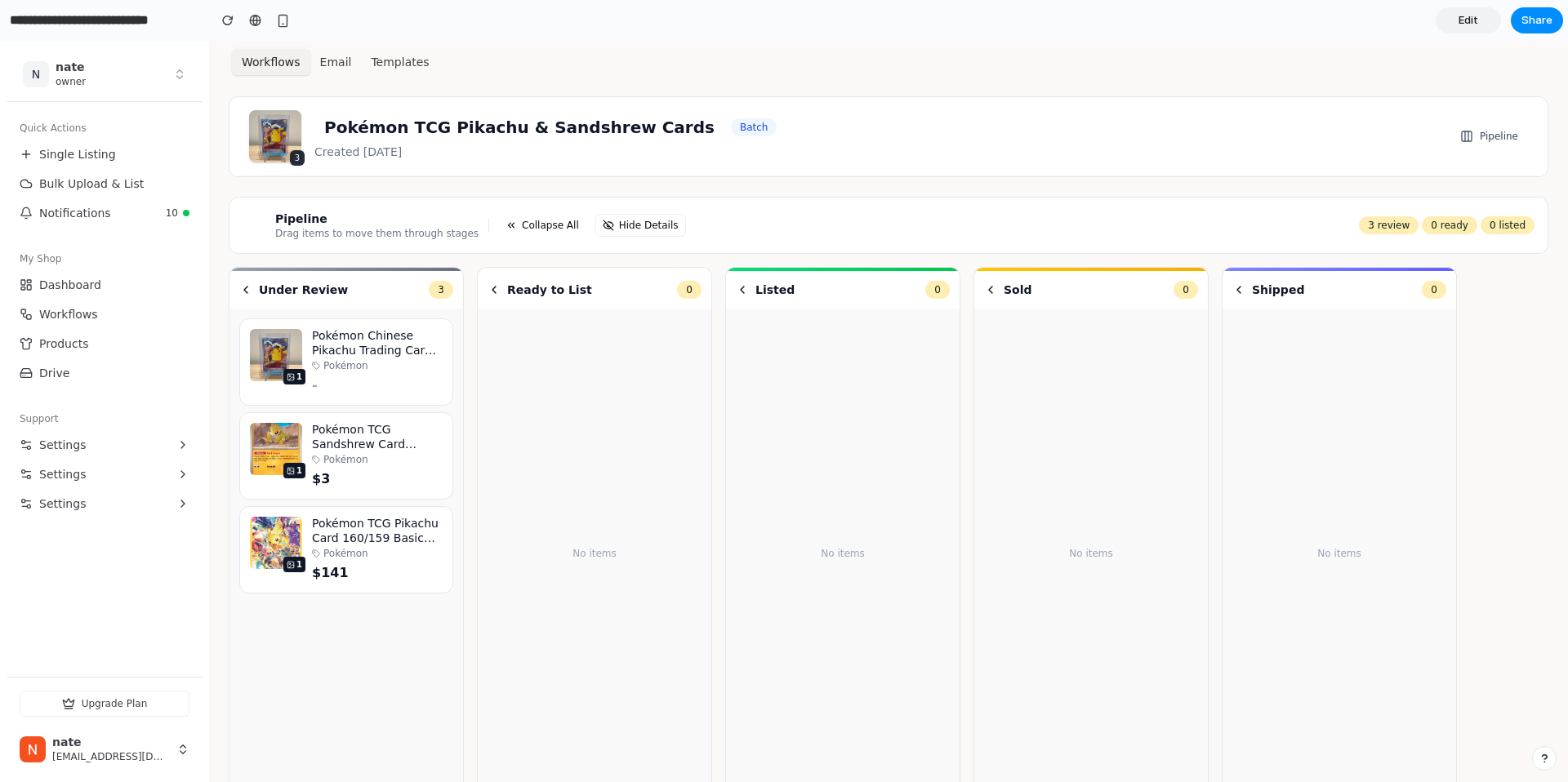
scroll to position [176, 0]
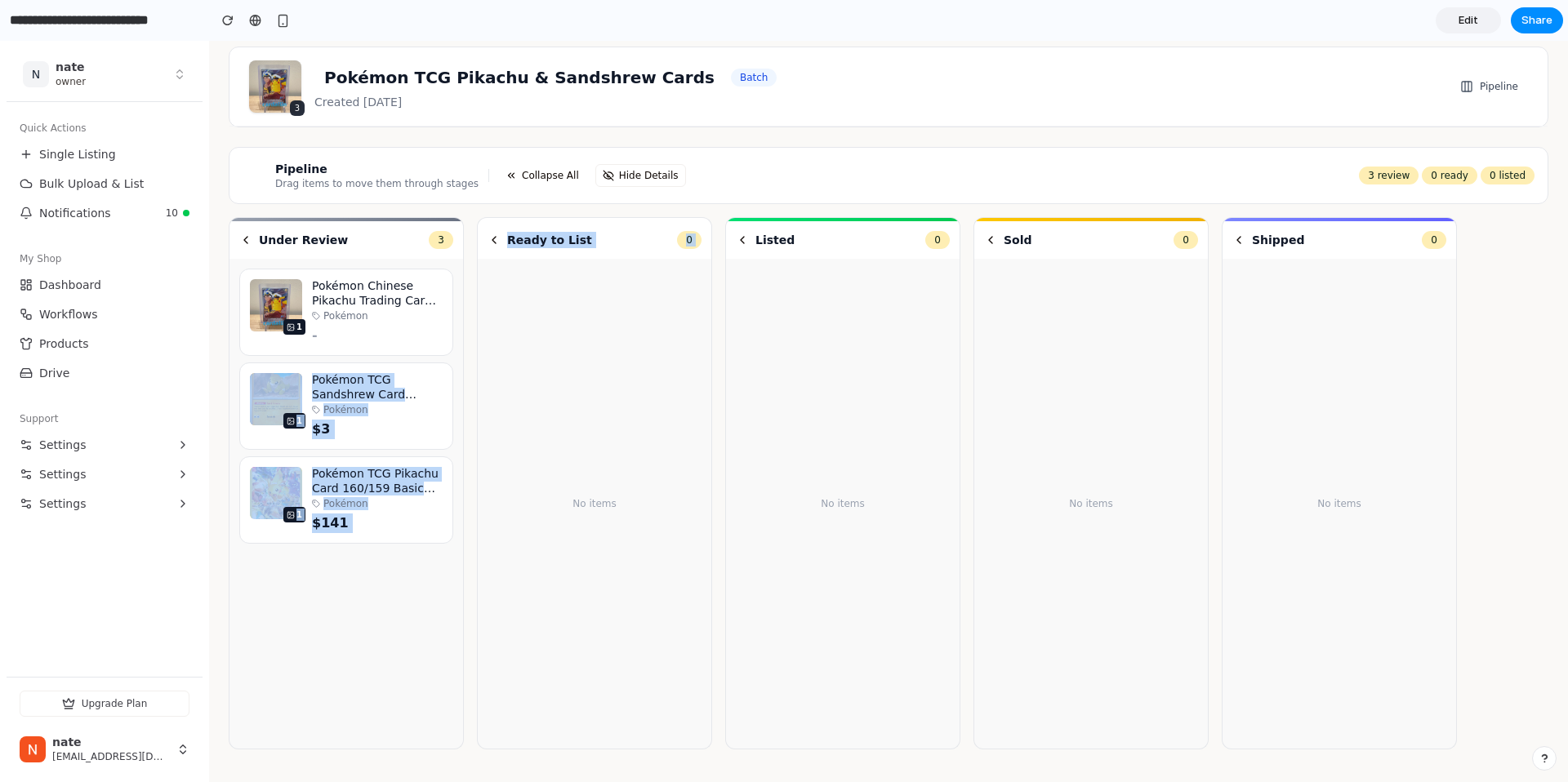
drag, startPoint x: 363, startPoint y: 347, endPoint x: 530, endPoint y: 346, distance: 167.0
click at [530, 346] on div "Under Review 3 1 Pokémon Chinese Pikachu Trading Card 070/096 Pokémon - 1 Pokém…" at bounding box center [888, 490] width 1319 height 545
click at [530, 346] on div "No items" at bounding box center [594, 504] width 214 height 471
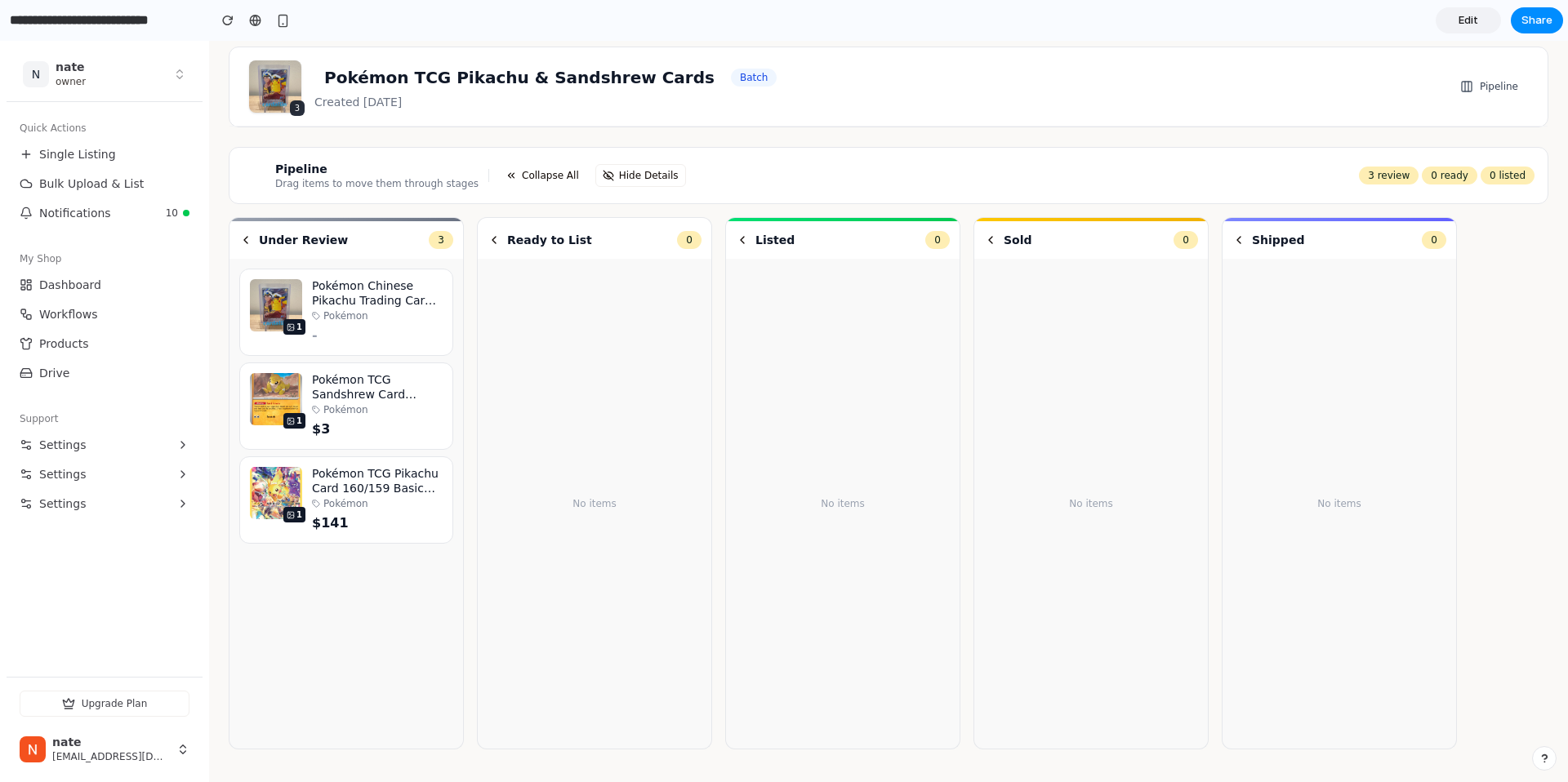
click at [355, 339] on div "-" at bounding box center [377, 336] width 131 height 20
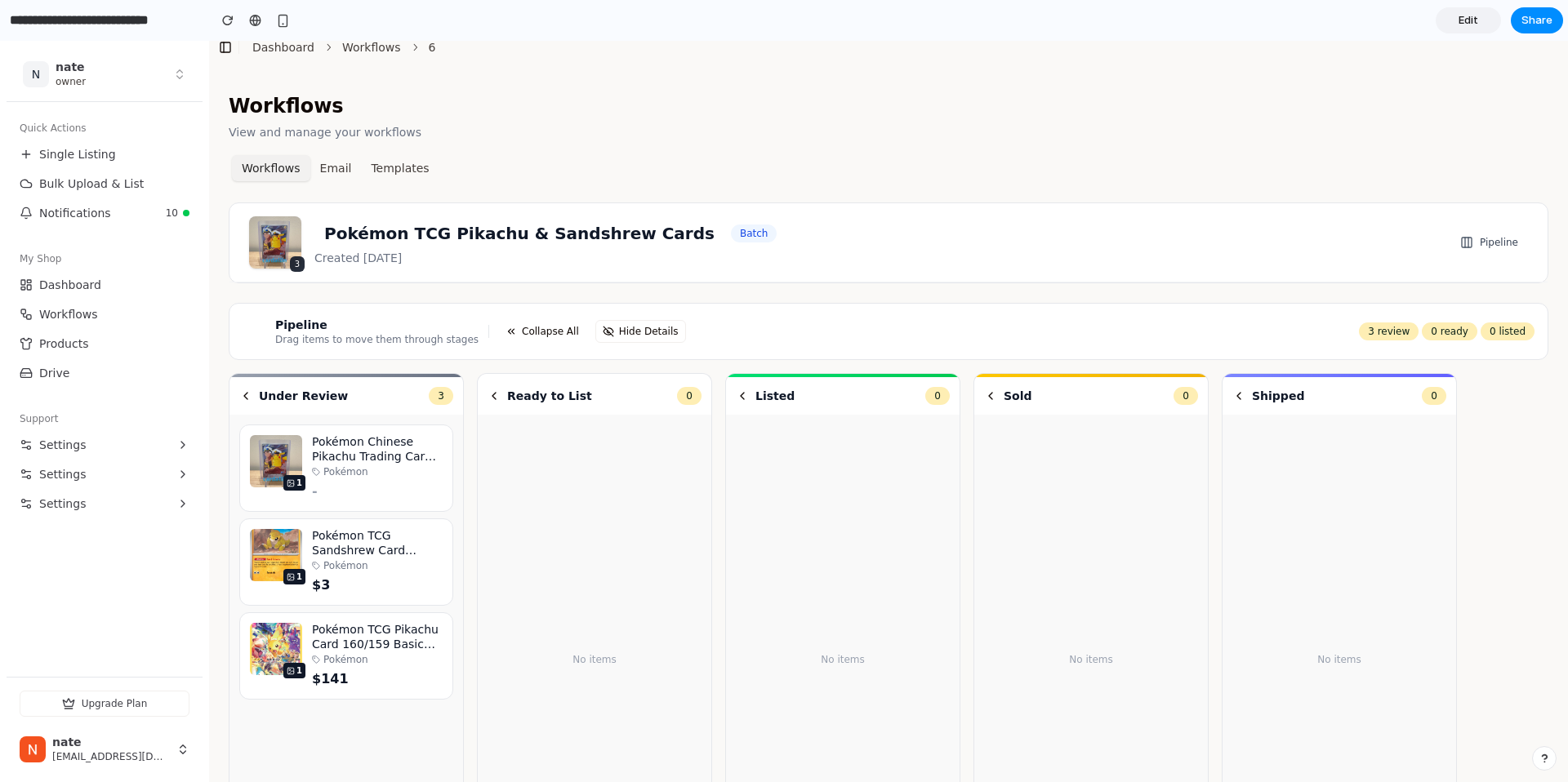
scroll to position [0, 0]
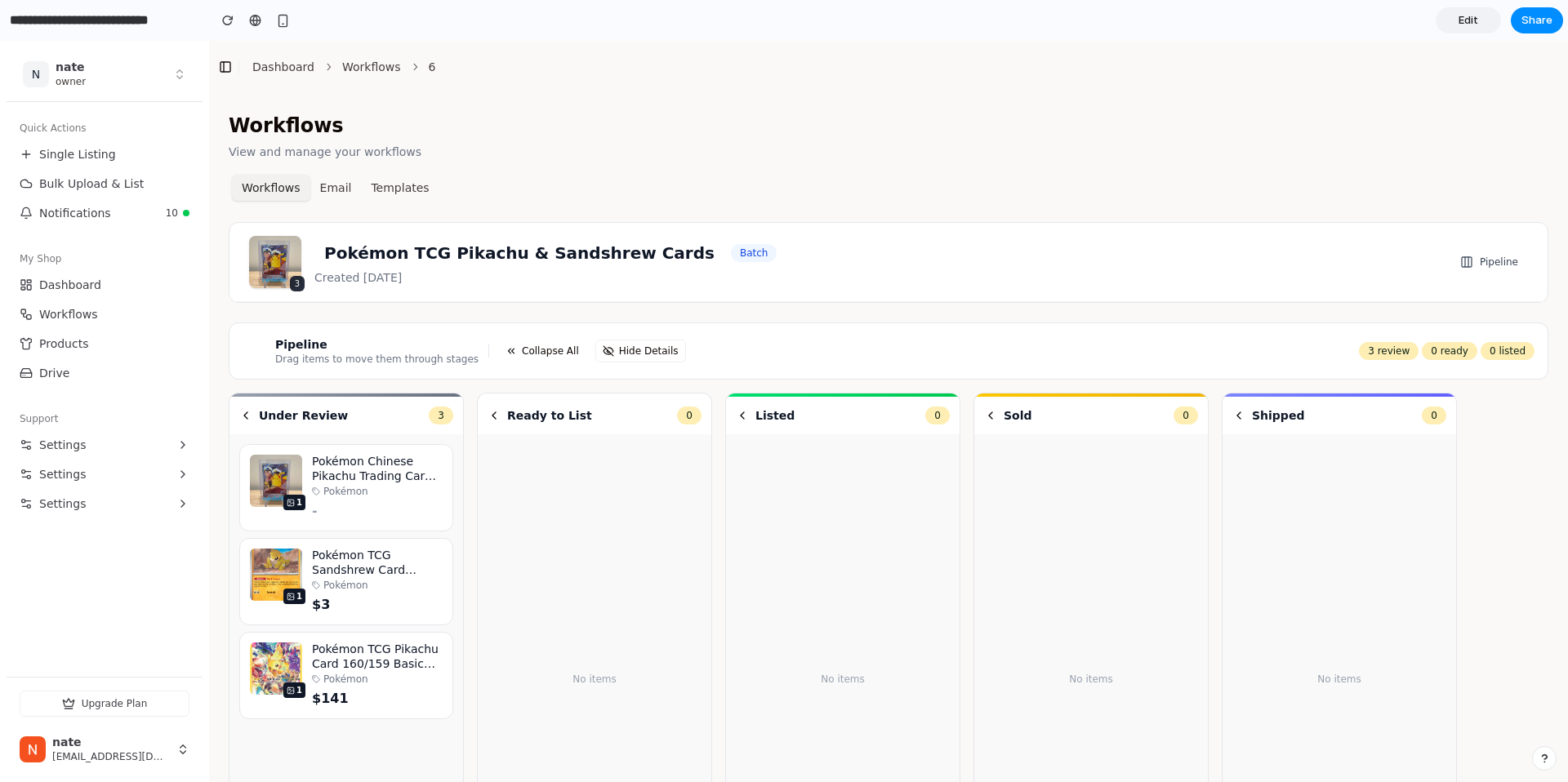
click at [330, 339] on h3 "Pipeline" at bounding box center [377, 345] width 204 height 16
click at [343, 397] on div "Under Review 3" at bounding box center [346, 416] width 233 height 38
click at [355, 403] on div "Under Review 3" at bounding box center [346, 416] width 233 height 38
click at [677, 329] on div "Pipeline Drag items to move them through stages Collapse All Hide Details 3 rev…" at bounding box center [888, 352] width 1319 height 58
click at [619, 348] on span "Hide Details" at bounding box center [649, 351] width 60 height 13
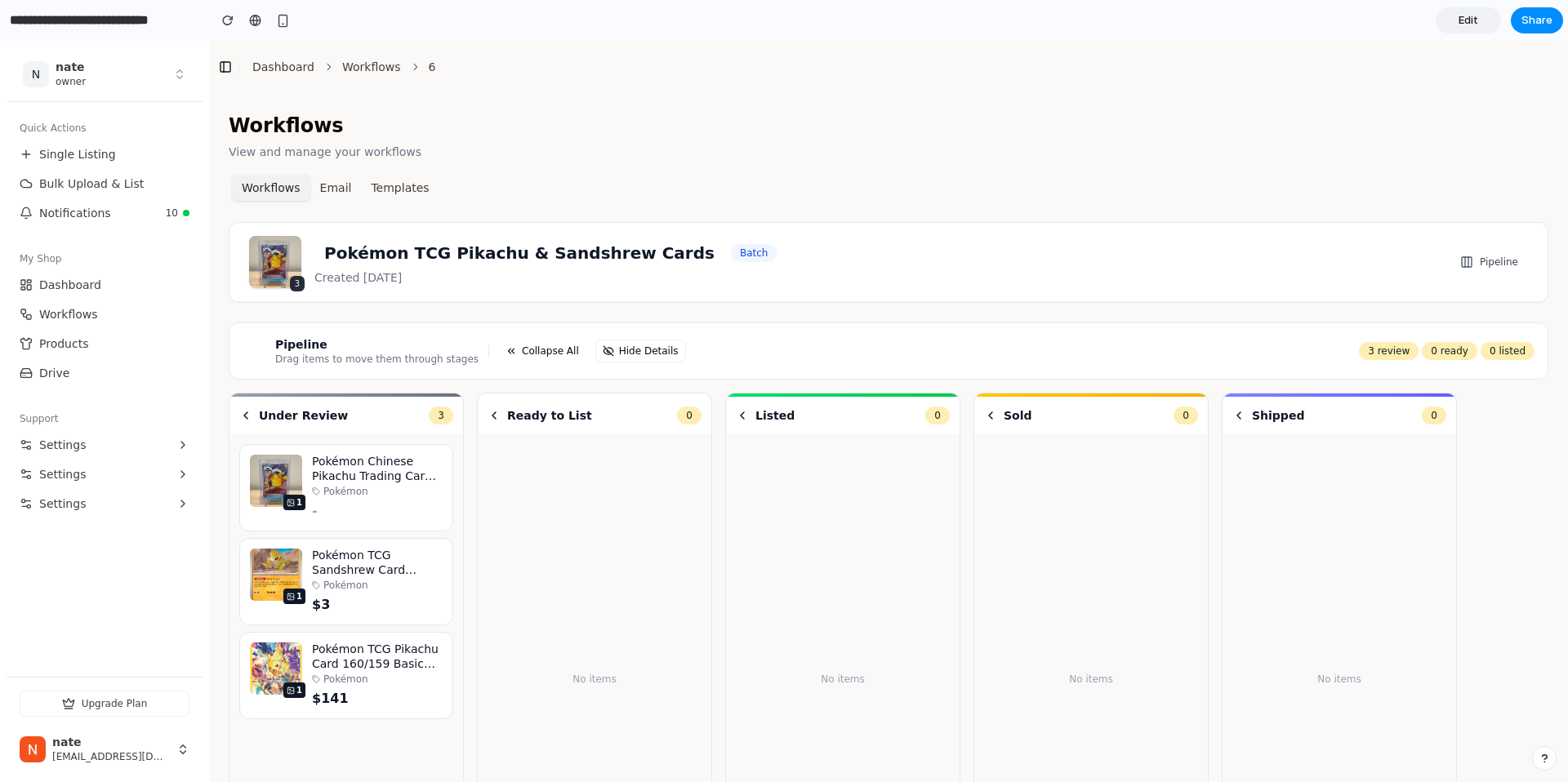
click at [773, 239] on div "3 Pokémon TCG Pikachu & Sandshrew Cards Batch Created [DATE] Pipeline" at bounding box center [888, 262] width 1279 height 53
click at [699, 231] on div "3 Pokémon TCG Pikachu & Sandshrew Cards Batch Created [DATE] Pipeline" at bounding box center [888, 262] width 1317 height 79
